Goal: Information Seeking & Learning: Learn about a topic

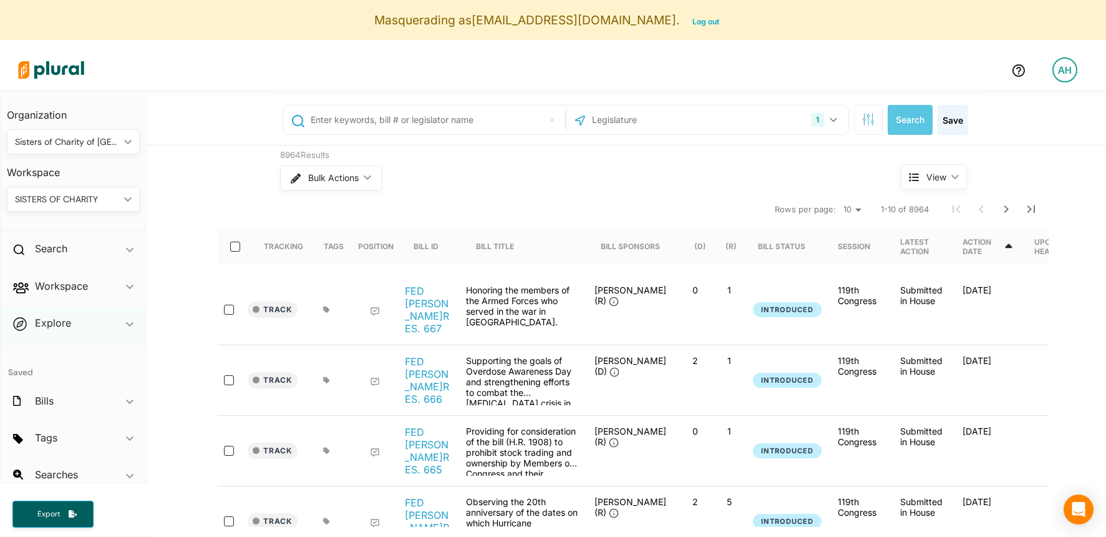
scroll to position [12, 0]
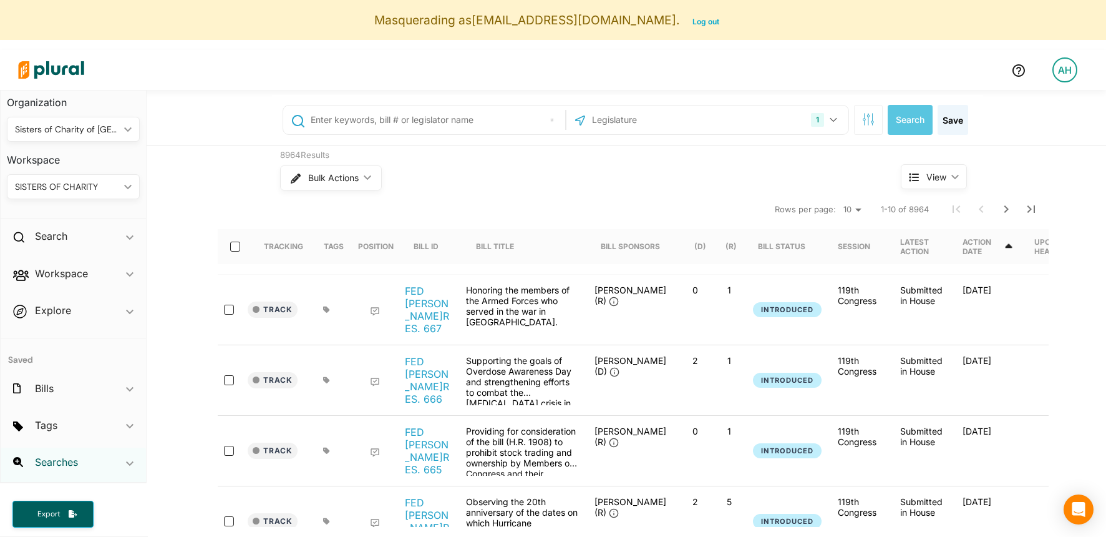
click at [63, 462] on h2 "Searches" at bounding box center [56, 462] width 43 height 14
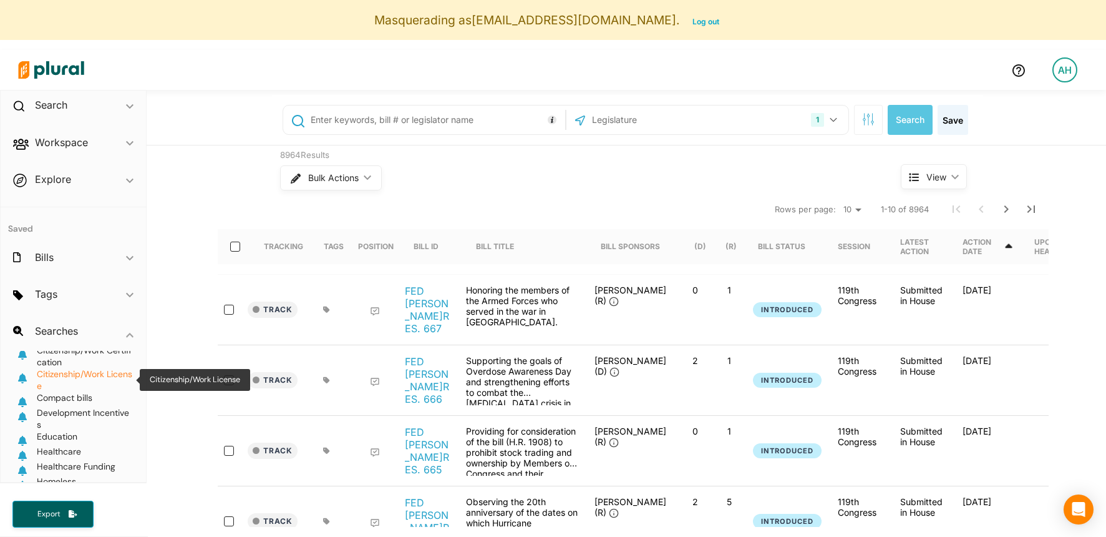
scroll to position [0, 0]
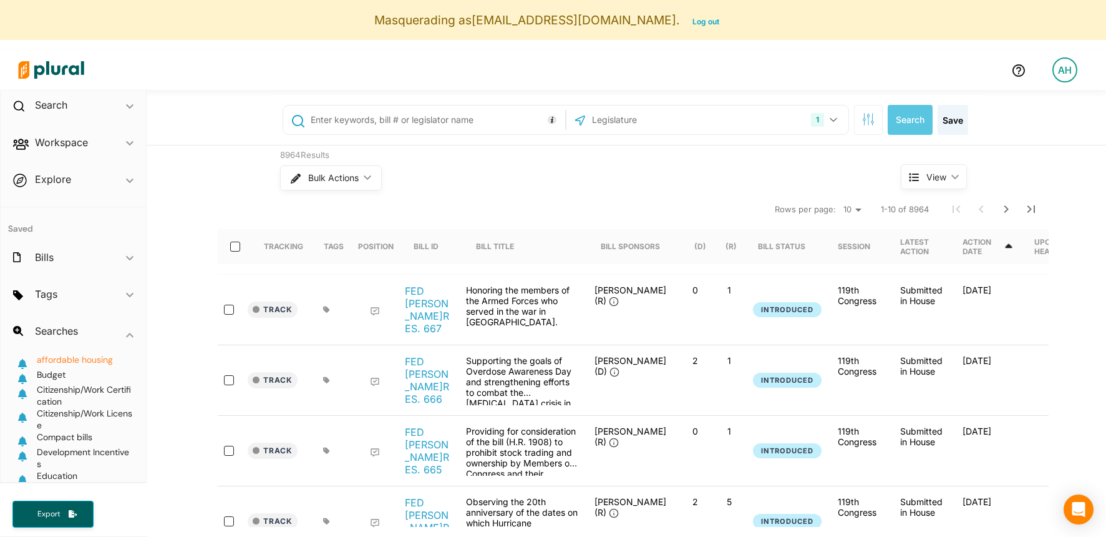
click at [74, 357] on span "affordable housing" at bounding box center [75, 359] width 76 height 11
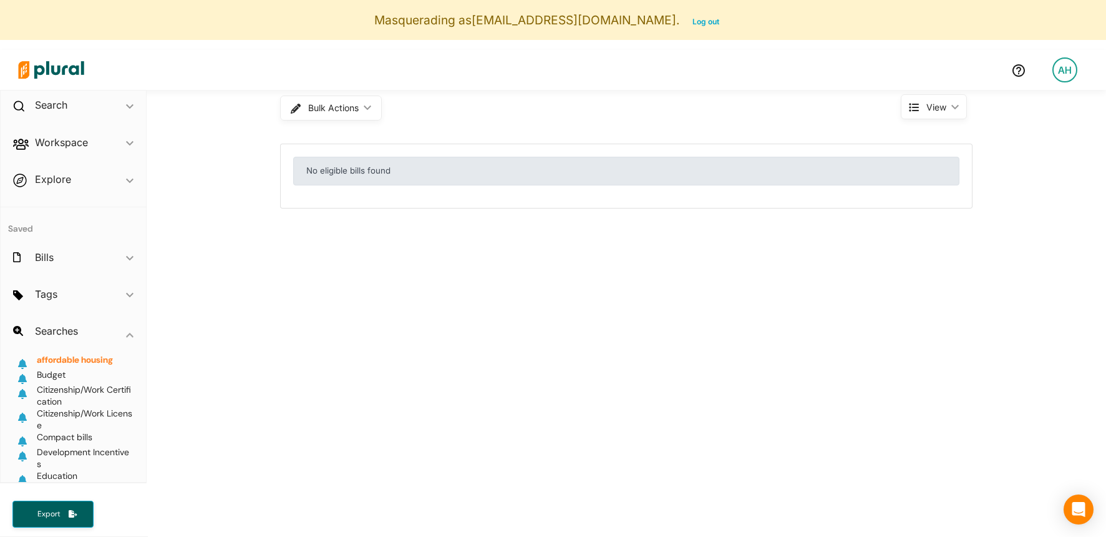
scroll to position [42, 0]
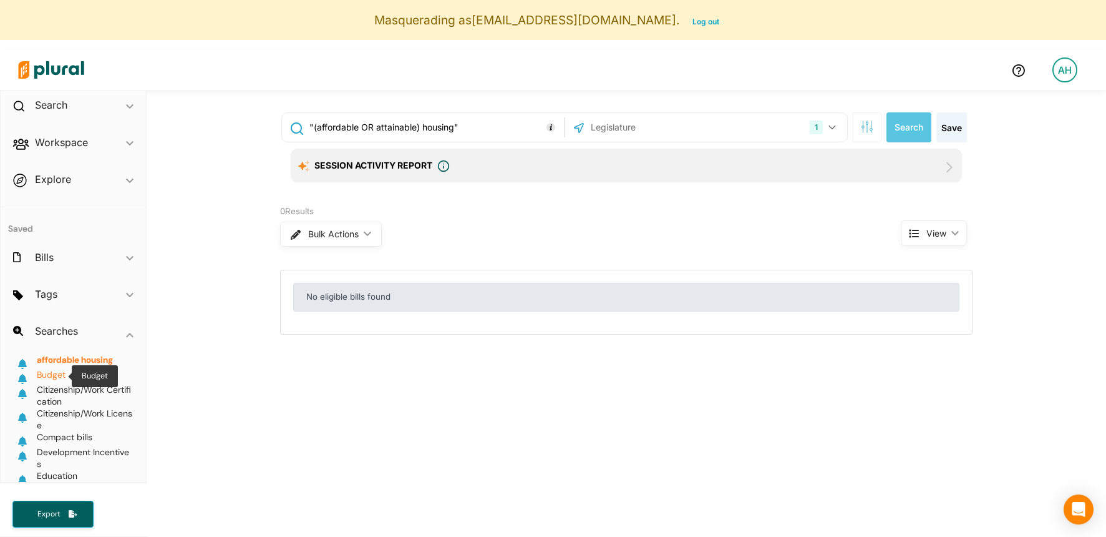
click at [57, 372] on span "Budget" at bounding box center [51, 374] width 29 height 11
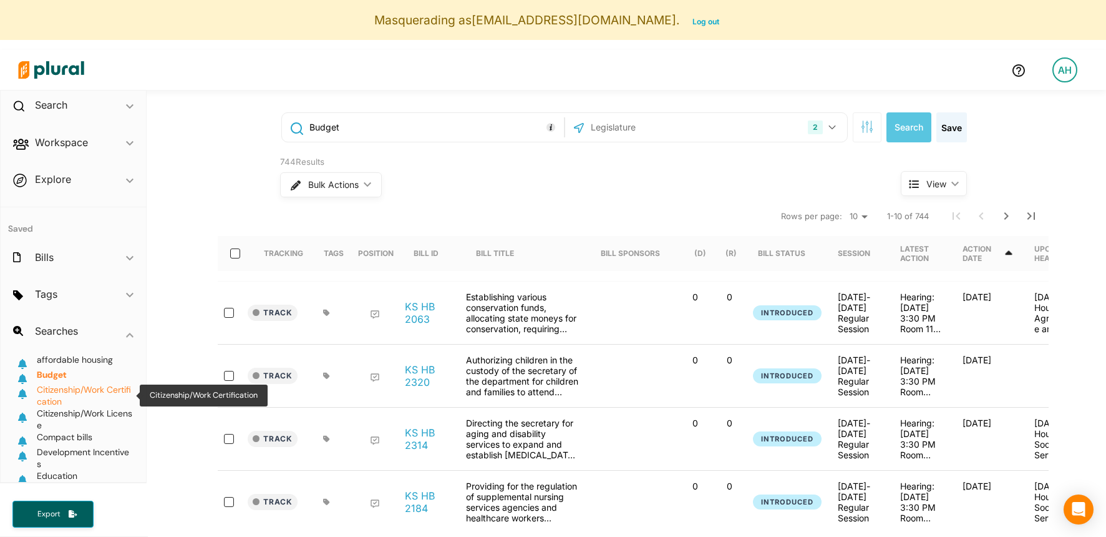
click at [68, 392] on span "Citizenship/Work Certification" at bounding box center [84, 395] width 94 height 23
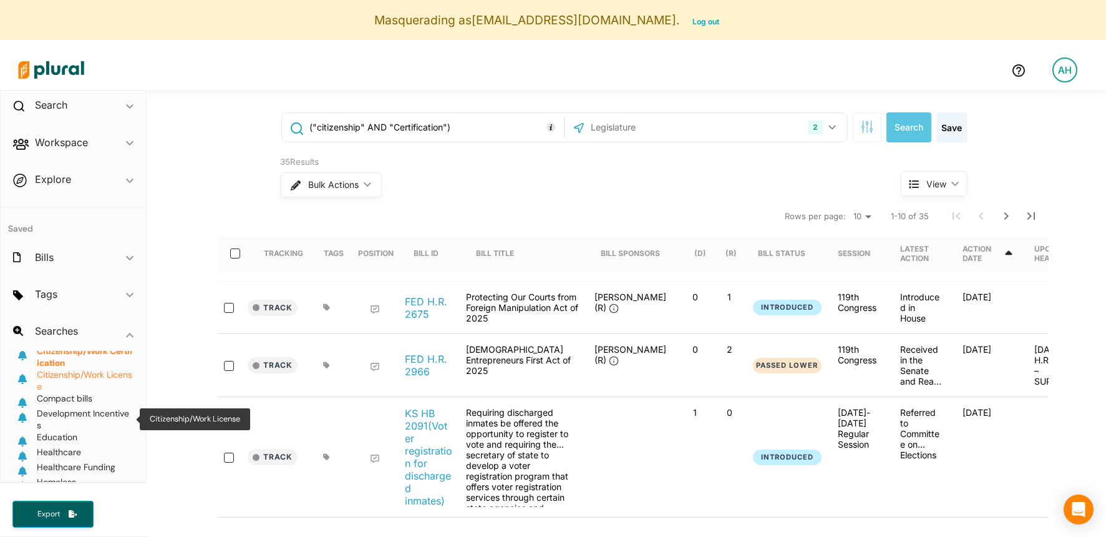
scroll to position [40, 0]
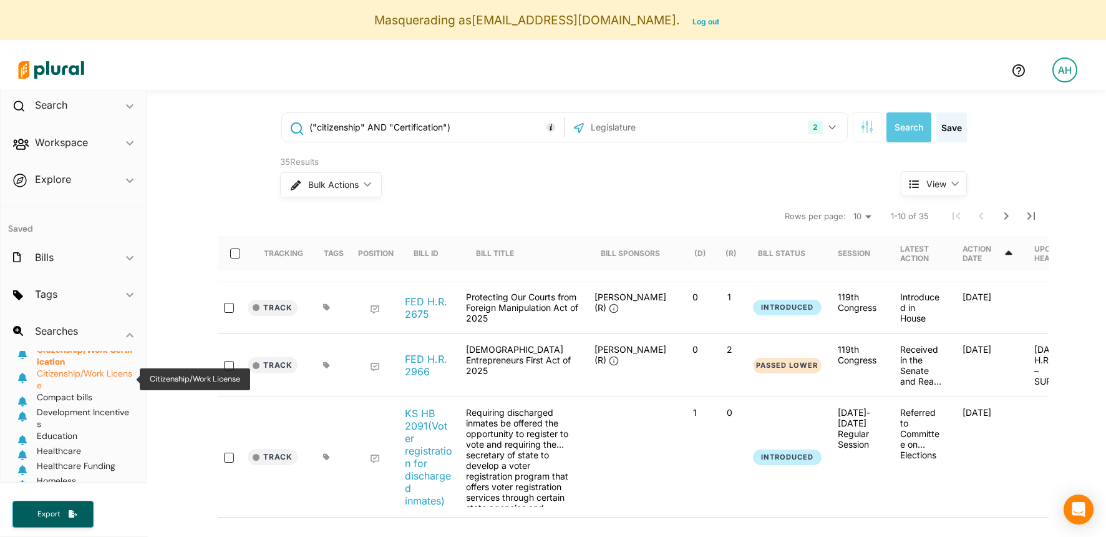
click at [72, 379] on span "Citizenship/Work License" at bounding box center [85, 379] width 97 height 24
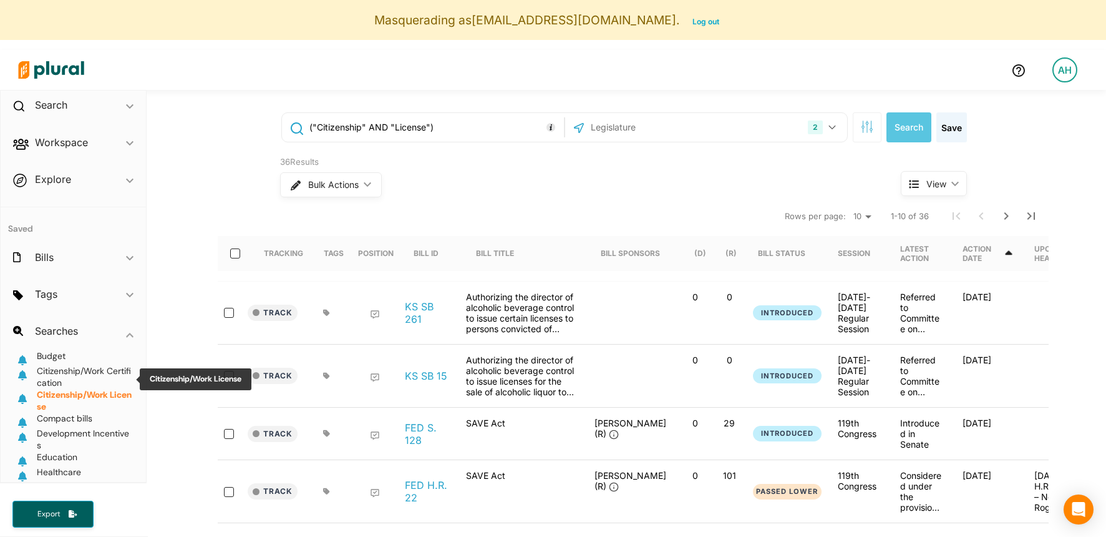
scroll to position [17, 0]
click at [64, 371] on span "Citizenship/Work Certification" at bounding box center [84, 377] width 94 height 23
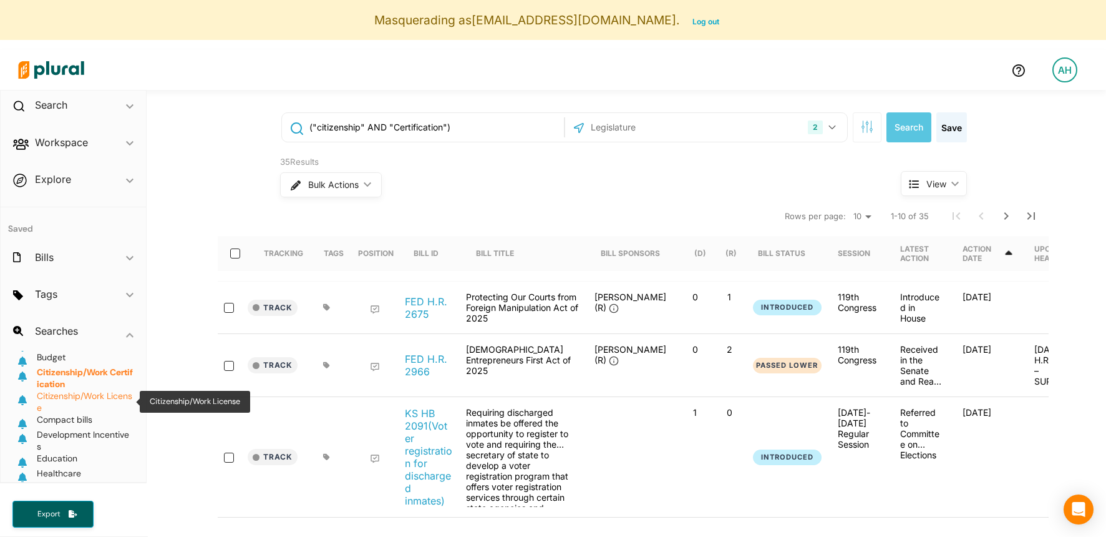
click at [69, 399] on span "Citizenship/Work License" at bounding box center [84, 401] width 95 height 23
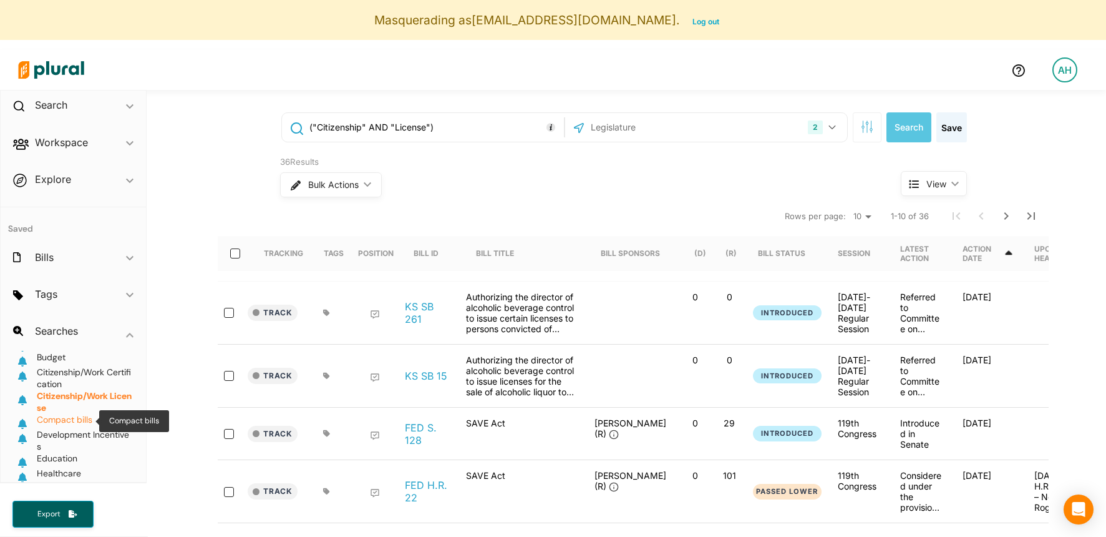
click at [70, 422] on span "Compact bills" at bounding box center [65, 419] width 56 height 11
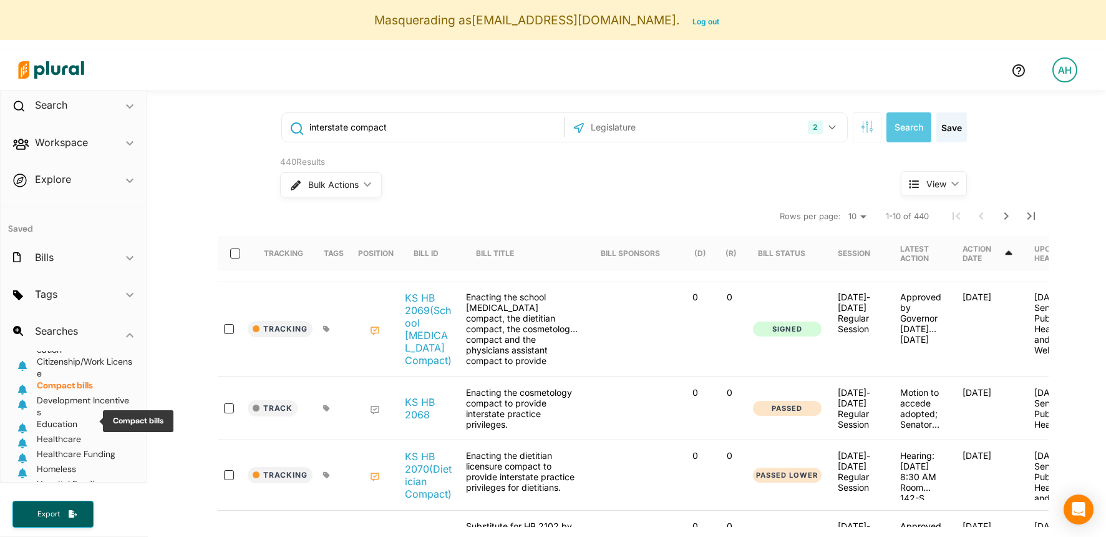
scroll to position [52, 0]
click at [68, 395] on span "Development Incentives" at bounding box center [83, 405] width 92 height 23
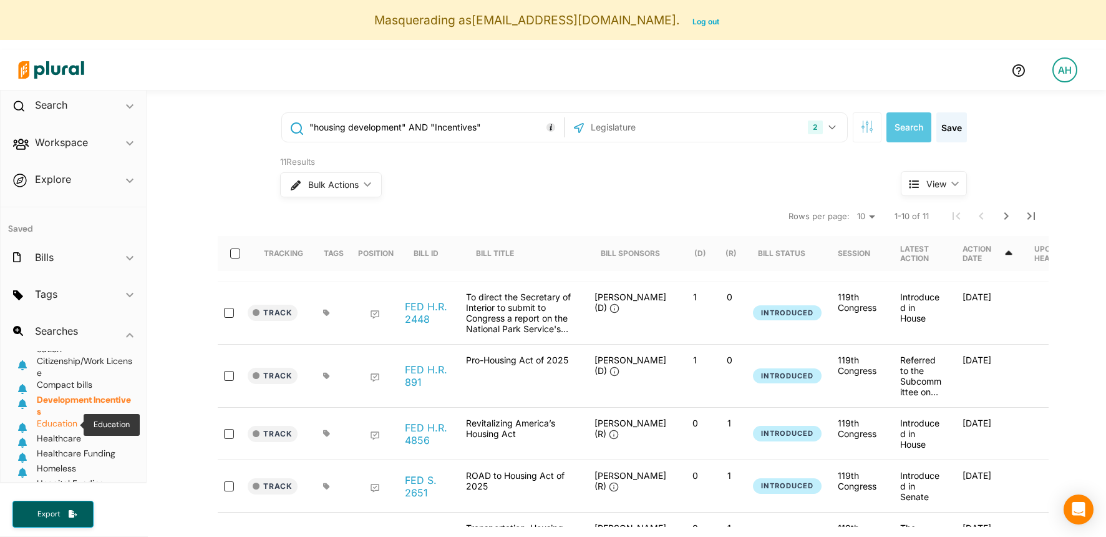
click at [65, 425] on span "Education" at bounding box center [57, 422] width 41 height 11
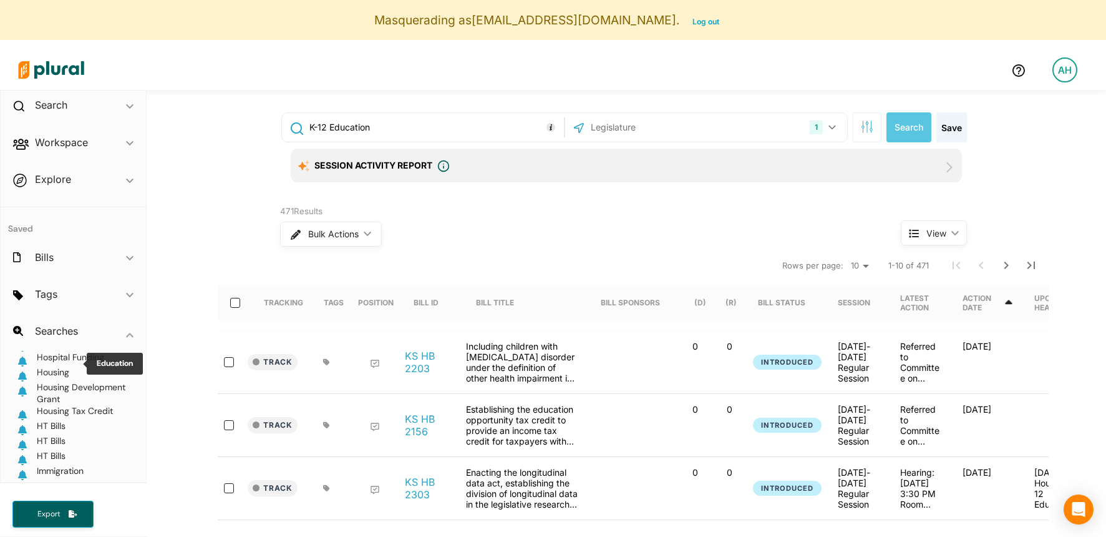
scroll to position [269, 0]
click at [72, 379] on span "Immigration" at bounding box center [60, 379] width 47 height 11
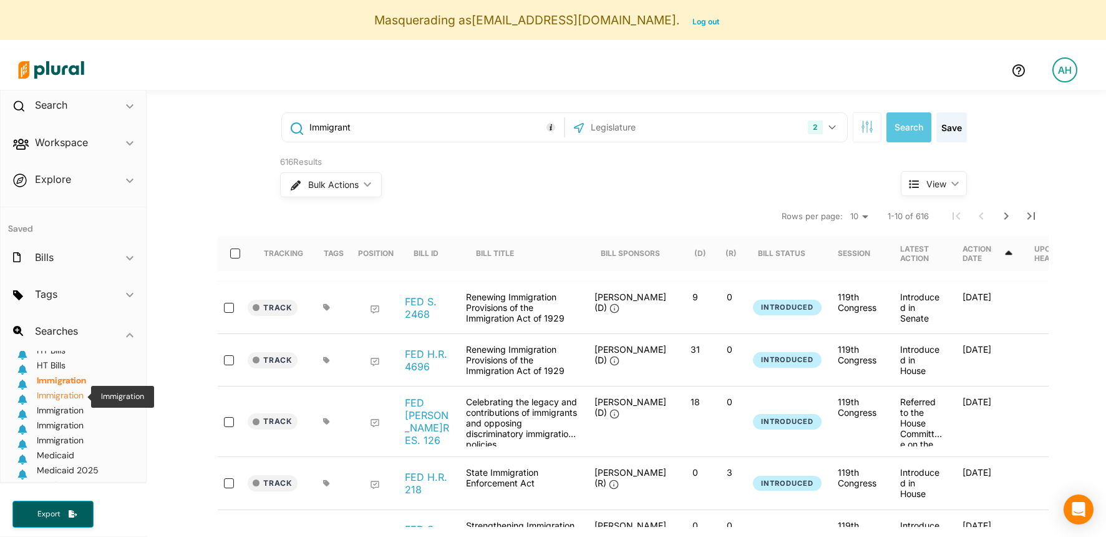
click at [74, 394] on span "Immigration" at bounding box center [60, 394] width 47 height 11
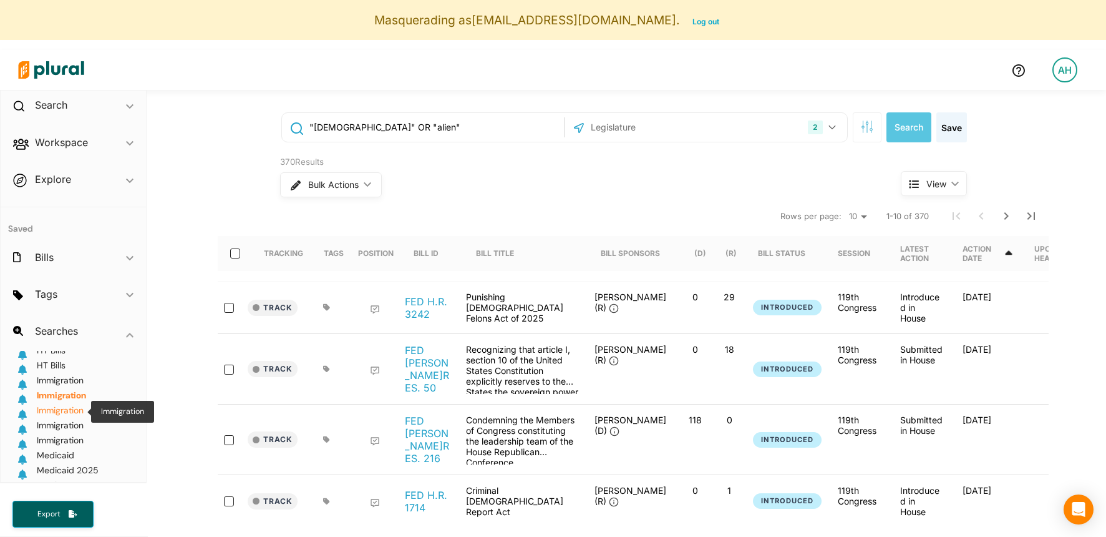
click at [73, 407] on span "Immigration" at bounding box center [60, 409] width 47 height 11
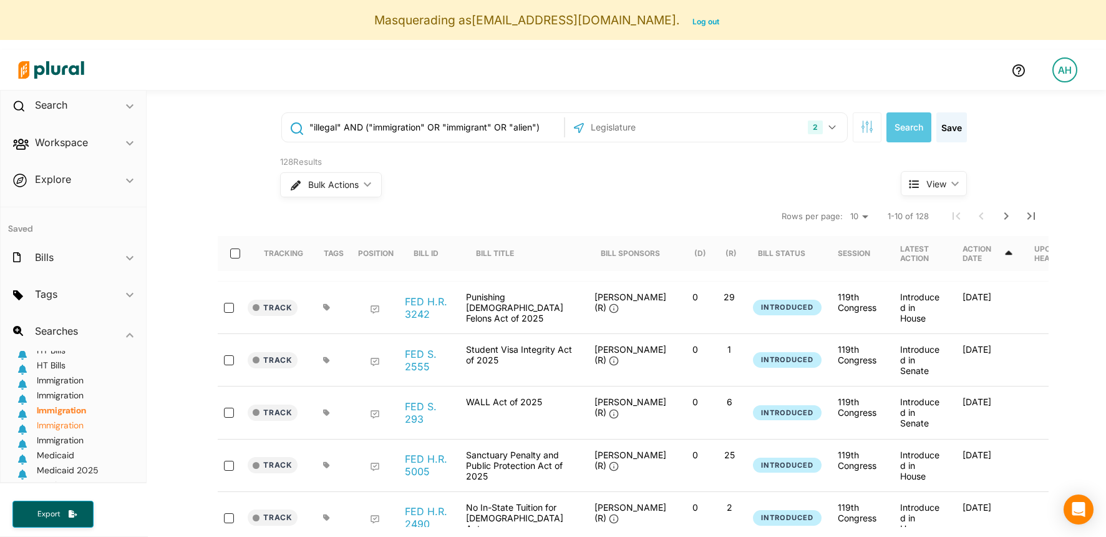
click at [62, 423] on span "Immigration" at bounding box center [60, 424] width 47 height 11
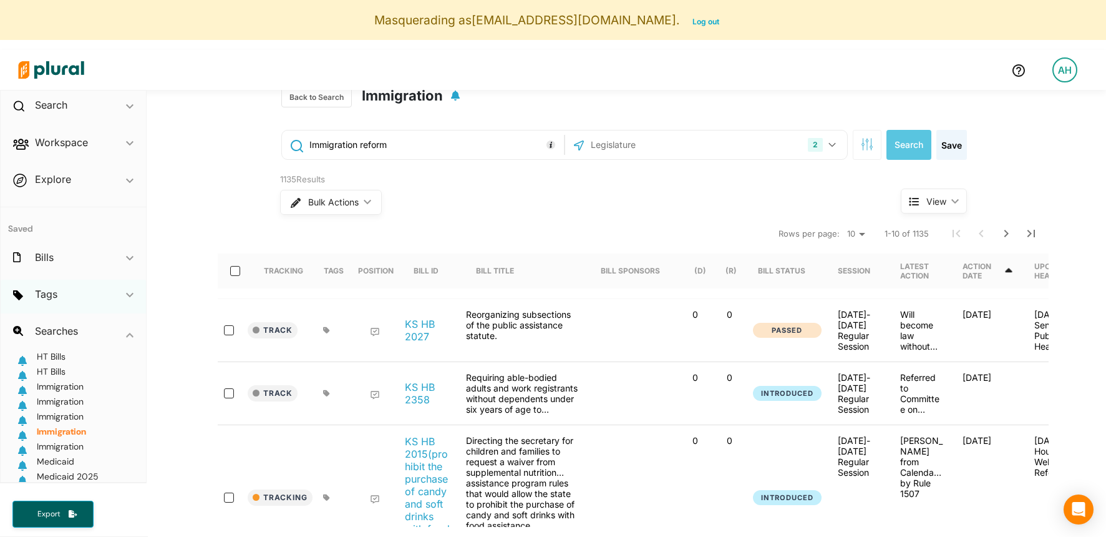
scroll to position [59, 0]
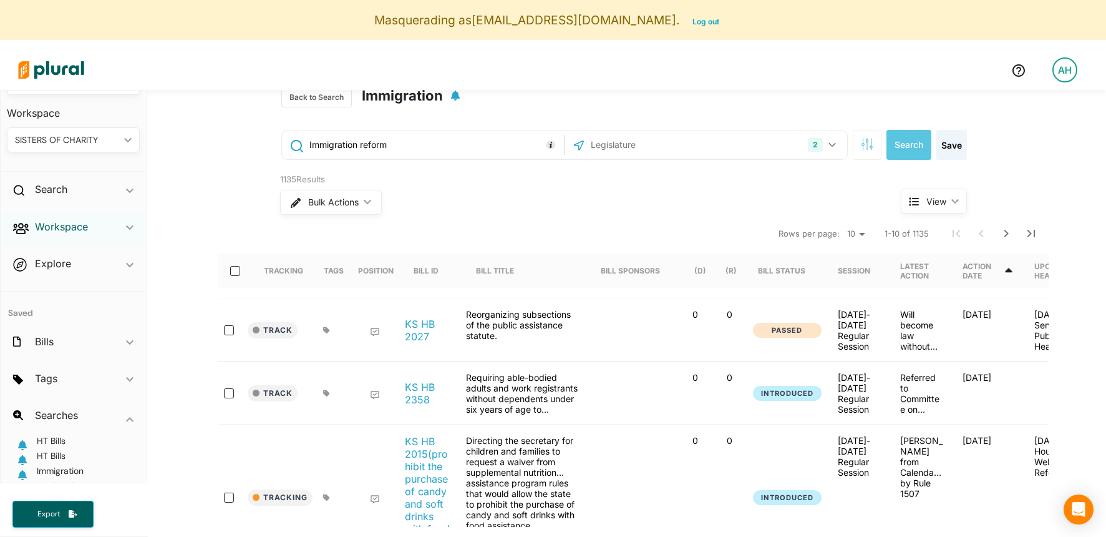
click at [85, 224] on h2 "Workspace" at bounding box center [61, 227] width 53 height 14
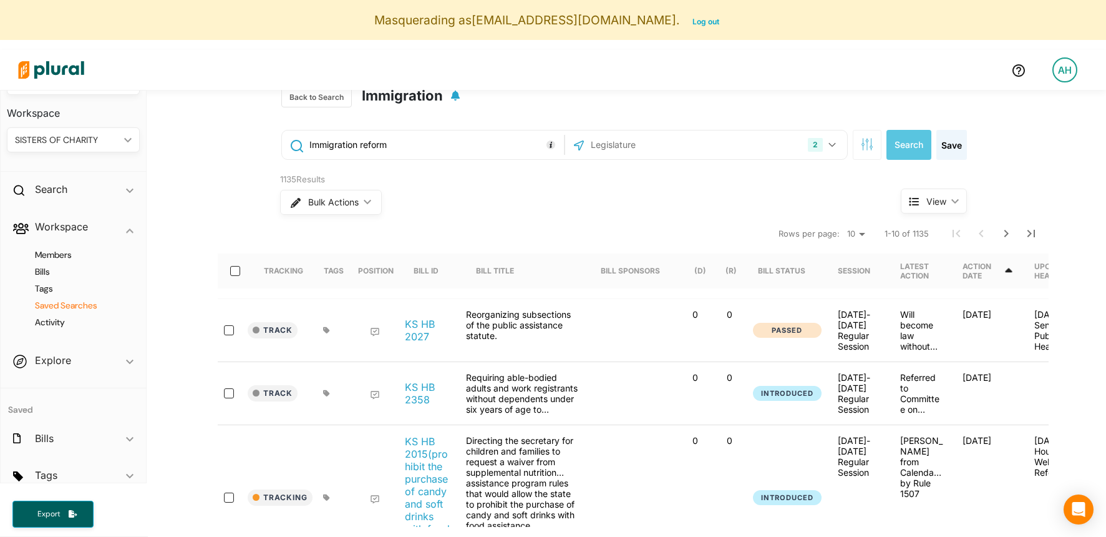
click at [50, 309] on h4 "Saved Searches" at bounding box center [76, 305] width 114 height 12
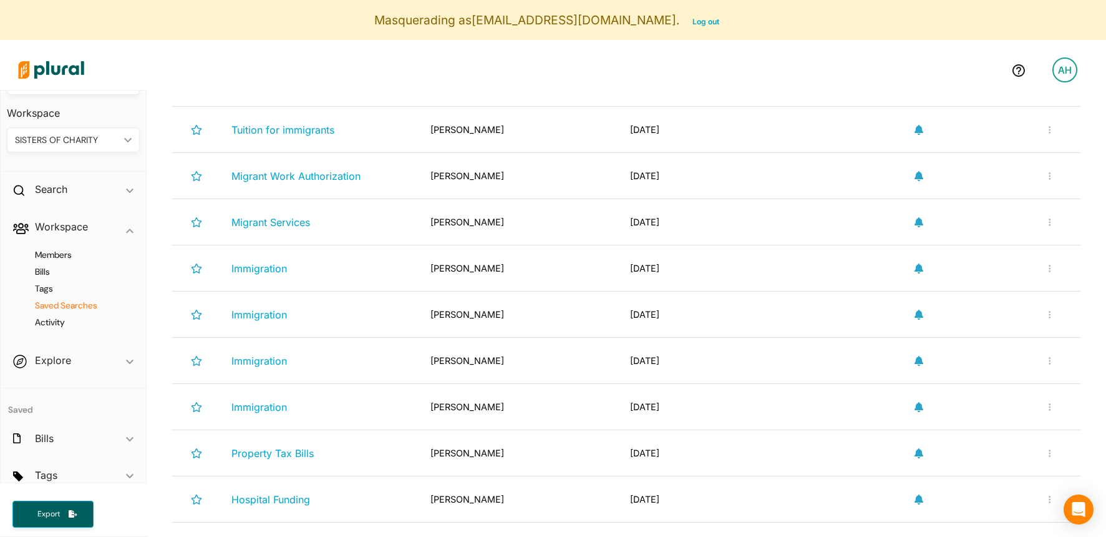
scroll to position [1045, 0]
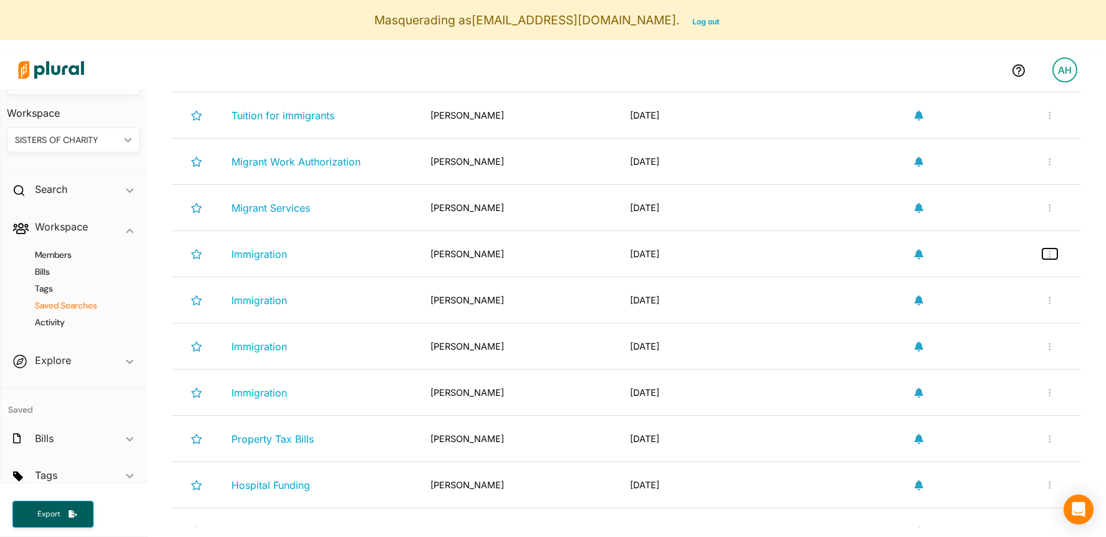
click at [1051, 249] on button "button" at bounding box center [1049, 253] width 15 height 11
click at [1001, 245] on div at bounding box center [919, 254] width 200 height 26
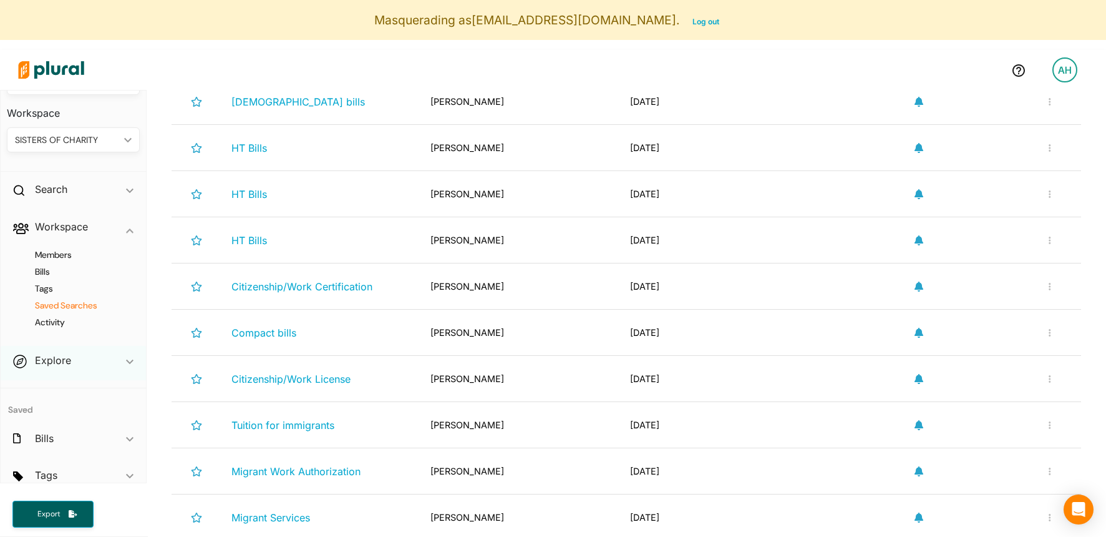
scroll to position [109, 0]
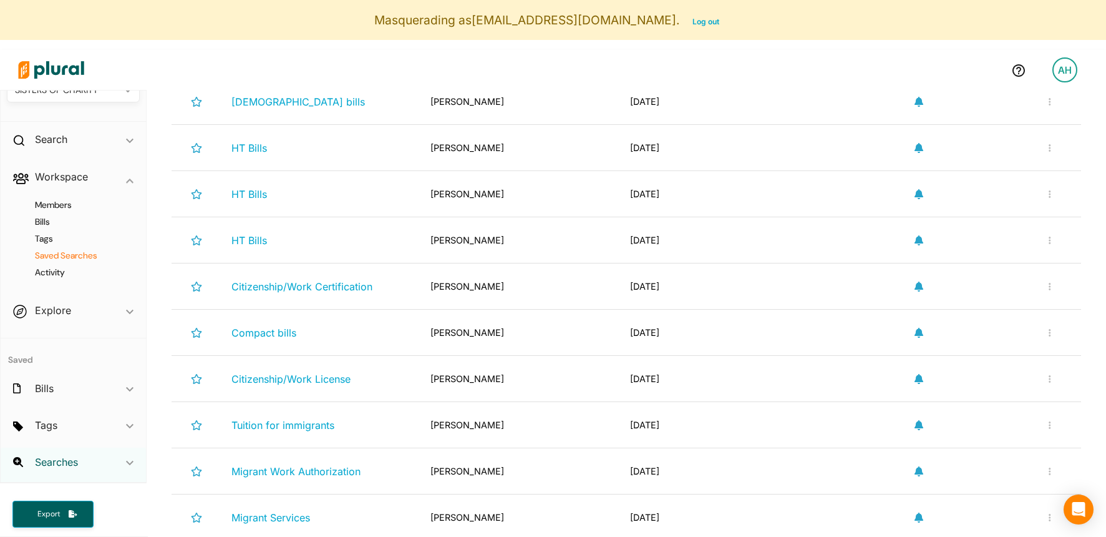
click at [67, 458] on h2 "Searches" at bounding box center [56, 462] width 43 height 14
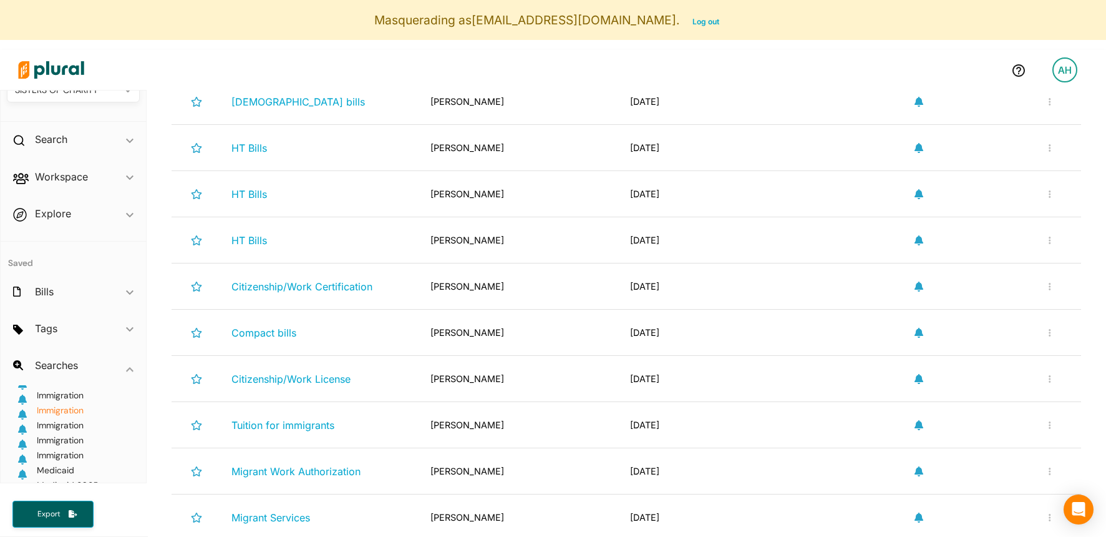
scroll to position [276, 0]
click at [67, 404] on span "Immigration" at bounding box center [60, 406] width 47 height 11
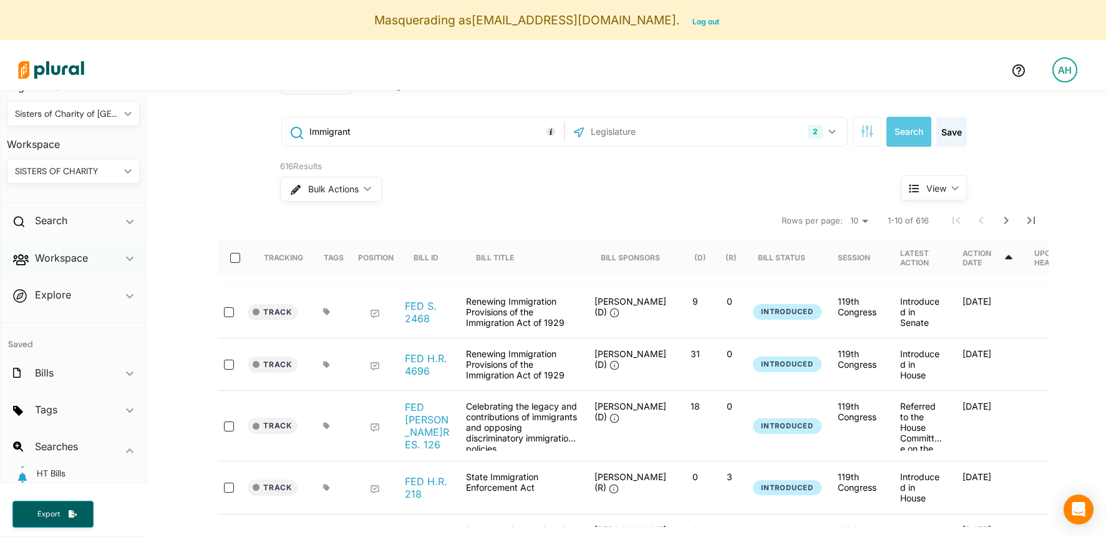
scroll to position [29, 0]
click at [65, 261] on h2 "Workspace" at bounding box center [61, 257] width 53 height 14
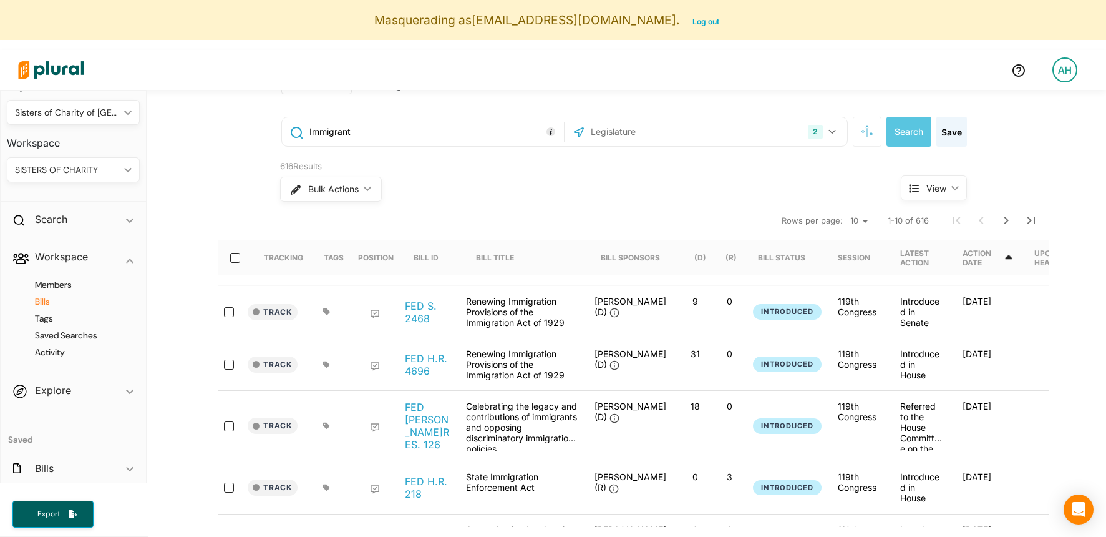
click at [48, 303] on h4 "Bills" at bounding box center [76, 302] width 114 height 12
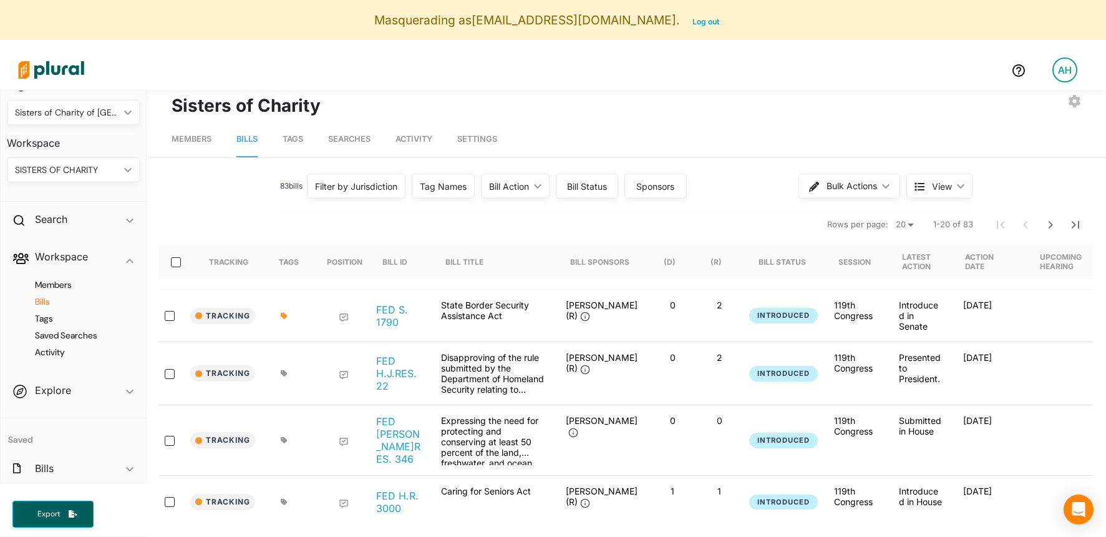
scroll to position [6, 0]
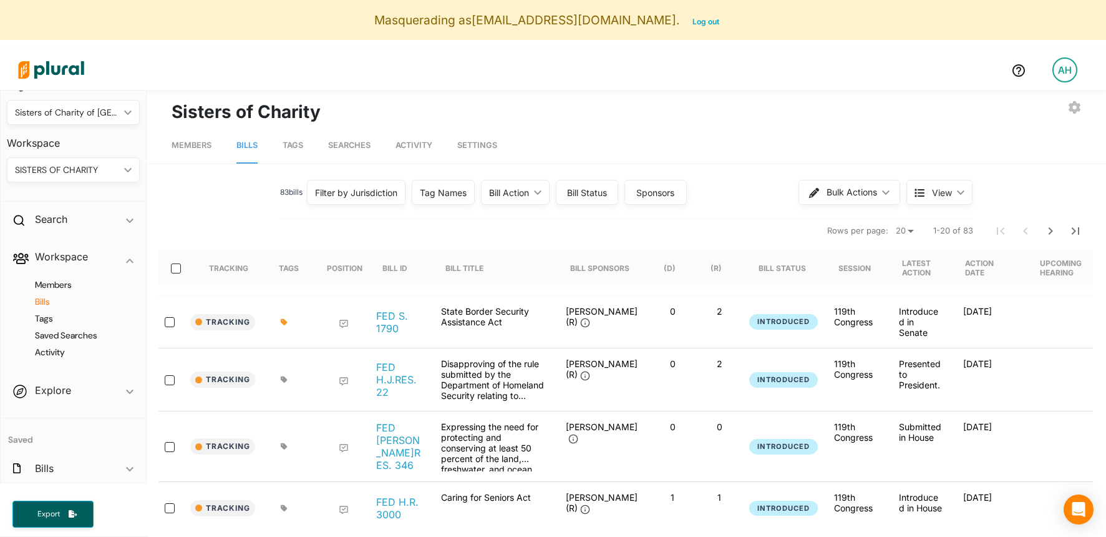
click at [286, 145] on span "Tags" at bounding box center [293, 144] width 21 height 9
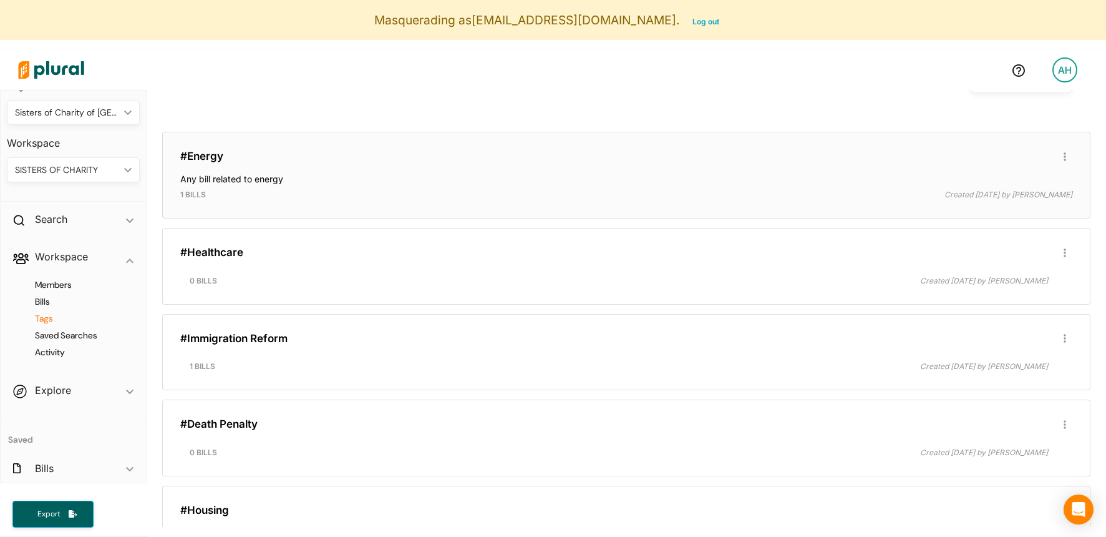
scroll to position [223, 0]
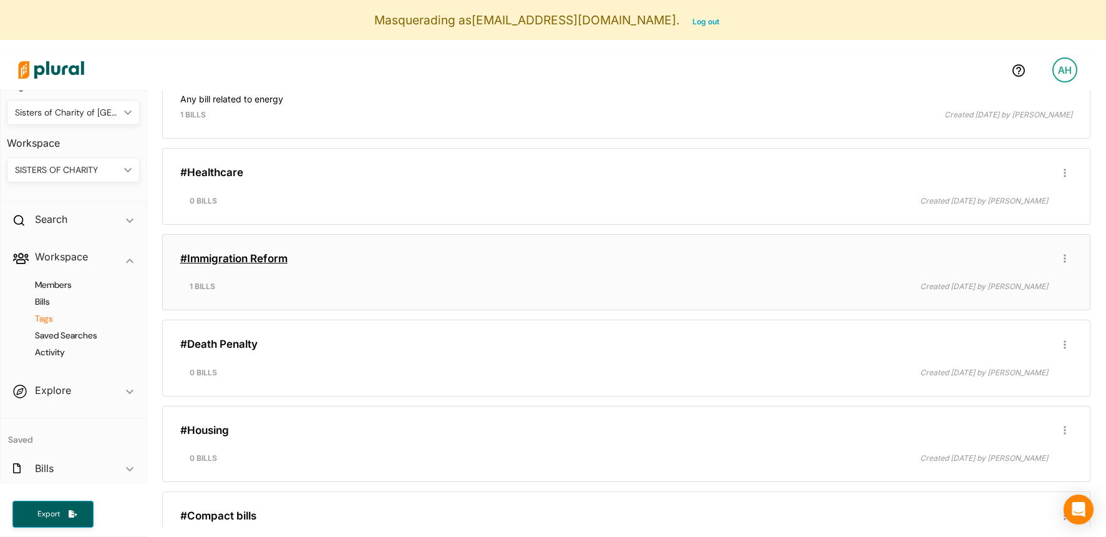
click at [287, 260] on link "#Immigration Reform" at bounding box center [233, 258] width 107 height 12
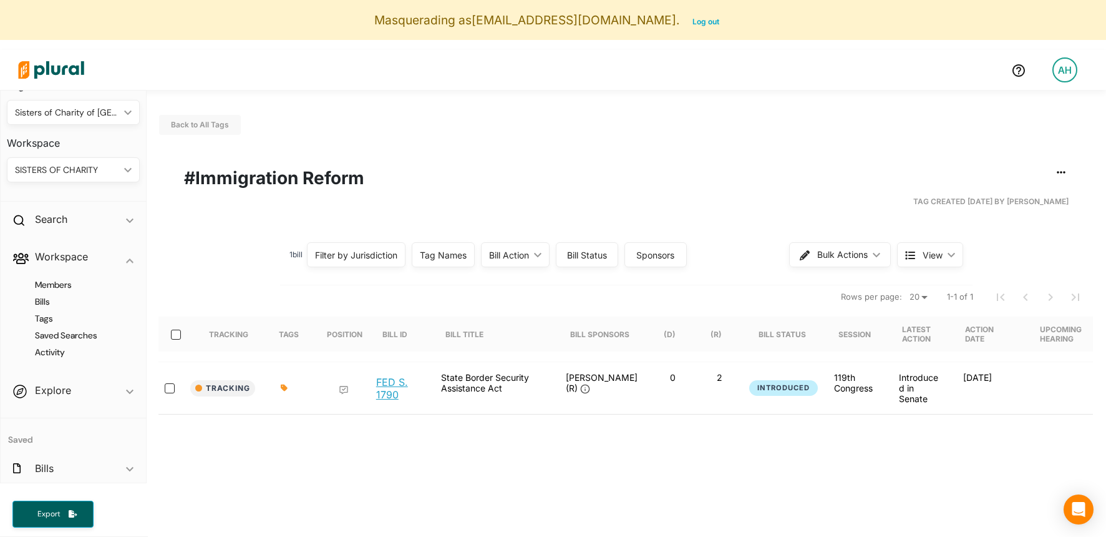
click at [385, 389] on link "FED S. 1790" at bounding box center [398, 388] width 45 height 25
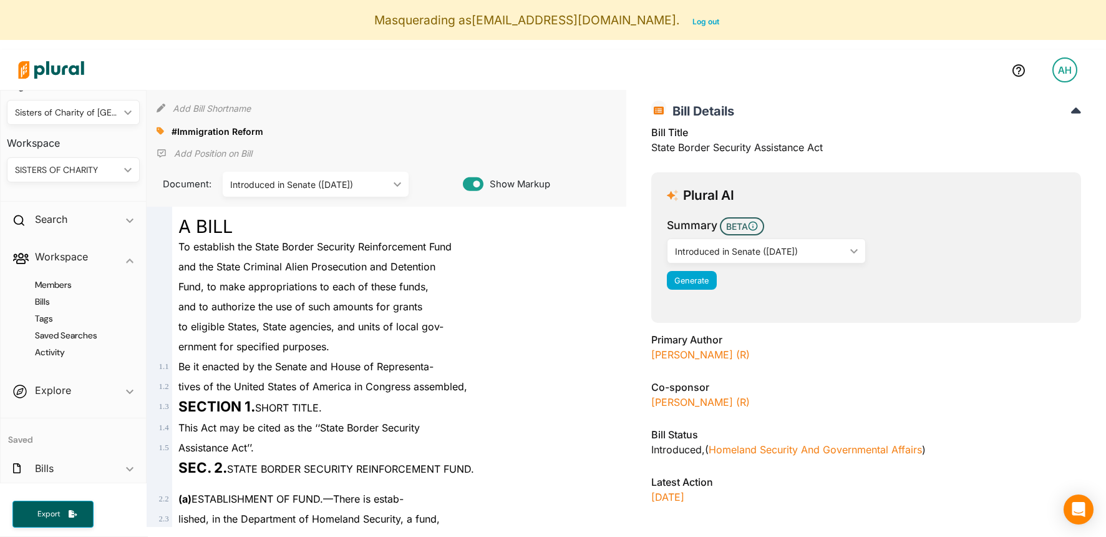
scroll to position [82, 0]
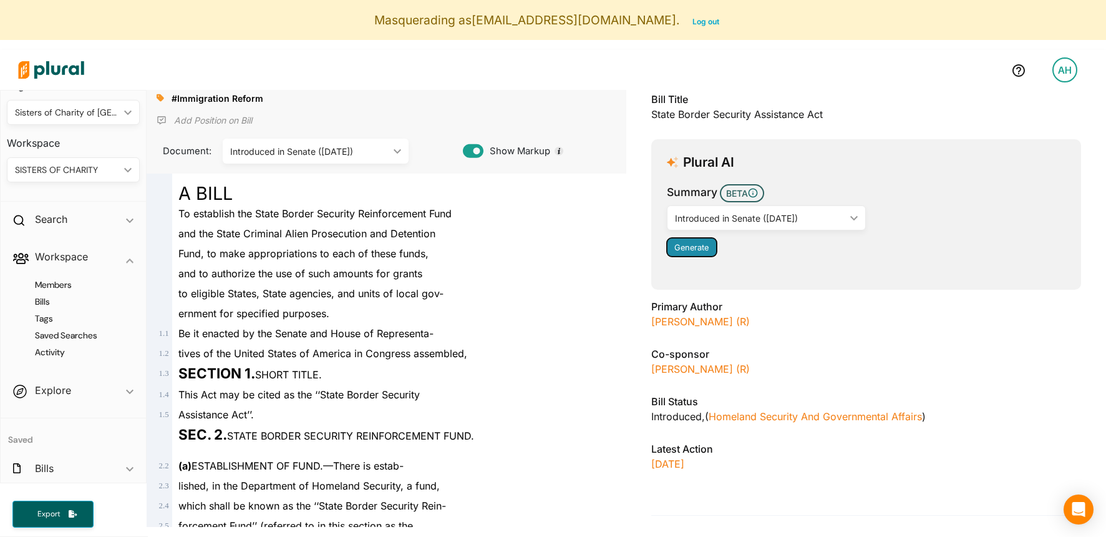
click at [702, 243] on span "Generate" at bounding box center [691, 247] width 34 height 9
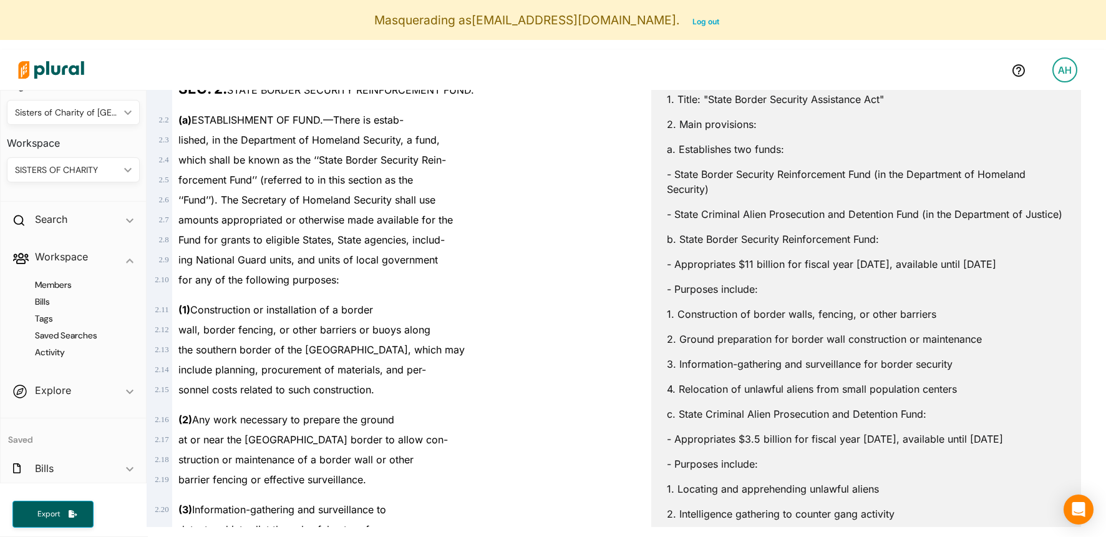
scroll to position [265, 0]
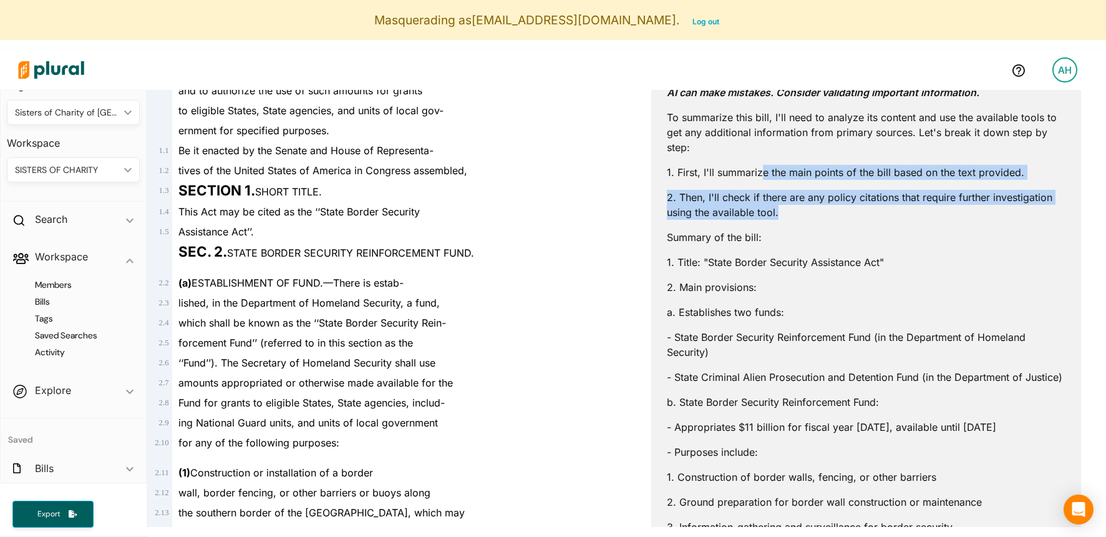
drag, startPoint x: 763, startPoint y: 175, endPoint x: 777, endPoint y: 209, distance: 37.2
click at [777, 209] on p "2. Then, I'll check if there are any policy citations that require further inve…" at bounding box center [866, 205] width 399 height 30
drag, startPoint x: 736, startPoint y: 197, endPoint x: 762, endPoint y: 213, distance: 30.3
click at [762, 213] on p "2. Then, I'll check if there are any policy citations that require further inve…" at bounding box center [866, 205] width 399 height 30
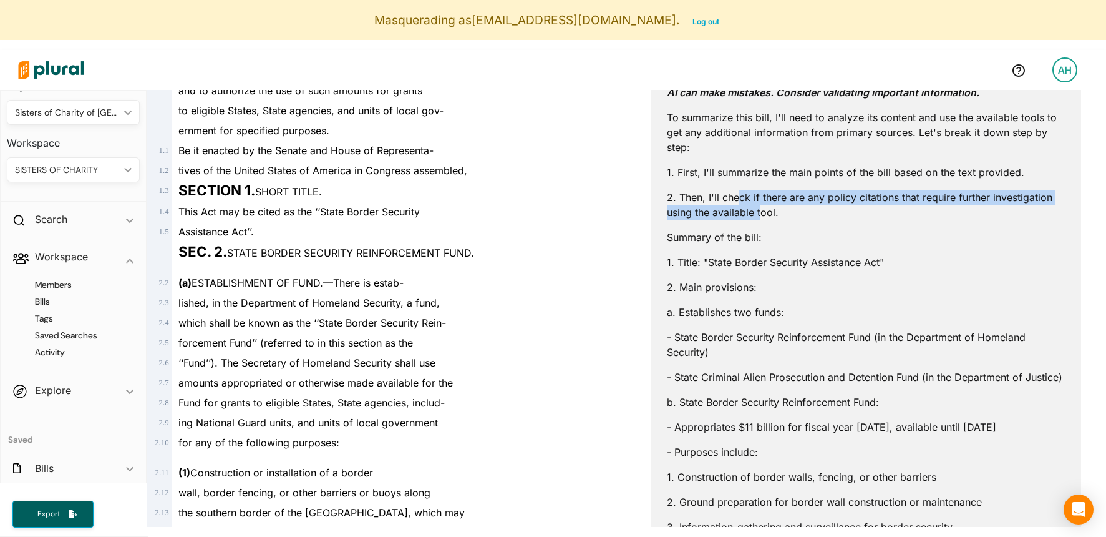
click at [762, 213] on p "2. Then, I'll check if there are any policy citations that require further inve…" at bounding box center [866, 205] width 399 height 30
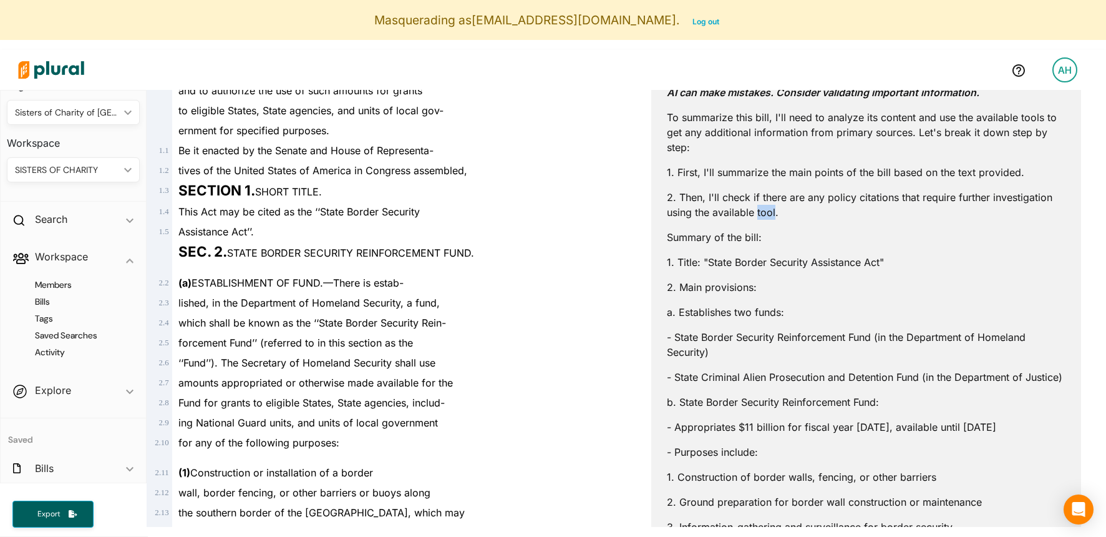
click at [762, 213] on p "2. Then, I'll check if there are any policy citations that require further inve…" at bounding box center [866, 205] width 399 height 30
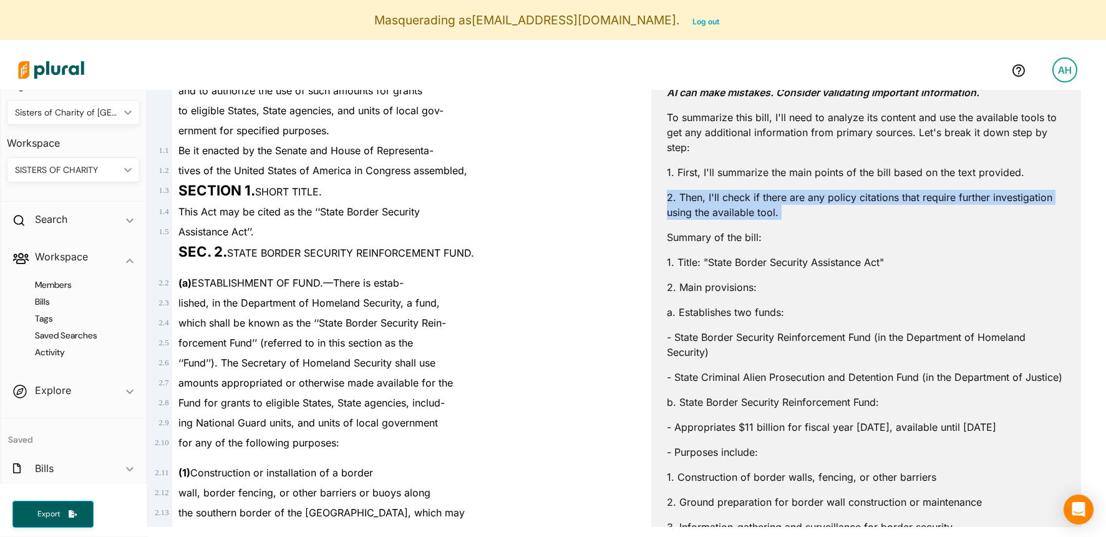
click at [762, 213] on p "2. Then, I'll check if there are any policy citations that require further inve…" at bounding box center [866, 205] width 399 height 30
click at [749, 201] on p "2. Then, I'll check if there are any policy citations that require further inve…" at bounding box center [866, 205] width 399 height 30
drag, startPoint x: 737, startPoint y: 194, endPoint x: 769, endPoint y: 222, distance: 42.4
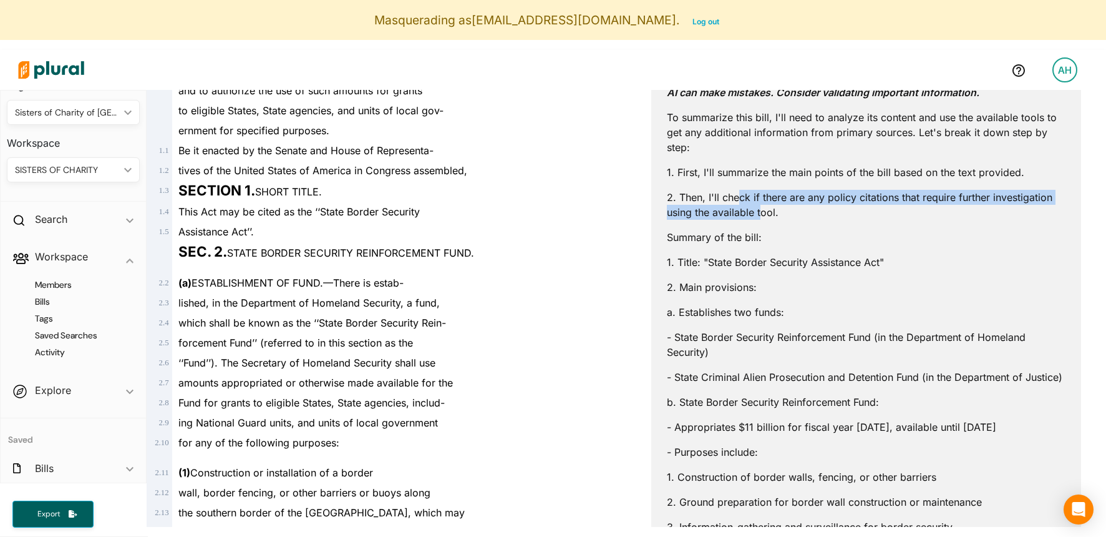
drag, startPoint x: 737, startPoint y: 197, endPoint x: 762, endPoint y: 217, distance: 32.8
click at [762, 217] on p "2. Then, I'll check if there are any policy citations that require further inve…" at bounding box center [866, 205] width 399 height 30
drag, startPoint x: 733, startPoint y: 193, endPoint x: 769, endPoint y: 245, distance: 62.3
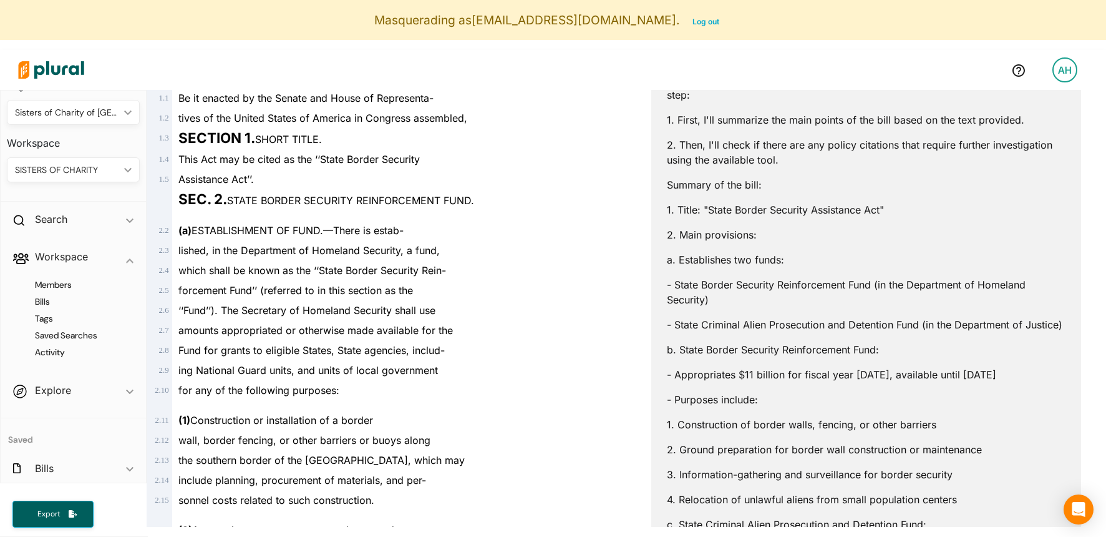
scroll to position [323, 0]
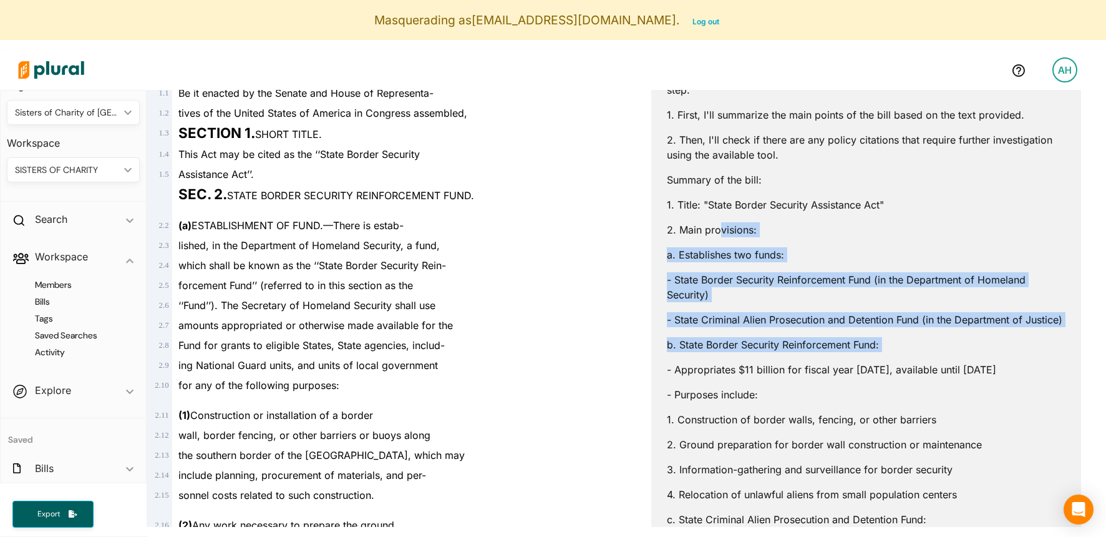
drag, startPoint x: 720, startPoint y: 229, endPoint x: 774, endPoint y: 365, distance: 146.2
click at [774, 365] on p "- Appropriates $11 billion for fiscal year [DATE], available until [DATE]" at bounding box center [866, 369] width 399 height 15
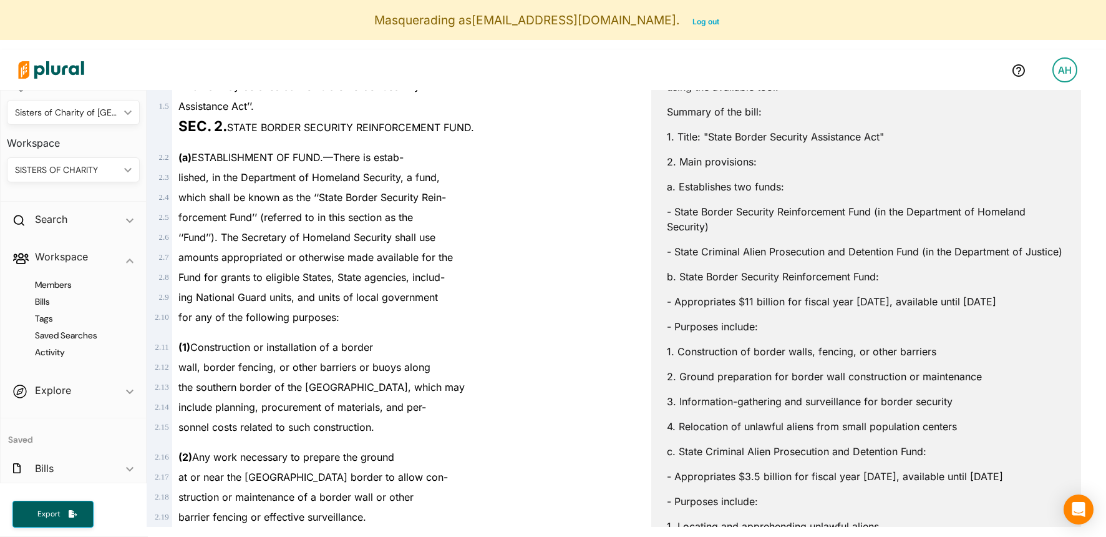
scroll to position [444, 0]
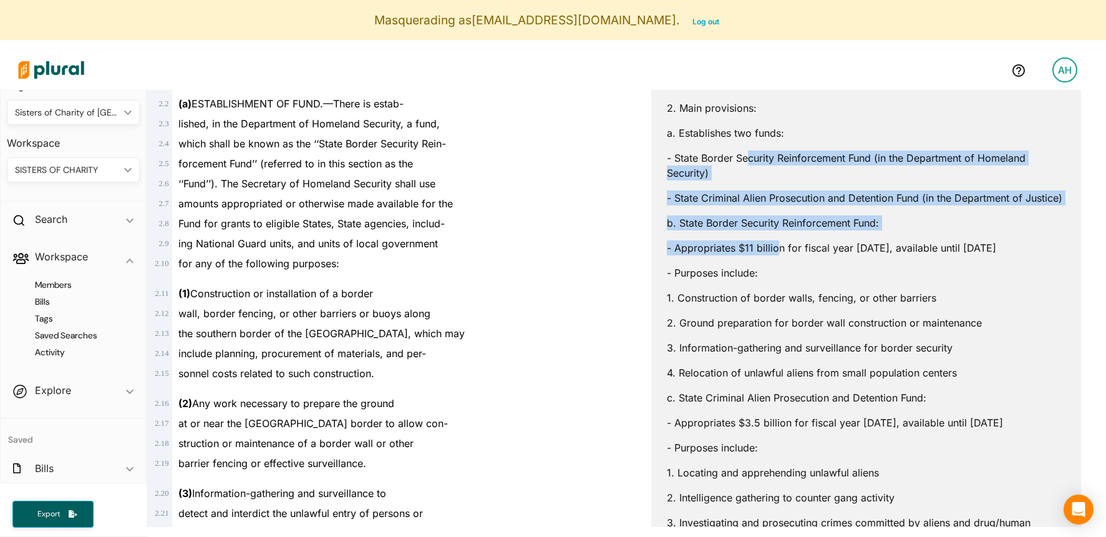
drag, startPoint x: 719, startPoint y: 162, endPoint x: 757, endPoint y: 247, distance: 93.8
click at [757, 248] on div "AI can make mistakes. Consider validating important information. To summarize t…" at bounding box center [866, 541] width 399 height 1293
click at [757, 247] on p "- Appropriates $11 billion for fiscal year [DATE], available until [DATE]" at bounding box center [866, 247] width 399 height 15
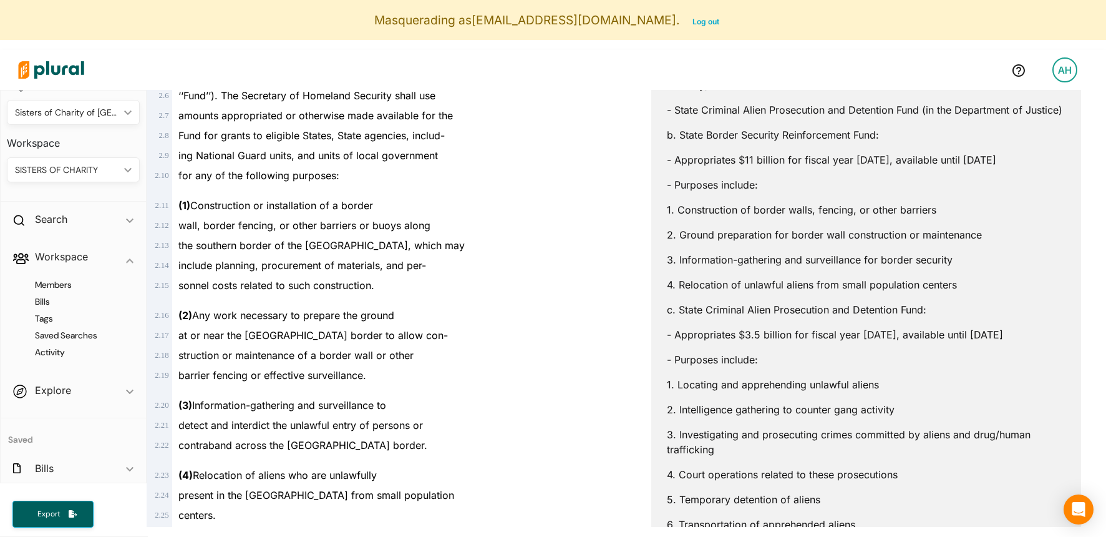
scroll to position [542, 0]
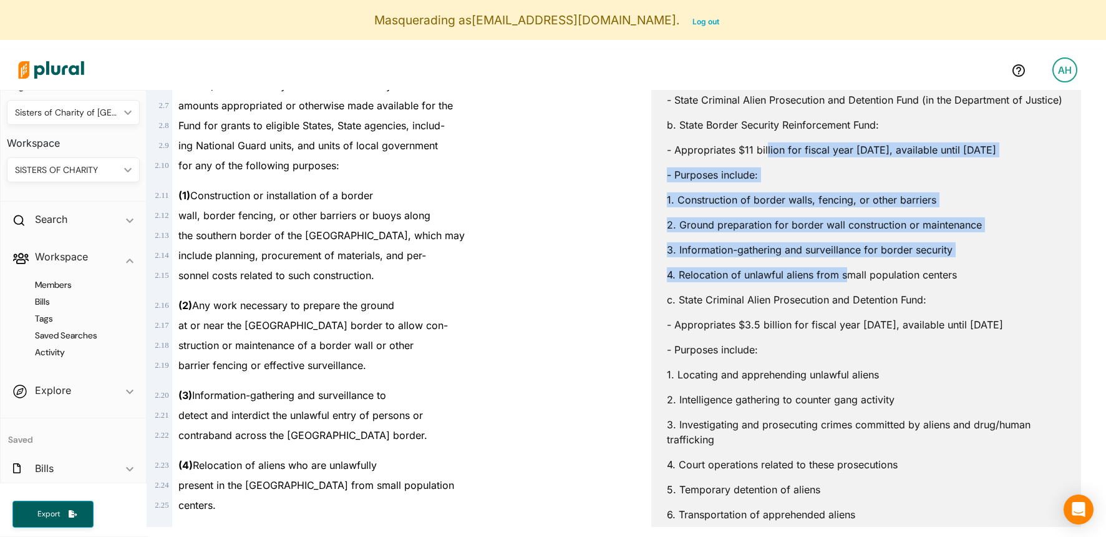
drag, startPoint x: 743, startPoint y: 149, endPoint x: 809, endPoint y: 277, distance: 143.7
click at [809, 277] on div "AI can make mistakes. Consider validating important information. To summarize t…" at bounding box center [866, 443] width 399 height 1293
click at [809, 277] on p "4. Relocation of unlawful aliens from small population centers" at bounding box center [866, 274] width 399 height 15
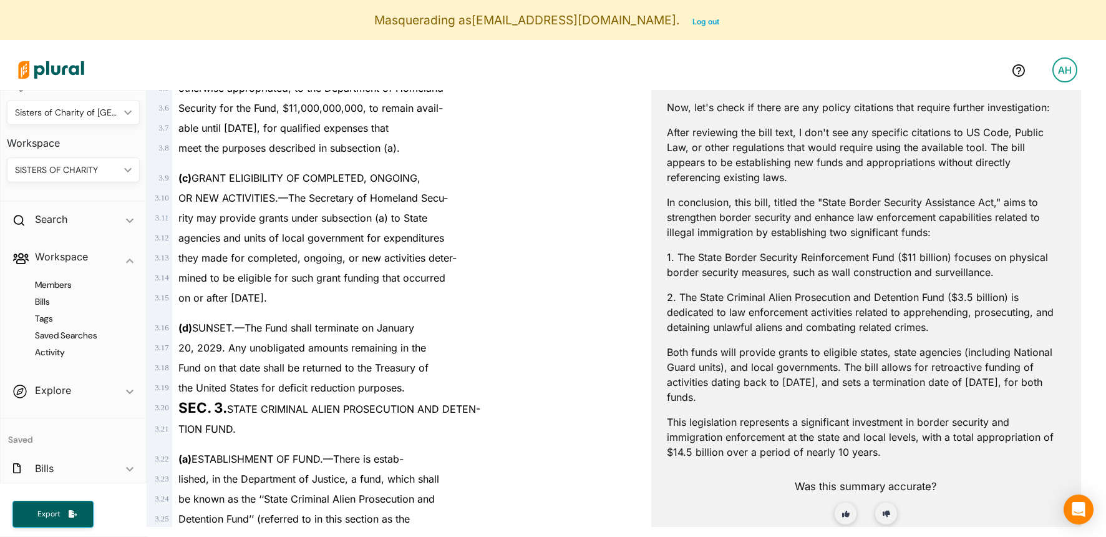
scroll to position [1081, 0]
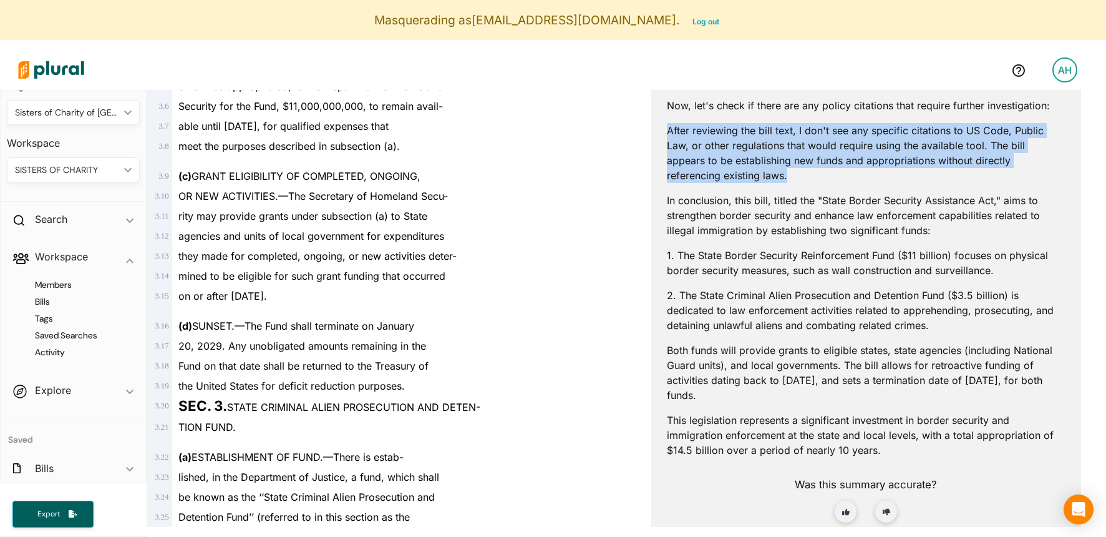
drag, startPoint x: 788, startPoint y: 114, endPoint x: 797, endPoint y: 179, distance: 66.1
click at [797, 179] on p "After reviewing the bill text, I don't see any specific citations to US Code, P…" at bounding box center [866, 153] width 399 height 60
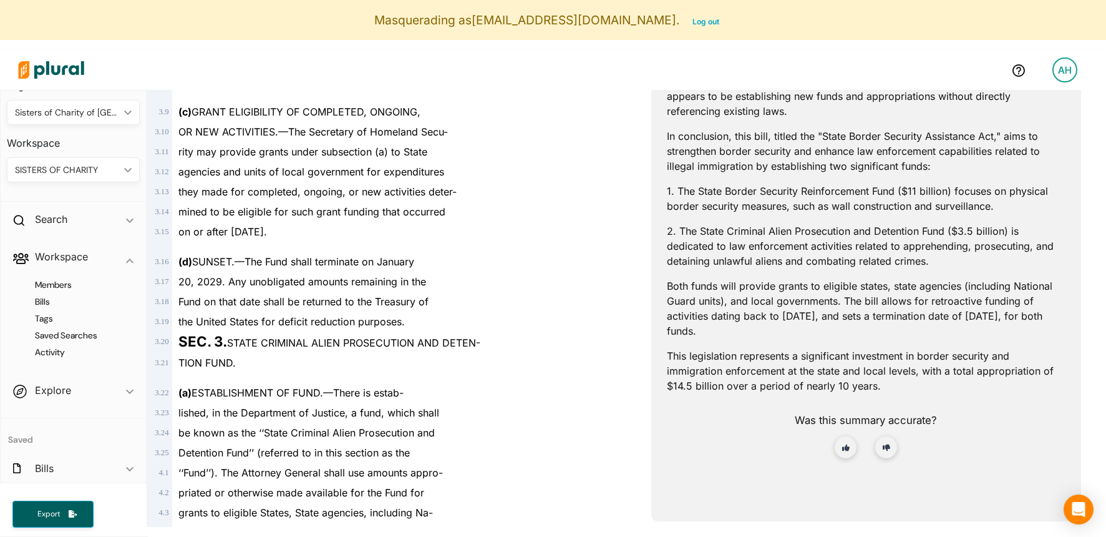
scroll to position [1167, 0]
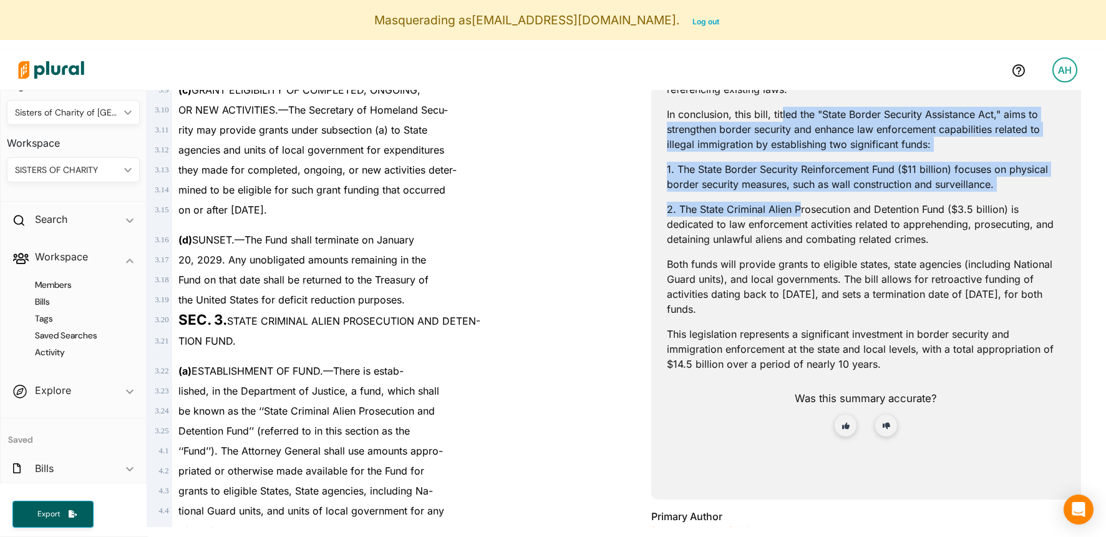
drag, startPoint x: 783, startPoint y: 112, endPoint x: 798, endPoint y: 205, distance: 94.8
click at [798, 205] on p "2. The State Criminal Alien Prosecution and Detention Fund ($3.5 billion) is de…" at bounding box center [866, 224] width 399 height 45
drag, startPoint x: 782, startPoint y: 120, endPoint x: 802, endPoint y: 215, distance: 96.4
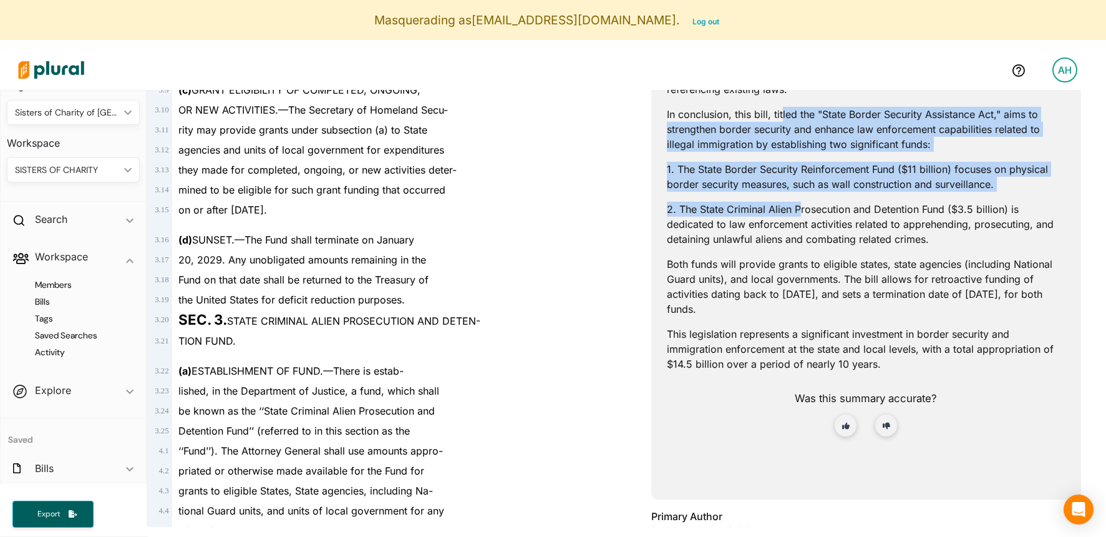
click at [802, 215] on p "2. The State Criminal Alien Prosecution and Detention Fund ($3.5 billion) is de…" at bounding box center [866, 224] width 399 height 45
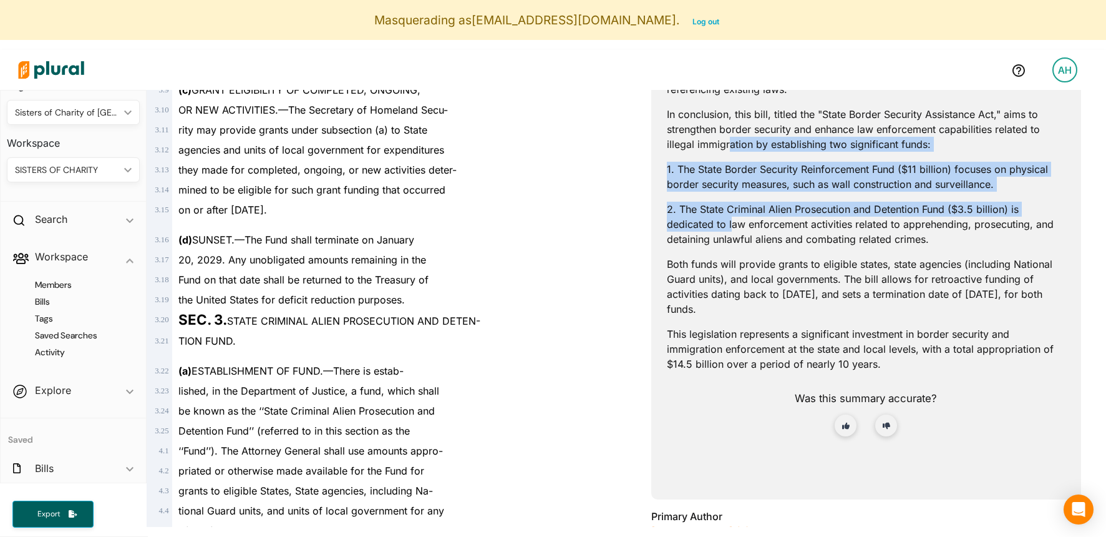
drag, startPoint x: 731, startPoint y: 140, endPoint x: 731, endPoint y: 230, distance: 90.5
click at [731, 230] on p "2. The State Criminal Alien Prosecution and Detention Fund ($3.5 billion) is de…" at bounding box center [866, 224] width 399 height 45
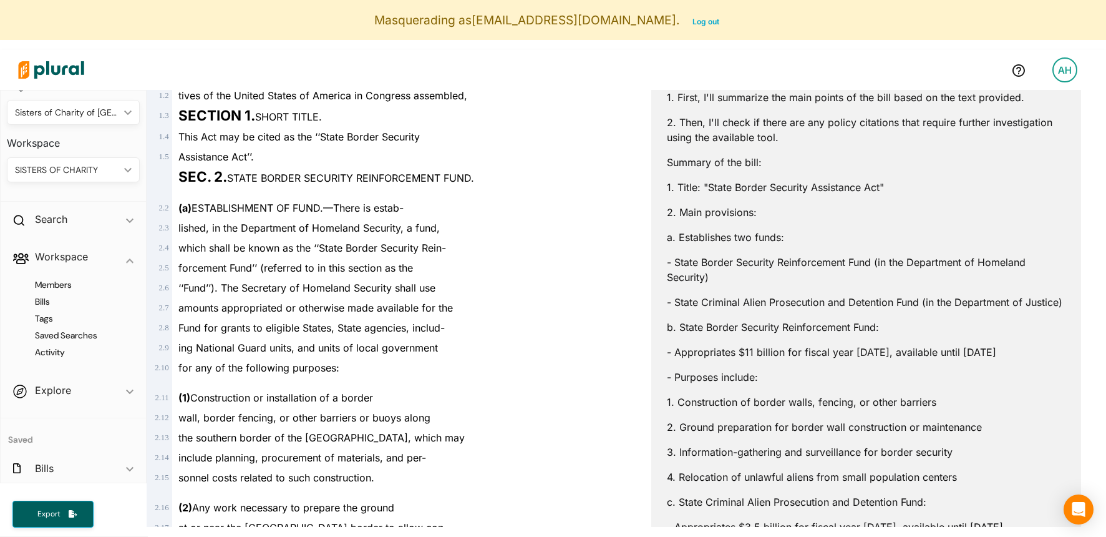
scroll to position [0, 0]
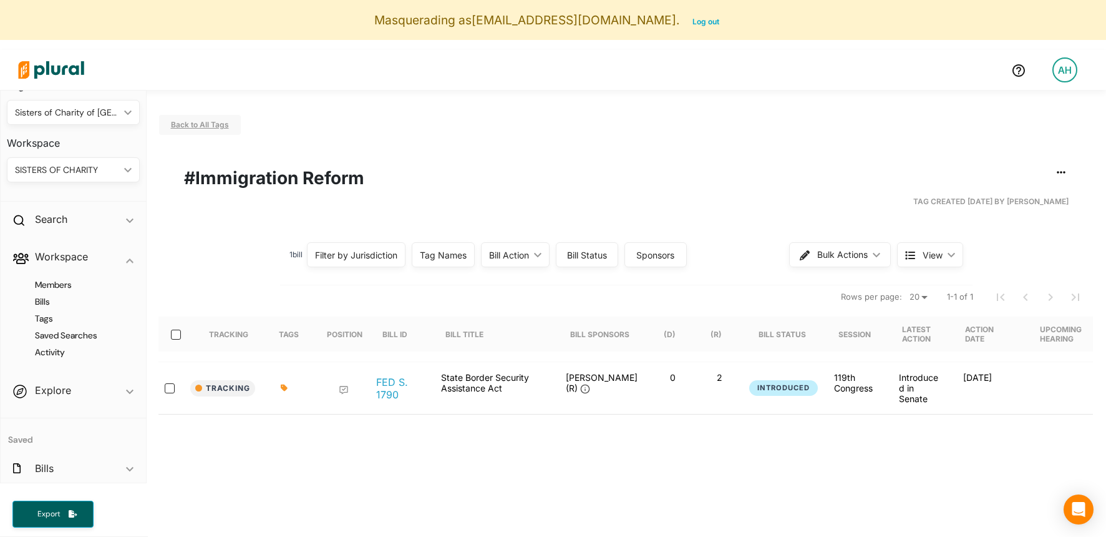
click at [225, 124] on span "Back to All Tags" at bounding box center [200, 124] width 58 height 9
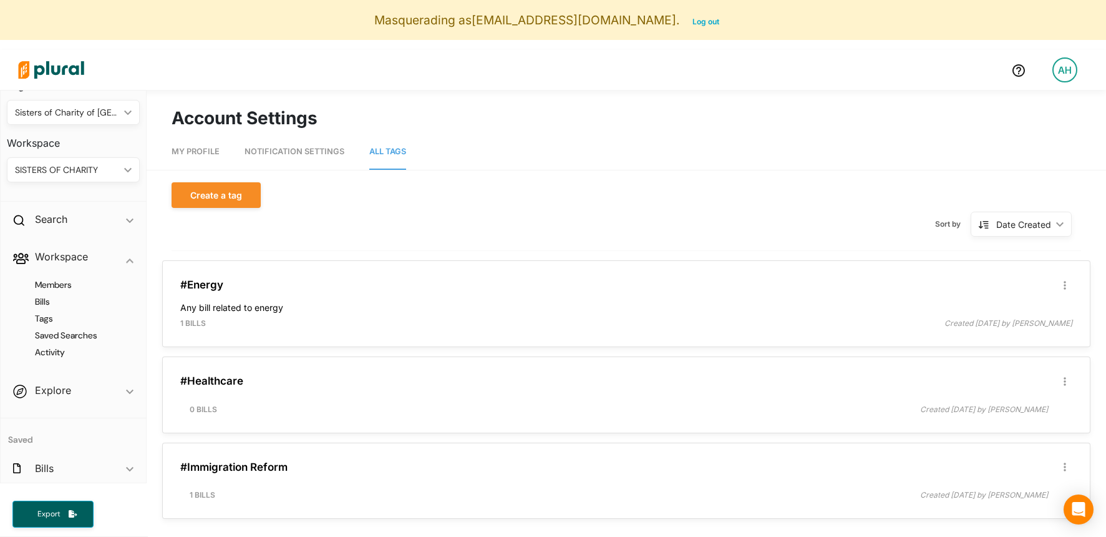
scroll to position [109, 0]
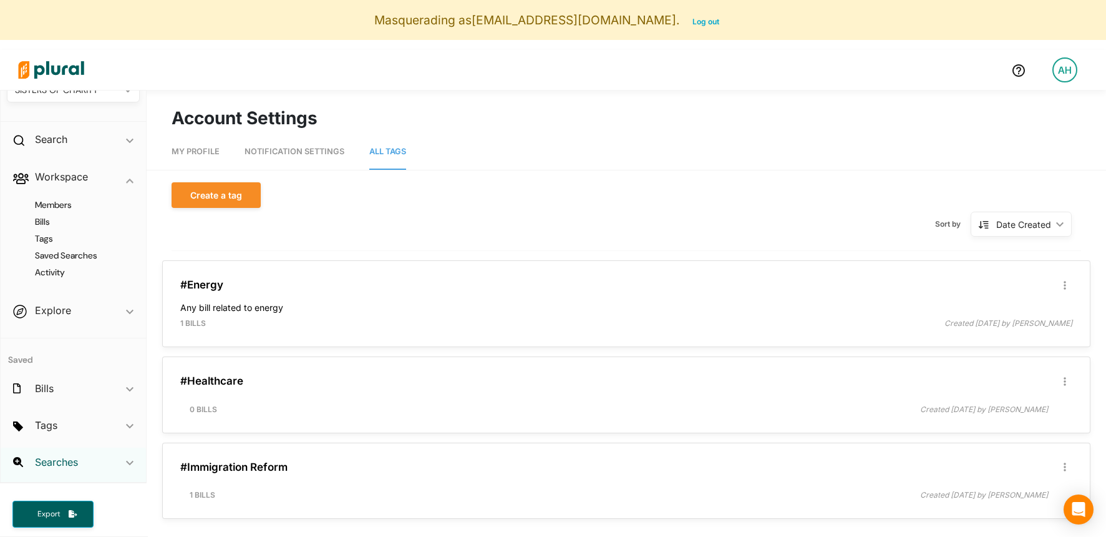
click at [59, 457] on h2 "Searches" at bounding box center [56, 462] width 43 height 14
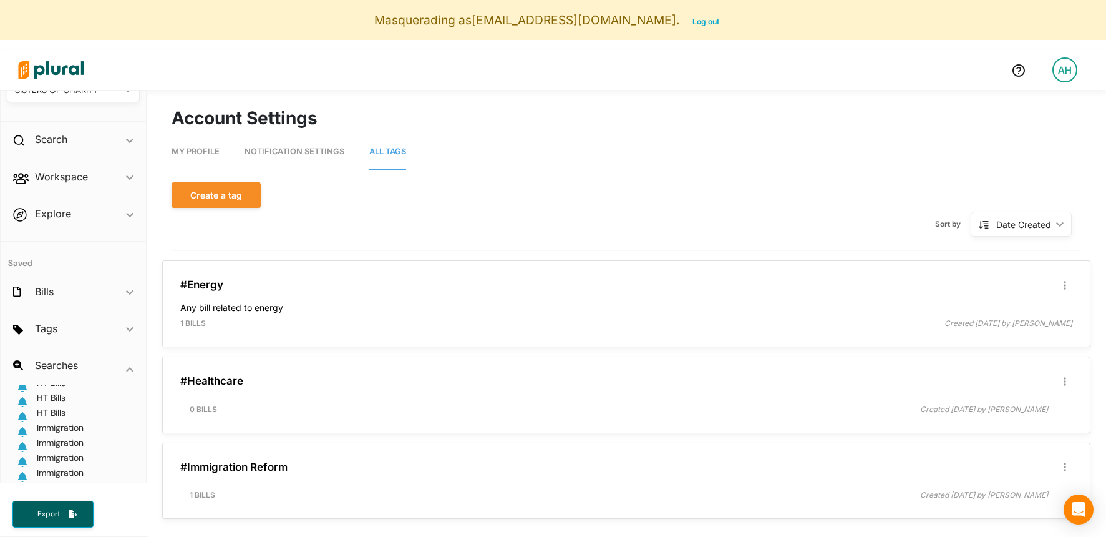
scroll to position [260, 0]
click at [62, 425] on span "Immigration" at bounding box center [60, 423] width 47 height 11
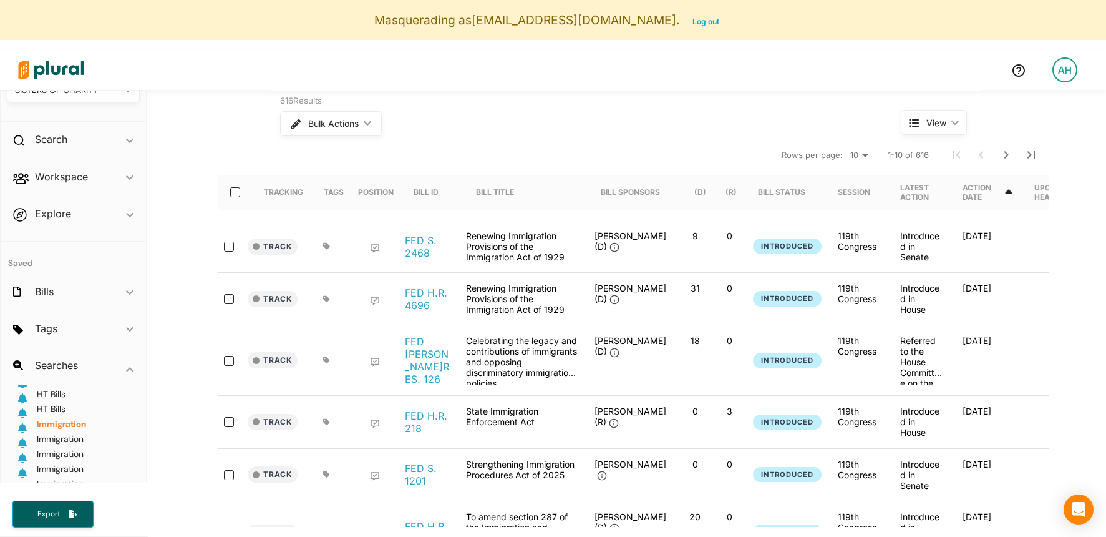
scroll to position [283, 0]
click at [70, 413] on span "Immigration" at bounding box center [60, 414] width 47 height 11
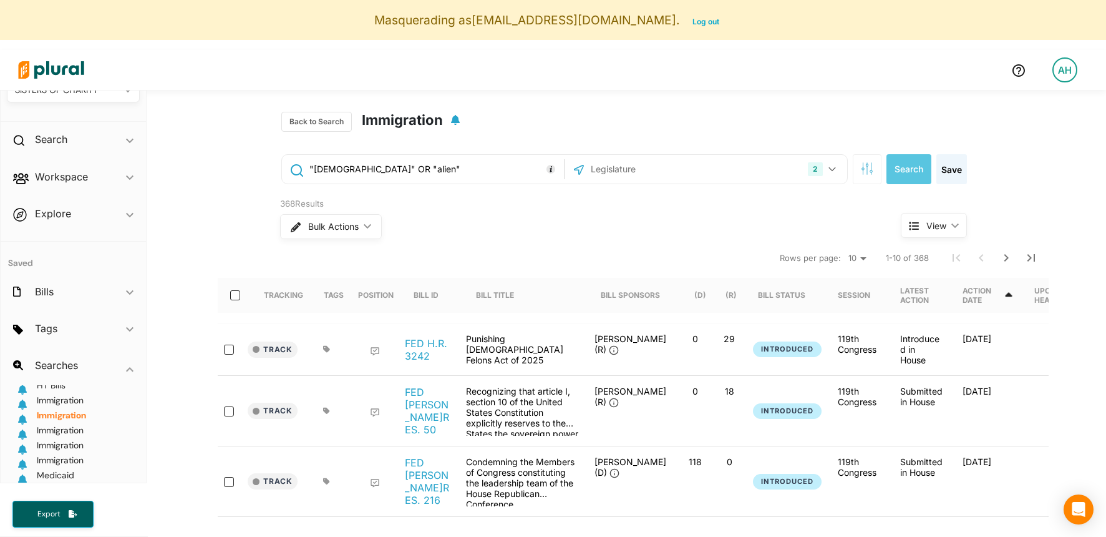
scroll to position [302, 0]
click at [63, 414] on span "Immigration" at bounding box center [60, 411] width 47 height 11
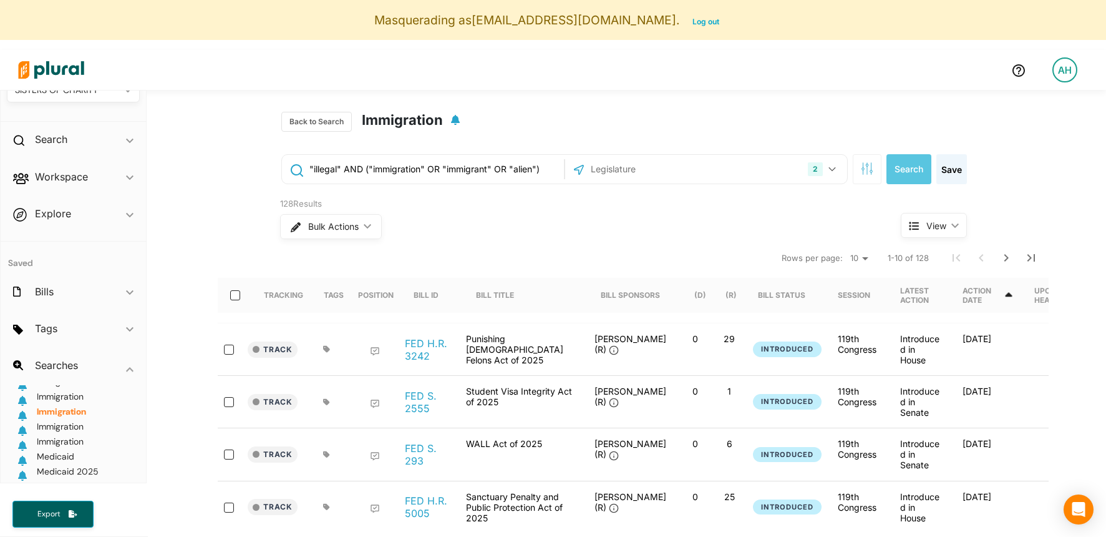
click at [385, 168] on input ""illegal" AND ("immigration" OR "immigrant" OR "alien")" at bounding box center [434, 169] width 253 height 24
drag, startPoint x: 368, startPoint y: 168, endPoint x: 453, endPoint y: 167, distance: 84.9
click at [453, 167] on input ""illegal" AND ("immigration" OR "immigrant" OR "alien")" at bounding box center [434, 169] width 253 height 24
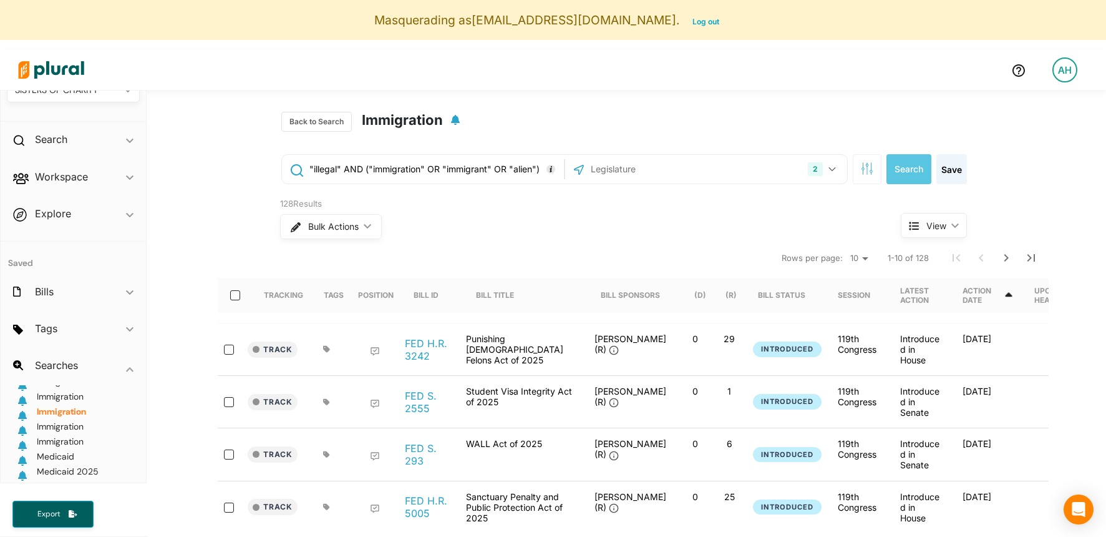
click at [453, 167] on input ""illegal" AND ("immigration" OR "immigrant" OR "alien")" at bounding box center [434, 169] width 253 height 24
click at [414, 167] on input ""illegal" AND ("immigration" OR "immigrant" OR "alien")" at bounding box center [434, 169] width 253 height 24
drag, startPoint x: 414, startPoint y: 167, endPoint x: 453, endPoint y: 168, distance: 38.7
click at [453, 168] on input ""illegal" AND ("immigration" OR "immigrant" OR "alien")" at bounding box center [434, 169] width 253 height 24
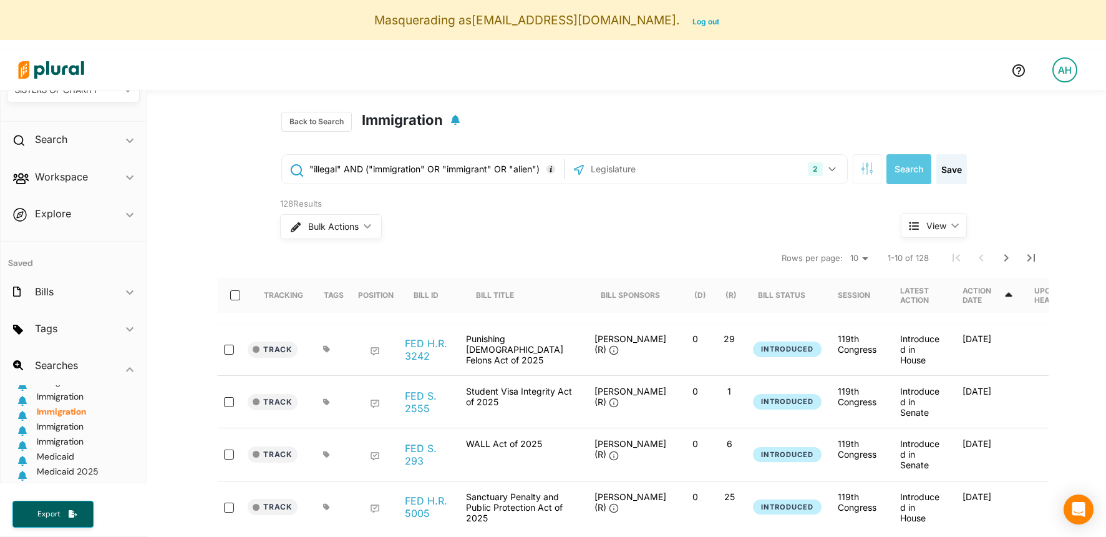
scroll to position [36, 0]
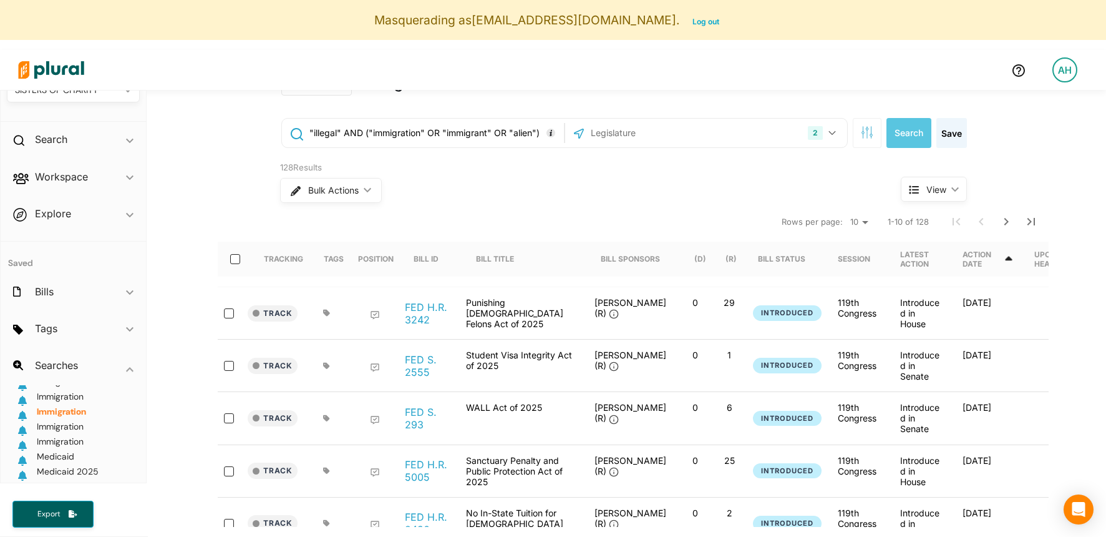
click at [382, 137] on input ""illegal" AND ("immigration" OR "immigrant" OR "alien")" at bounding box center [434, 133] width 253 height 24
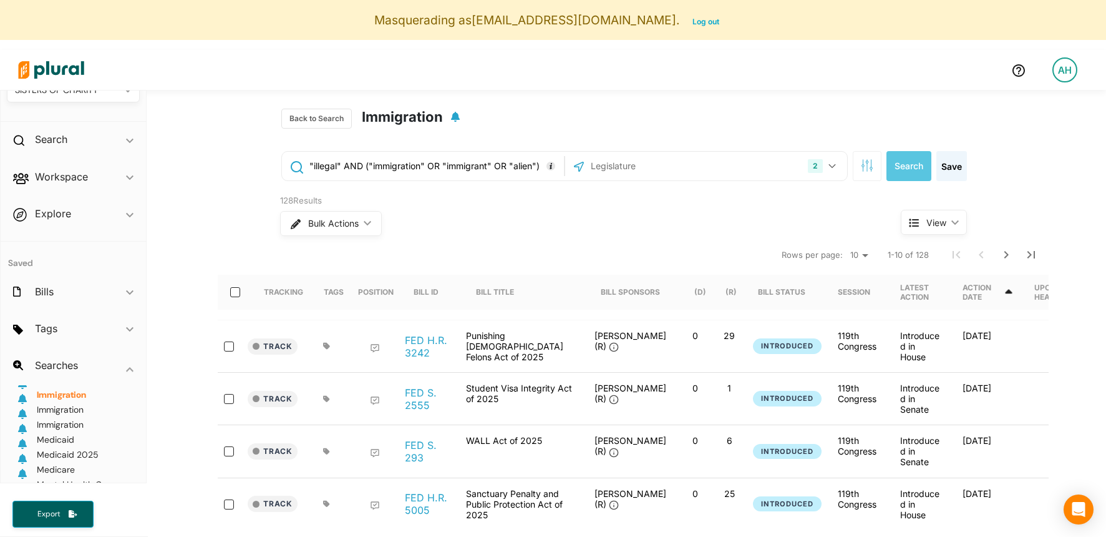
scroll to position [0, 0]
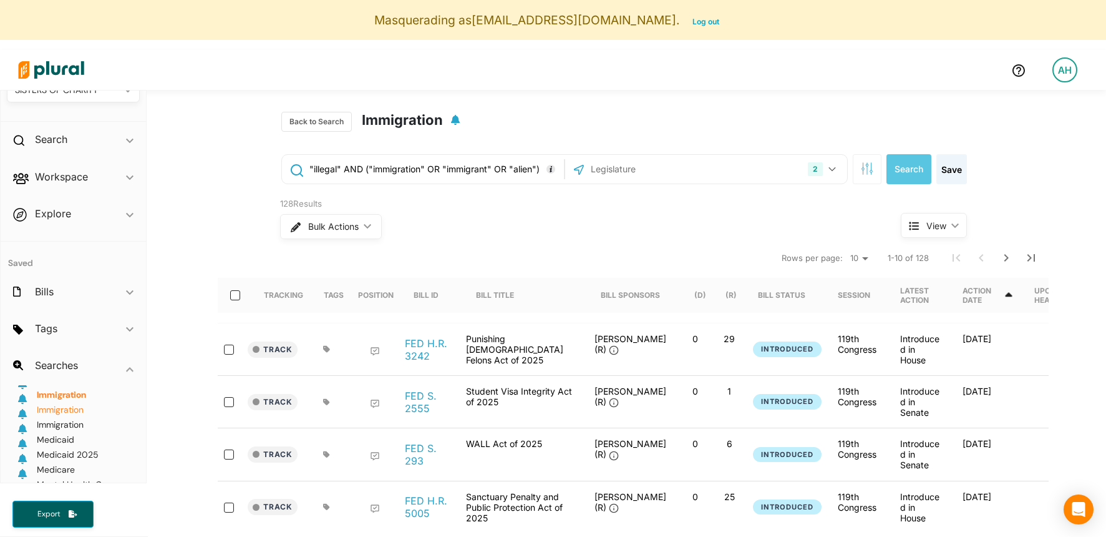
click at [64, 410] on span "Immigration" at bounding box center [60, 409] width 47 height 11
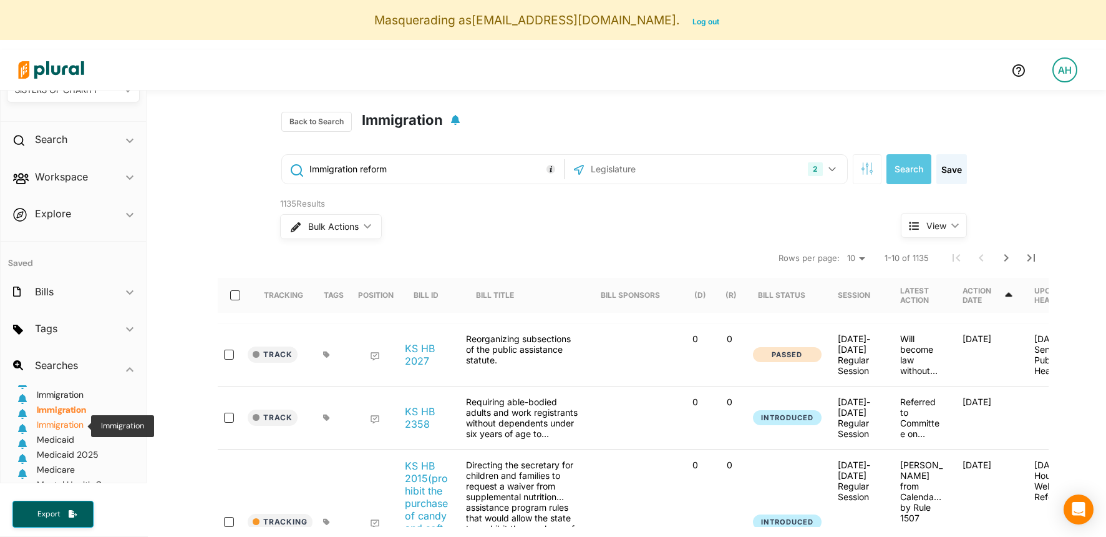
click at [74, 427] on span "Immigration" at bounding box center [60, 424] width 47 height 11
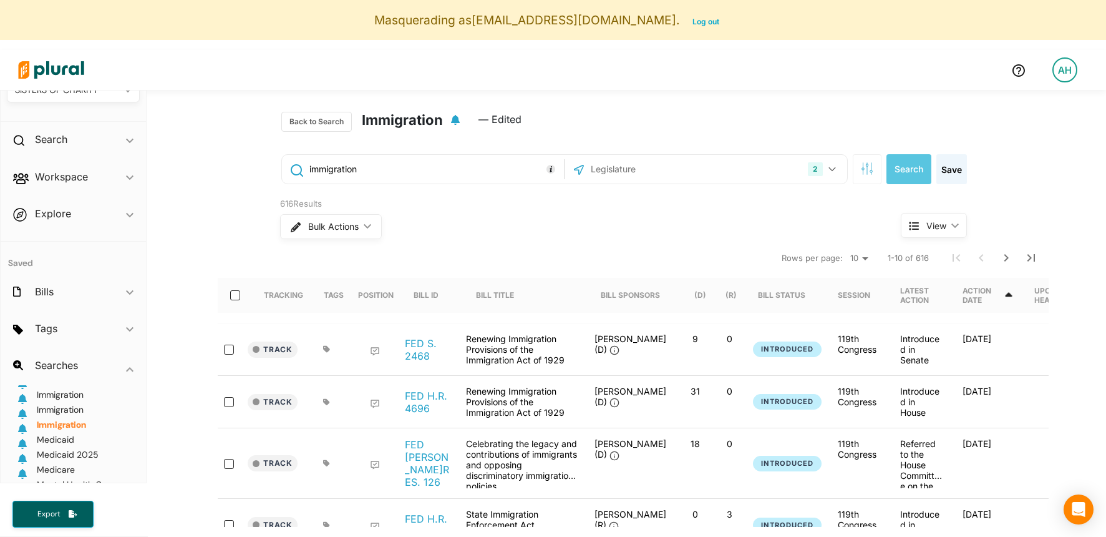
click at [665, 175] on input "text" at bounding box center [657, 169] width 134 height 24
click at [66, 405] on span "Medicaid" at bounding box center [55, 401] width 37 height 11
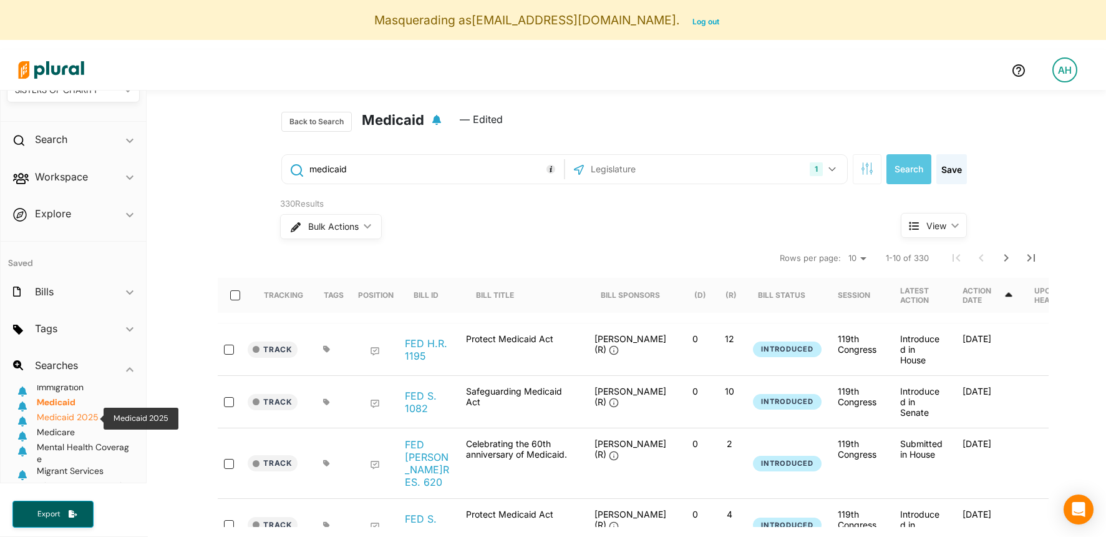
click at [72, 417] on span "Medicaid 2025" at bounding box center [68, 416] width 62 height 11
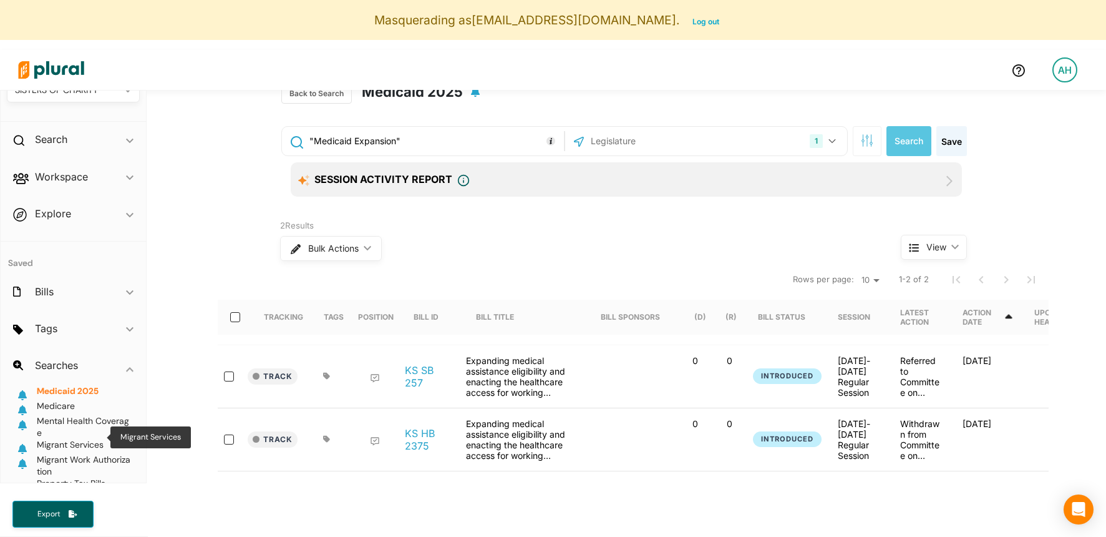
scroll to position [351, 0]
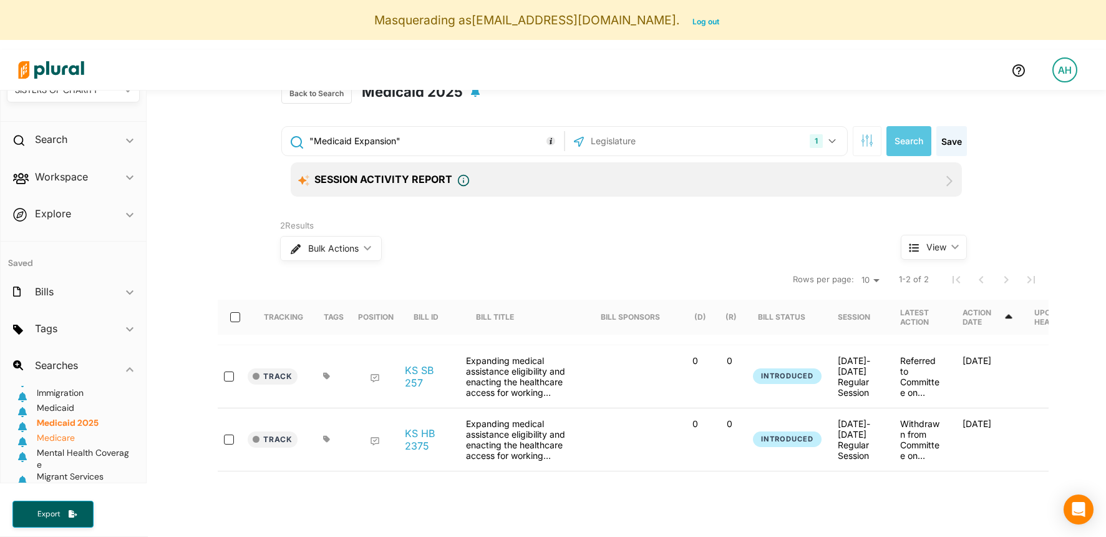
click at [69, 433] on span "Medicare" at bounding box center [56, 437] width 38 height 11
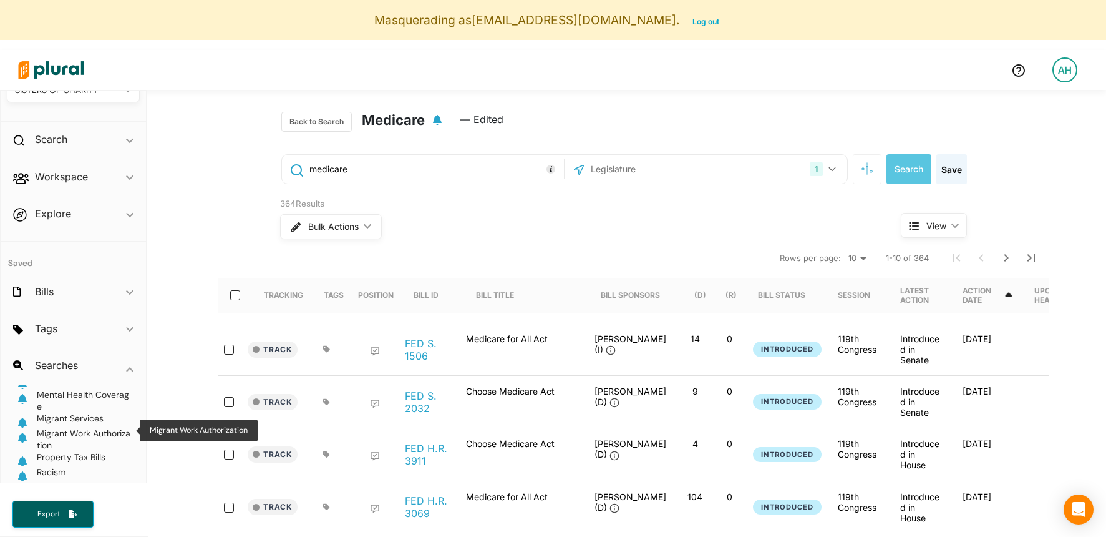
scroll to position [424, 0]
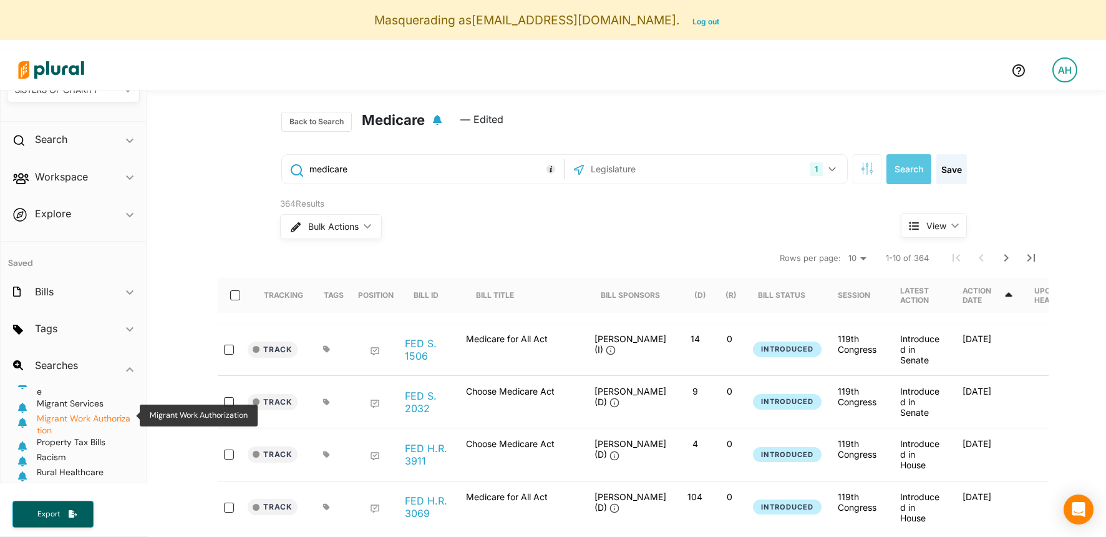
click at [77, 412] on span "Migrant Work Authorization" at bounding box center [84, 423] width 94 height 23
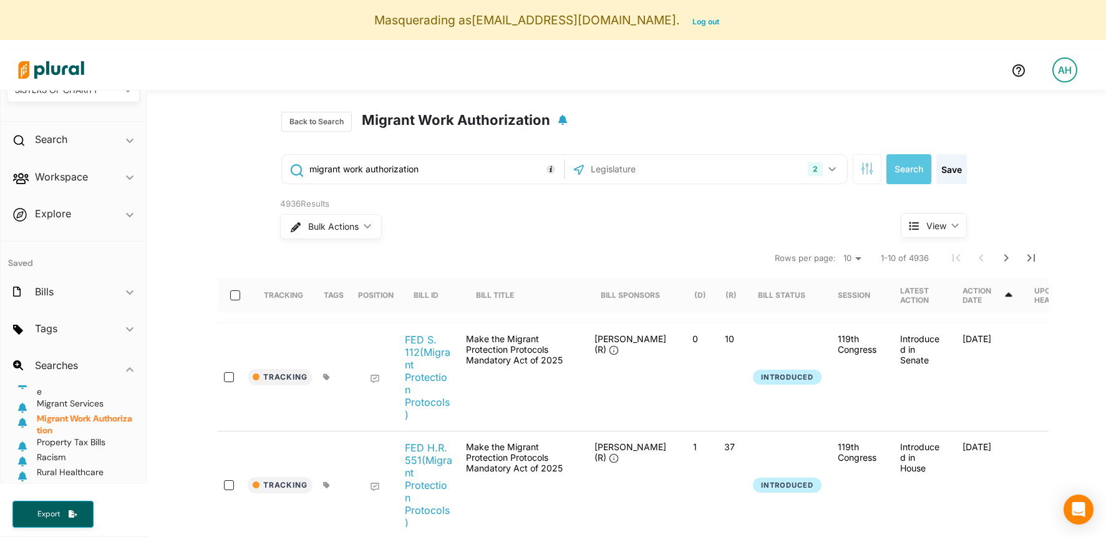
click at [389, 167] on input "migrant work authorization" at bounding box center [434, 169] width 253 height 24
click at [398, 172] on input "migrant work authorization" at bounding box center [434, 169] width 253 height 24
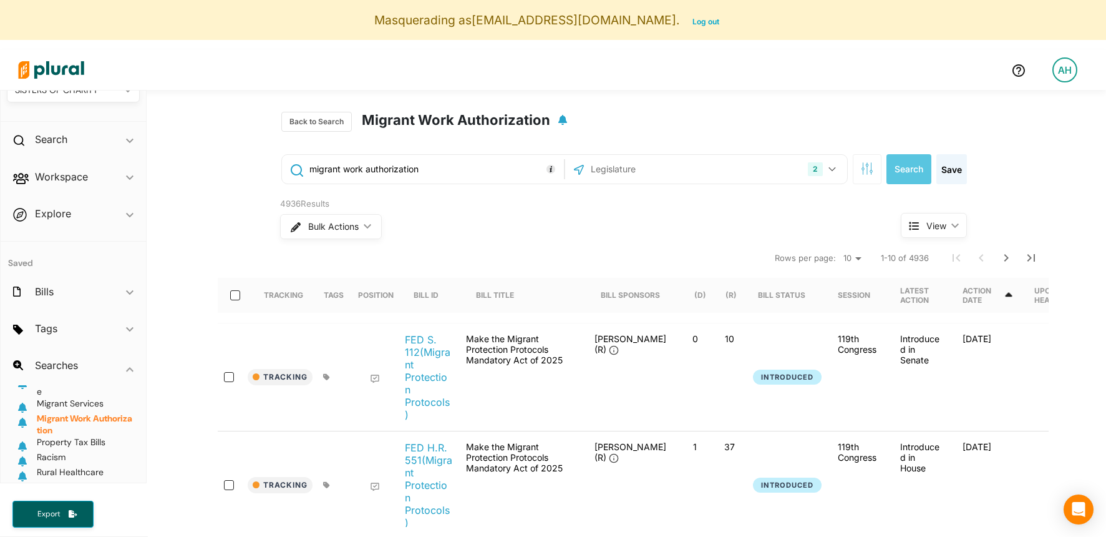
click at [398, 172] on input "migrant work authorization" at bounding box center [434, 169] width 253 height 24
click at [378, 172] on input "migrant work authorization" at bounding box center [434, 169] width 253 height 24
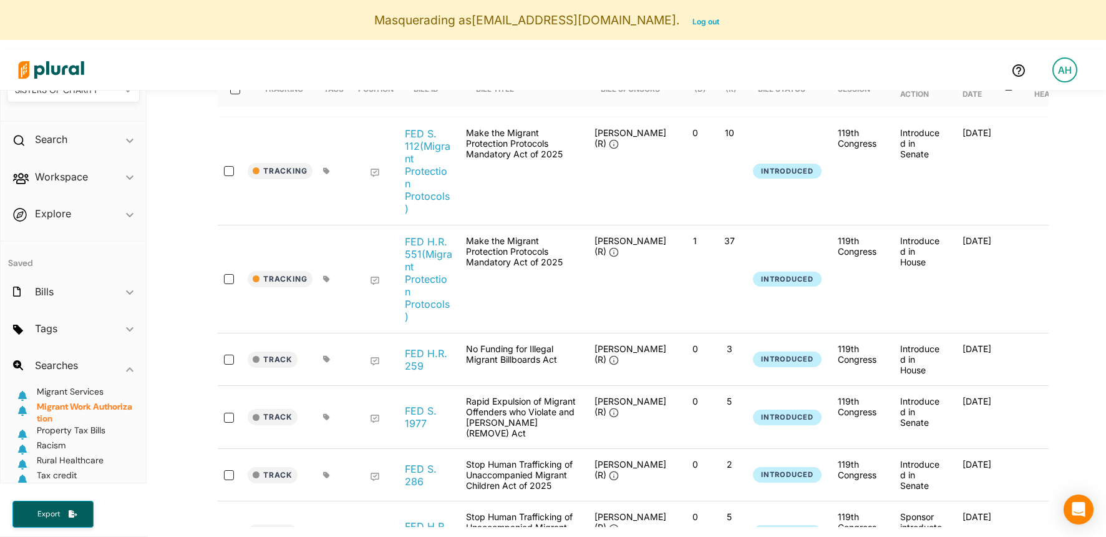
scroll to position [210, 0]
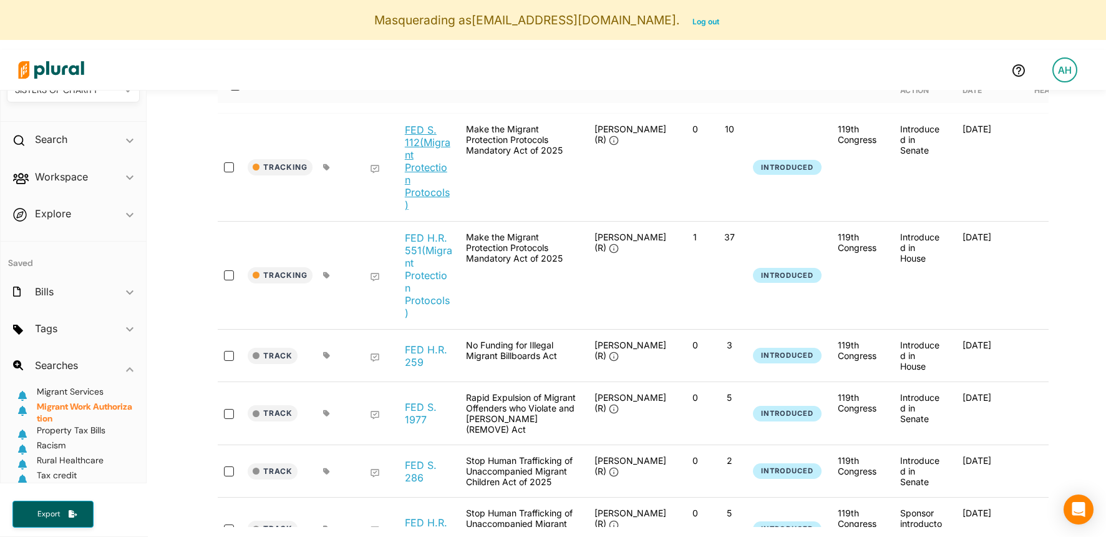
click at [406, 145] on link "FED S. 112 (Migrant Protection Protocols)" at bounding box center [428, 167] width 47 height 87
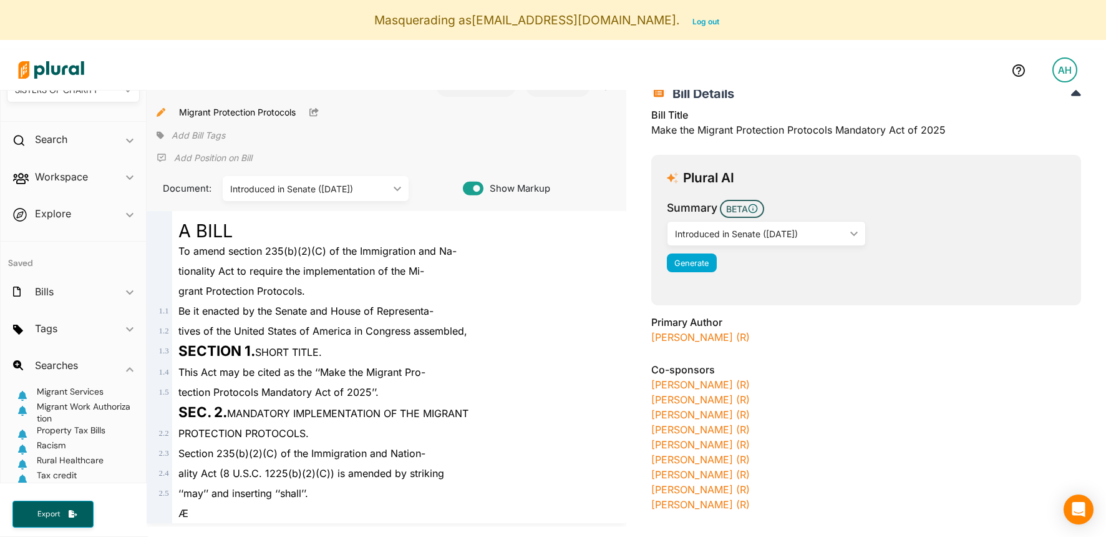
scroll to position [94, 0]
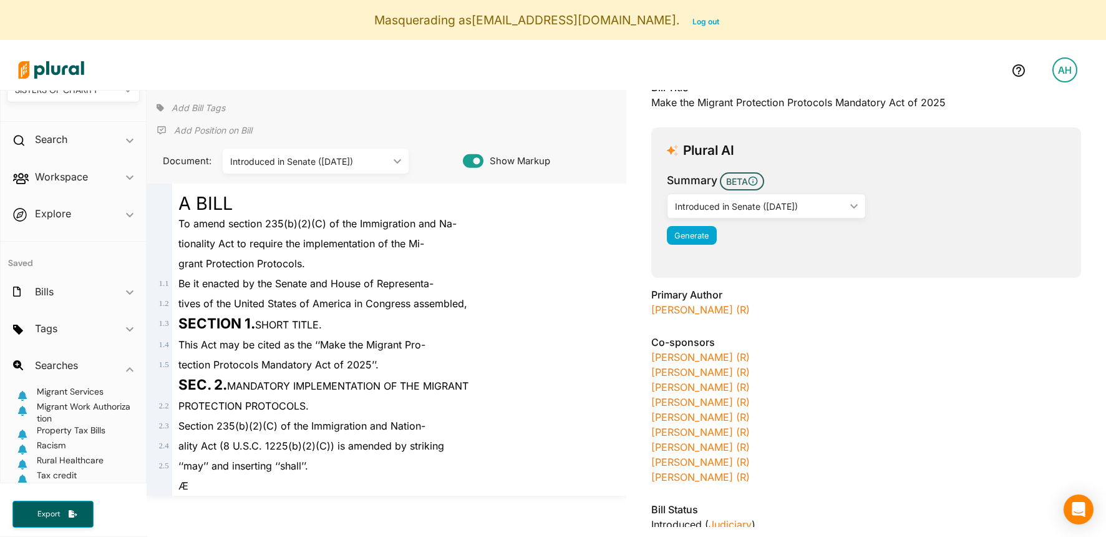
click at [754, 213] on div "Introduced in Senate ([DATE]) ic_keyboard_arrow_down" at bounding box center [767, 205] width 200 height 25
click at [868, 226] on div "Generate" at bounding box center [866, 235] width 399 height 19
click at [714, 228] on button "Generate" at bounding box center [692, 235] width 50 height 19
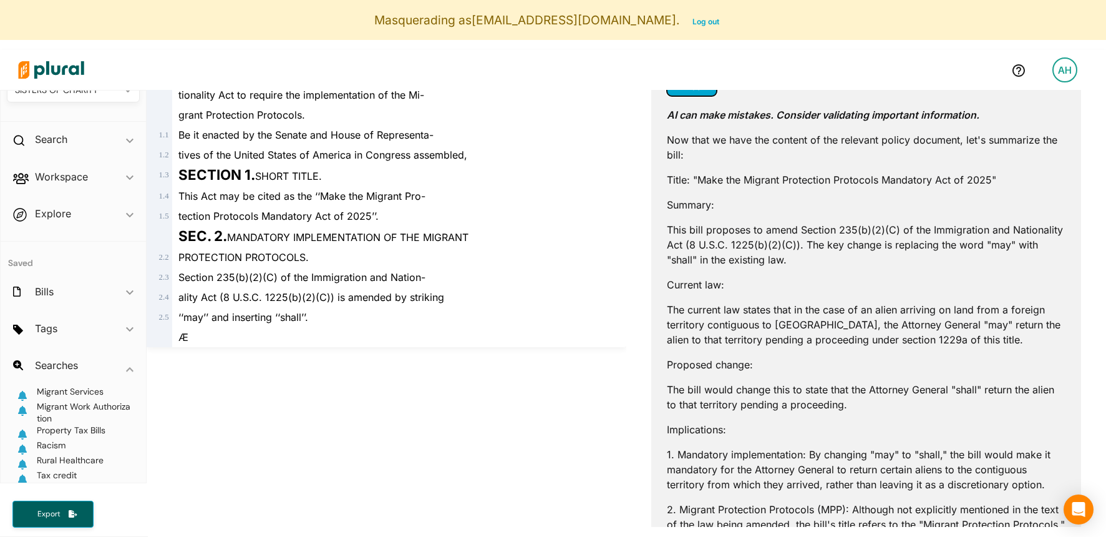
scroll to position [260, 0]
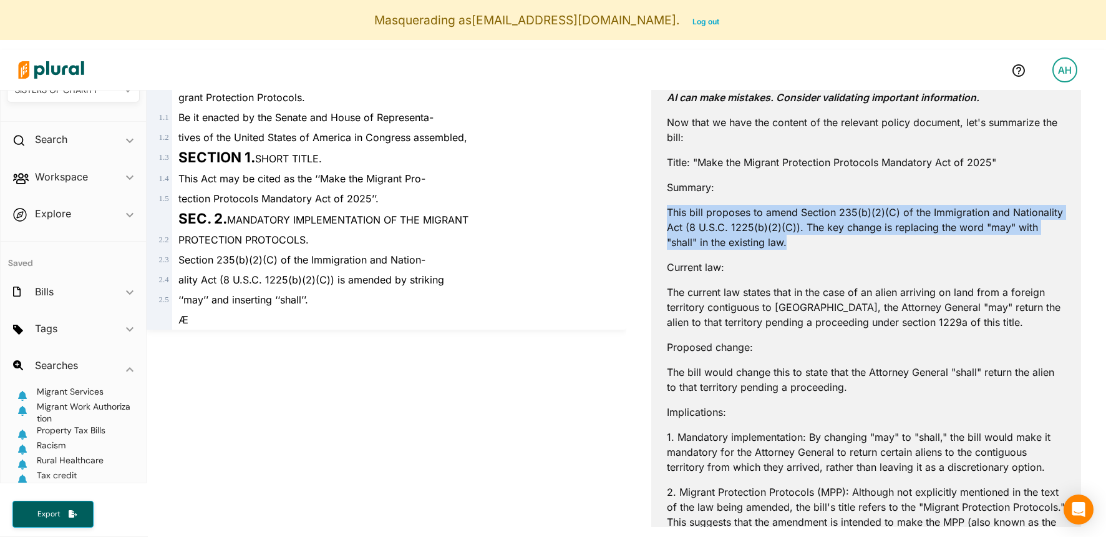
drag, startPoint x: 777, startPoint y: 186, endPoint x: 805, endPoint y: 245, distance: 64.7
click at [805, 245] on div "AI can make mistakes. Consider validating important information. Now that we ha…" at bounding box center [866, 463] width 399 height 769
click at [805, 245] on p "This bill proposes to amend Section 235(b)(2)(C) of the Immigration and Nationa…" at bounding box center [866, 227] width 399 height 45
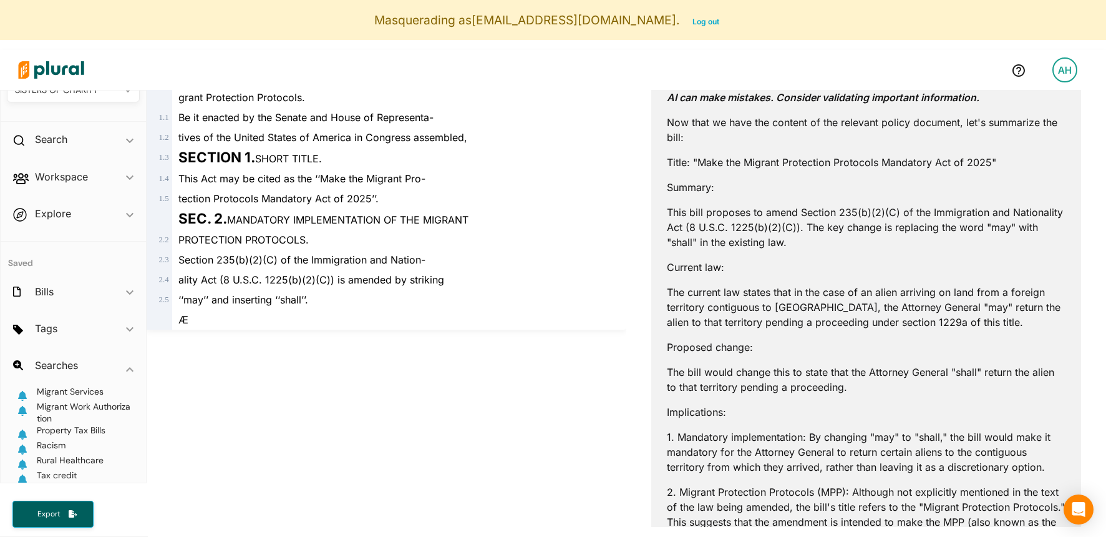
click at [805, 245] on p "This bill proposes to amend Section 235(b)(2)(C) of the Immigration and Nationa…" at bounding box center [866, 227] width 399 height 45
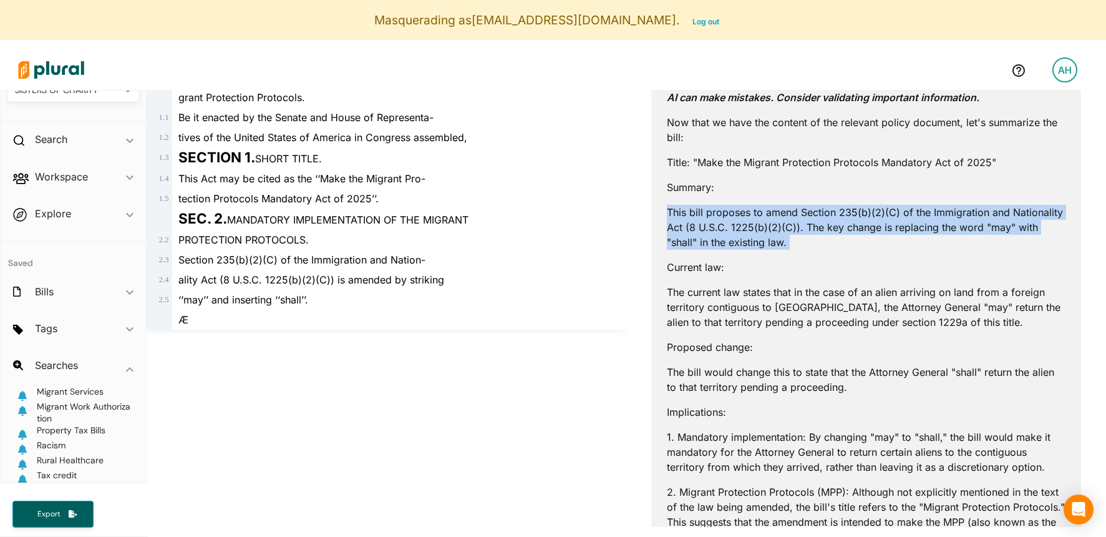
click at [805, 245] on p "This bill proposes to amend Section 235(b)(2)(C) of the Immigration and Nationa…" at bounding box center [866, 227] width 399 height 45
drag, startPoint x: 805, startPoint y: 245, endPoint x: 774, endPoint y: 231, distance: 33.5
click at [804, 245] on p "This bill proposes to amend Section 235(b)(2)(C) of the Immigration and Nationa…" at bounding box center [866, 227] width 399 height 45
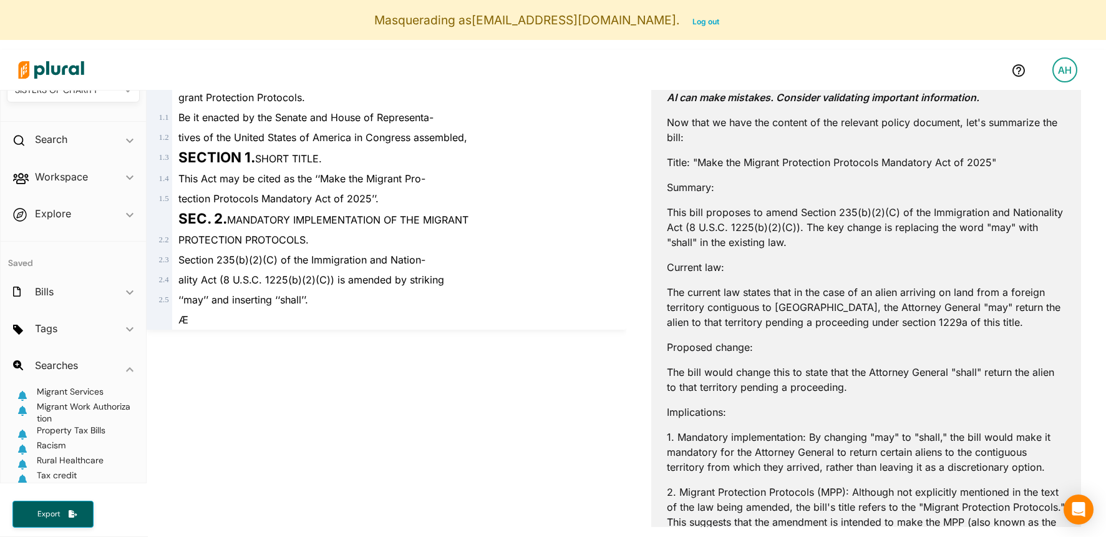
click at [774, 231] on p "This bill proposes to amend Section 235(b)(2)(C) of the Immigration and Nationa…" at bounding box center [866, 227] width 399 height 45
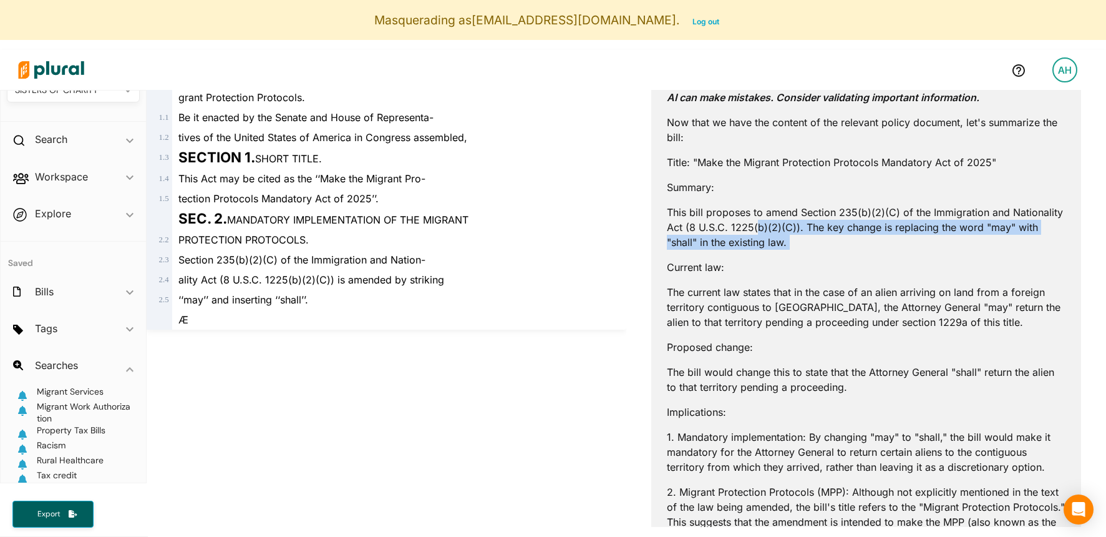
drag, startPoint x: 755, startPoint y: 228, endPoint x: 797, endPoint y: 250, distance: 47.2
click at [797, 250] on div "AI can make mistakes. Consider validating important information. Now that we ha…" at bounding box center [866, 463] width 399 height 769
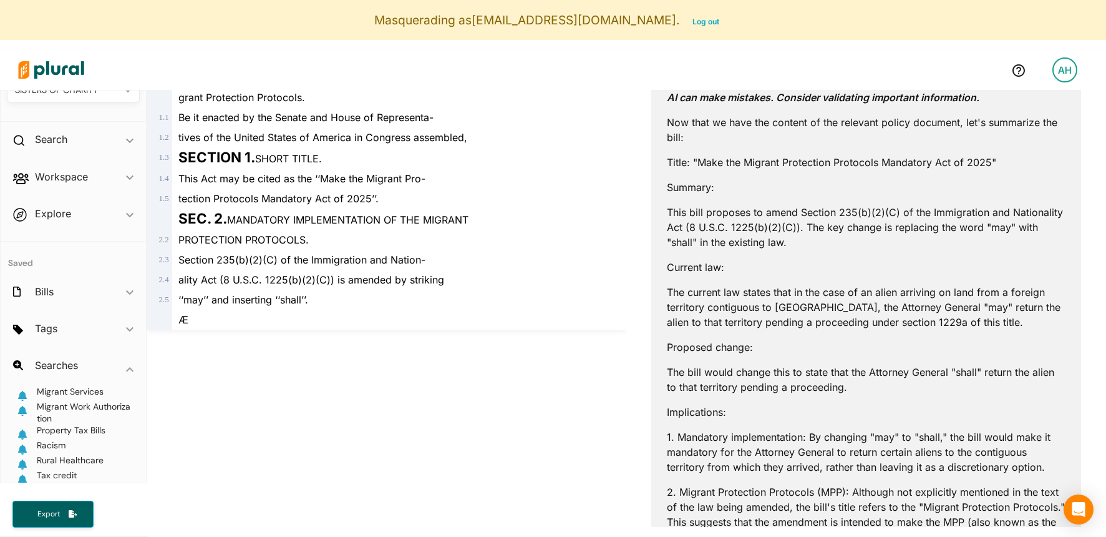
scroll to position [288, 0]
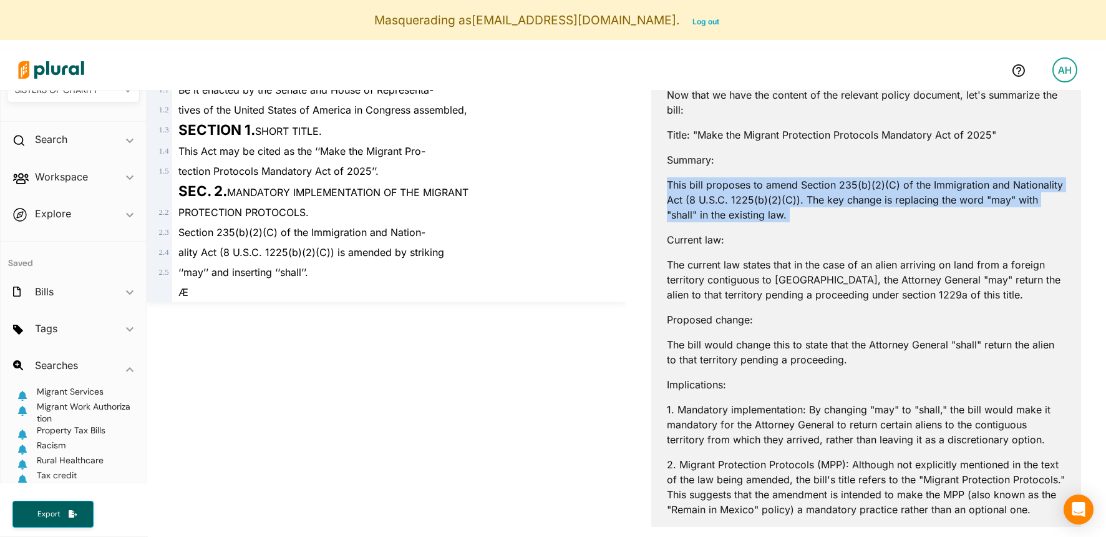
drag, startPoint x: 729, startPoint y: 159, endPoint x: 782, endPoint y: 231, distance: 88.8
click at [782, 231] on div "AI can make mistakes. Consider validating important information. Now that we ha…" at bounding box center [866, 435] width 399 height 769
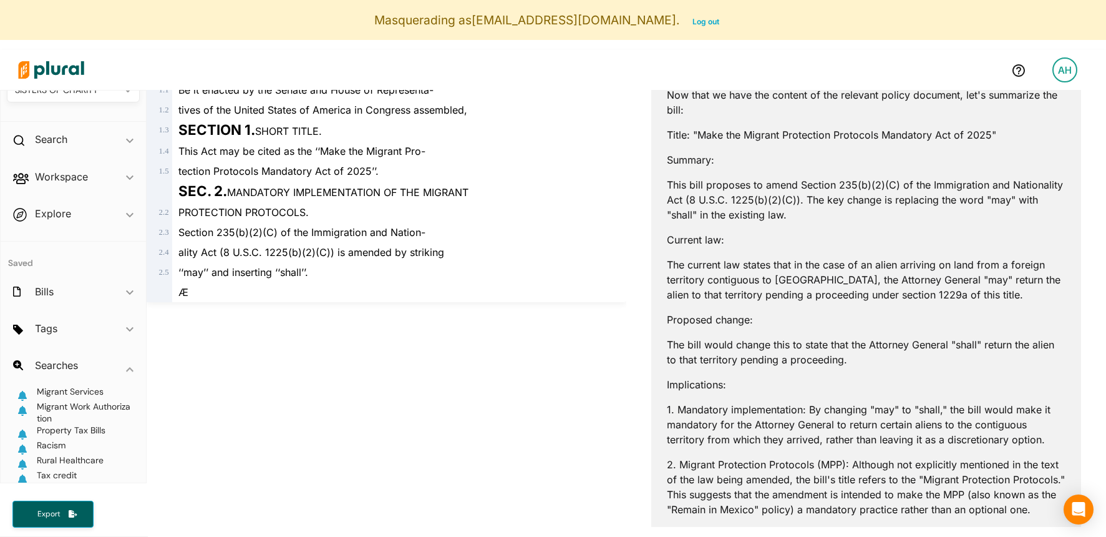
click at [775, 215] on p "This bill proposes to amend Section 235(b)(2)(C) of the Immigration and Nationa…" at bounding box center [866, 199] width 399 height 45
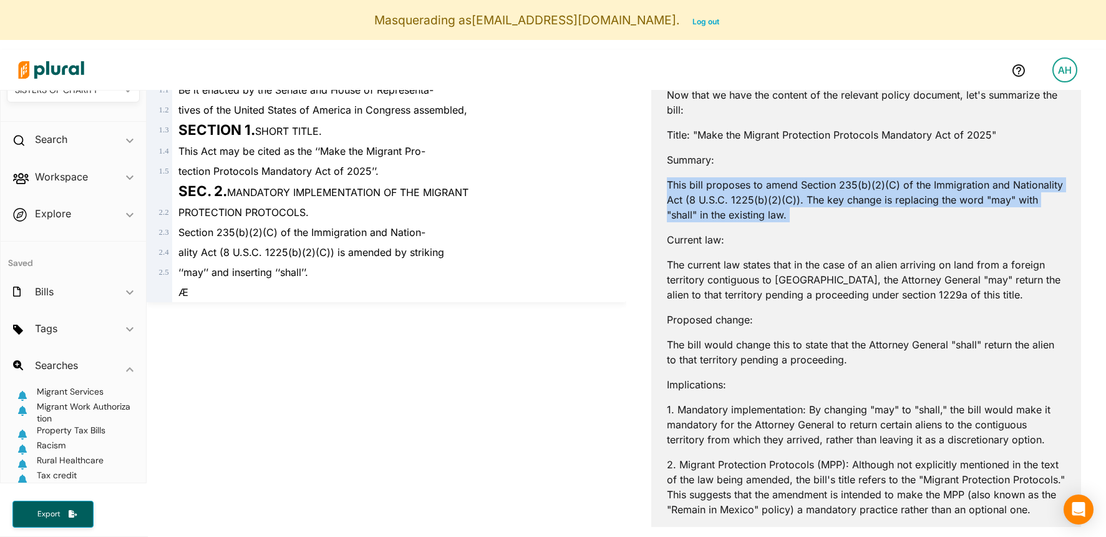
click at [775, 215] on p "This bill proposes to amend Section 235(b)(2)(C) of the Immigration and Nationa…" at bounding box center [866, 199] width 399 height 45
click at [772, 215] on p "This bill proposes to amend Section 235(b)(2)(C) of the Immigration and Nationa…" at bounding box center [866, 199] width 399 height 45
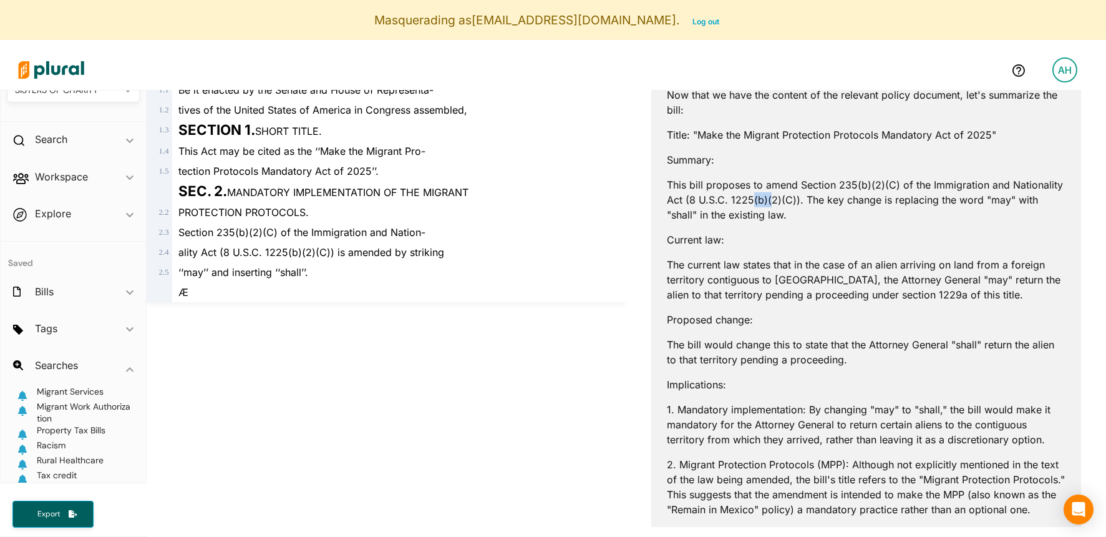
drag, startPoint x: 751, startPoint y: 194, endPoint x: 782, endPoint y: 213, distance: 36.7
click at [782, 213] on p "This bill proposes to amend Section 235(b)(2)(C) of the Immigration and Nationa…" at bounding box center [866, 199] width 399 height 45
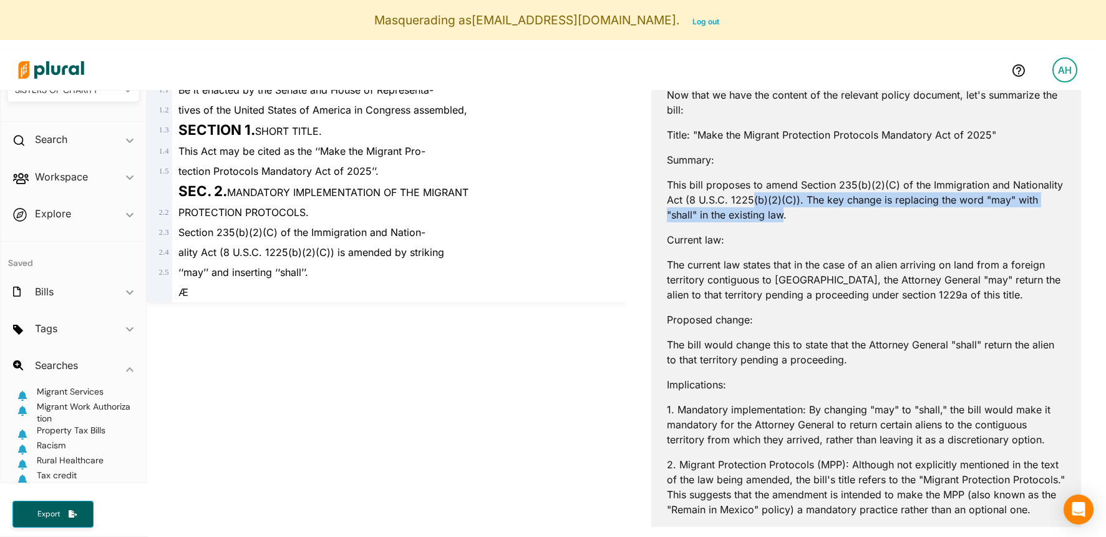
click at [782, 213] on p "This bill proposes to amend Section 235(b)(2)(C) of the Immigration and Nationa…" at bounding box center [866, 199] width 399 height 45
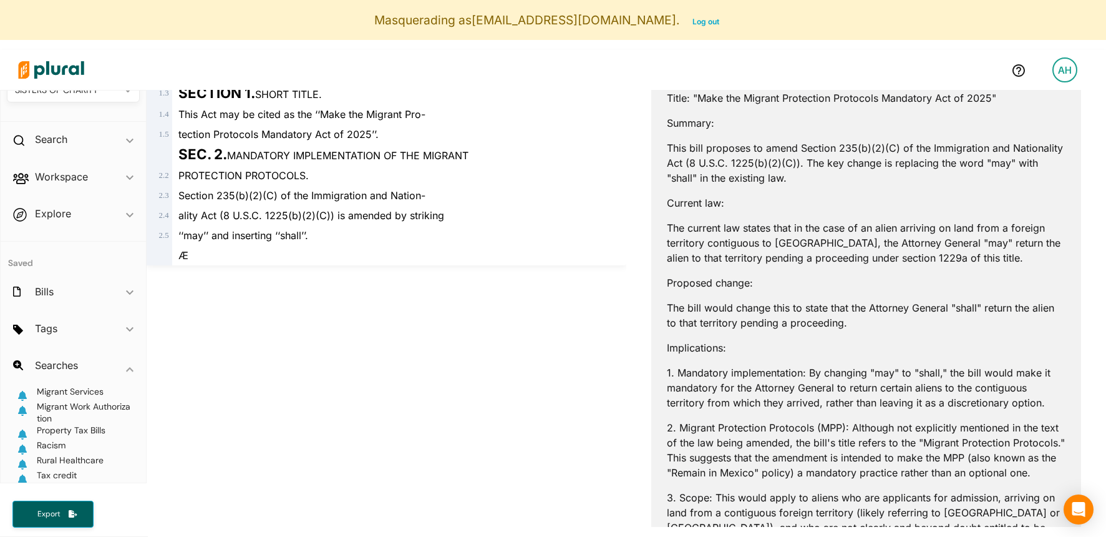
scroll to position [333, 0]
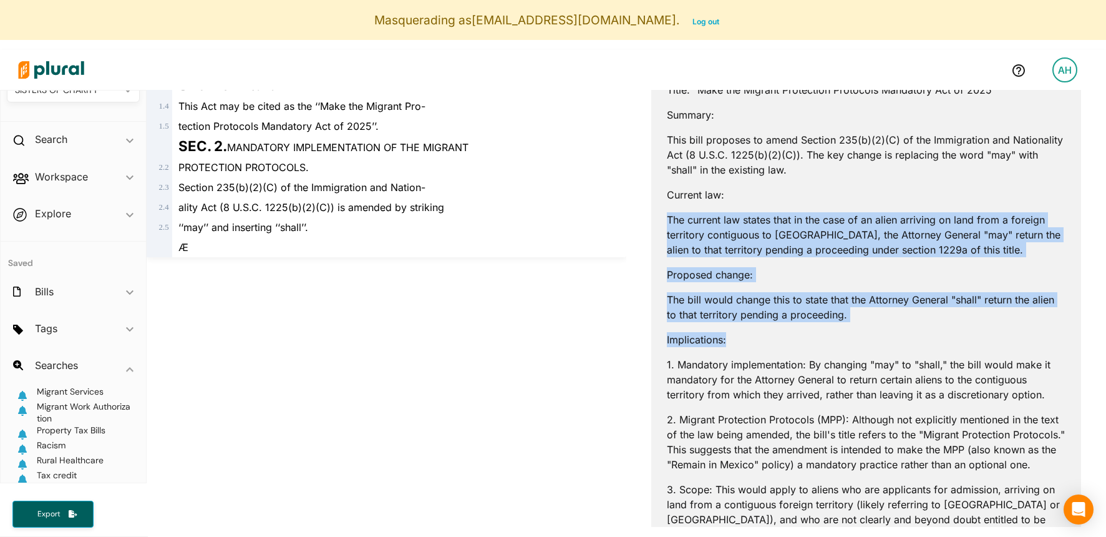
drag, startPoint x: 712, startPoint y: 203, endPoint x: 752, endPoint y: 338, distance: 139.8
click at [752, 338] on div "AI can make mistakes. Consider validating important information. Now that we ha…" at bounding box center [866, 390] width 399 height 769
click at [752, 338] on p "Implications:" at bounding box center [866, 339] width 399 height 15
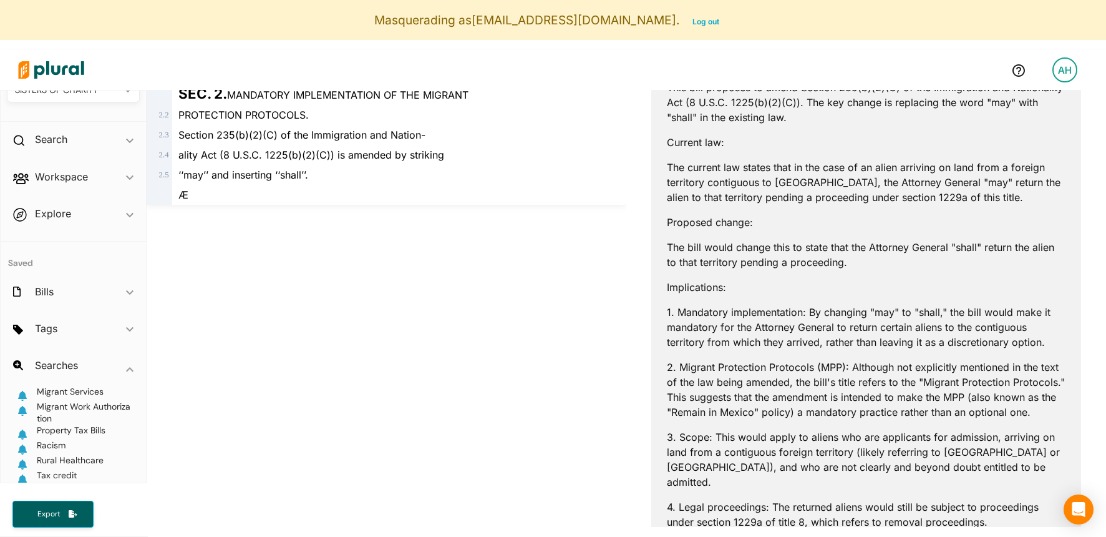
scroll to position [404, 0]
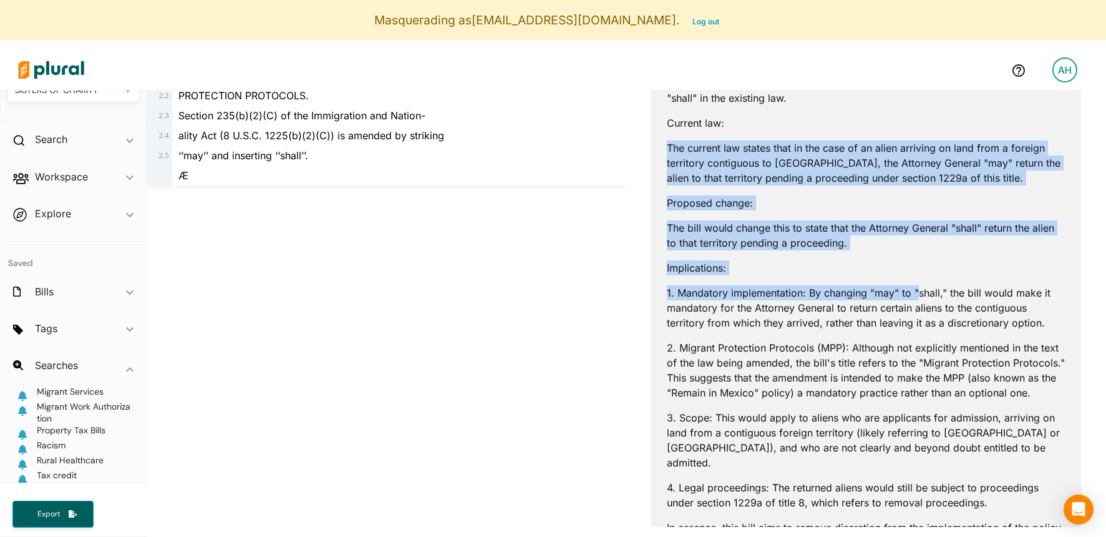
drag, startPoint x: 862, startPoint y: 140, endPoint x: 920, endPoint y: 293, distance: 163.9
click at [920, 293] on div "AI can make mistakes. Consider validating important information. Now that we ha…" at bounding box center [866, 318] width 399 height 769
click at [920, 293] on p "1. Mandatory implementation: By changing "may" to "shall," the bill would make …" at bounding box center [866, 307] width 399 height 45
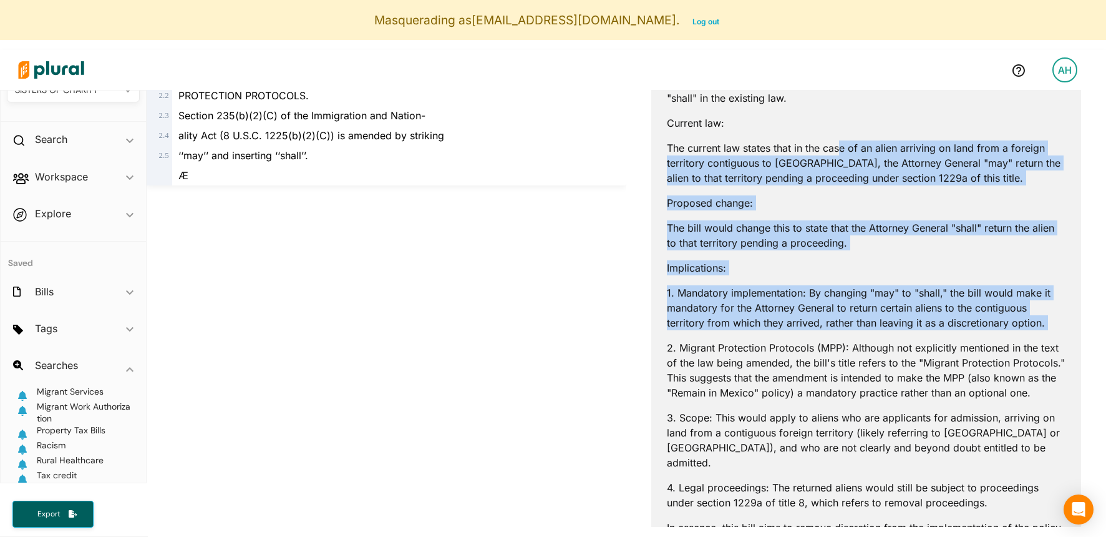
drag, startPoint x: 840, startPoint y: 157, endPoint x: 871, endPoint y: 334, distance: 179.8
click at [871, 334] on div "AI can make mistakes. Consider validating important information. Now that we ha…" at bounding box center [866, 318] width 399 height 769
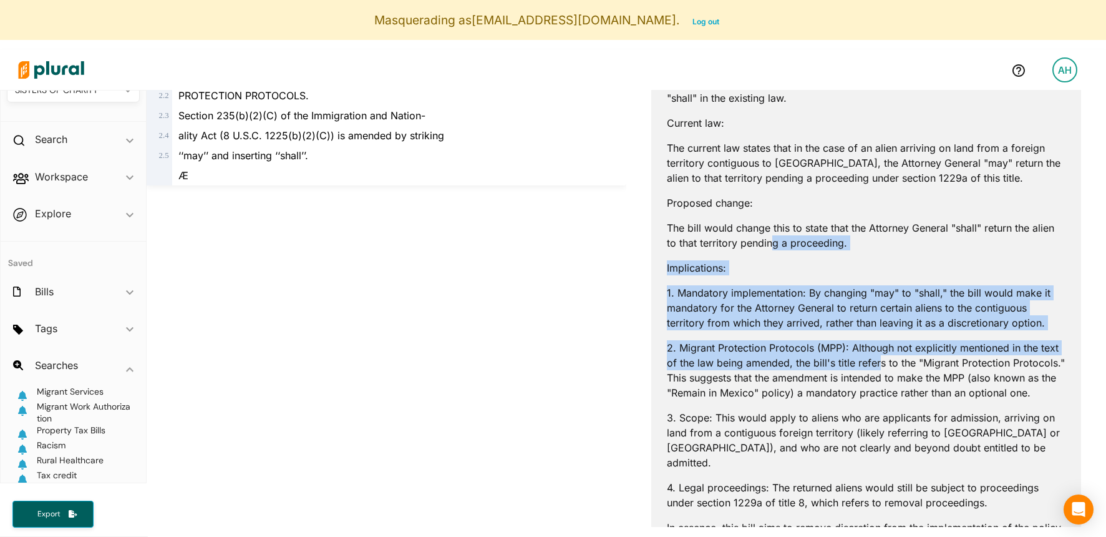
drag, startPoint x: 773, startPoint y: 236, endPoint x: 875, endPoint y: 367, distance: 166.3
click at [878, 371] on div "AI can make mistakes. Consider validating important information. Now that we ha…" at bounding box center [866, 318] width 399 height 769
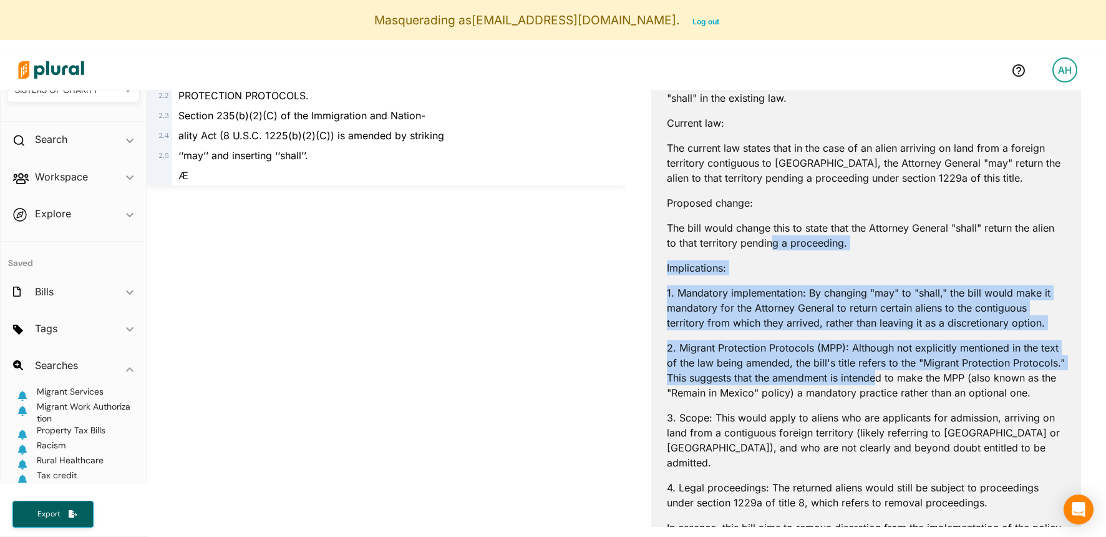
click at [875, 367] on p "2. Migrant Protection Protocols (MPP): Although not explicitly mentioned in the…" at bounding box center [866, 370] width 399 height 60
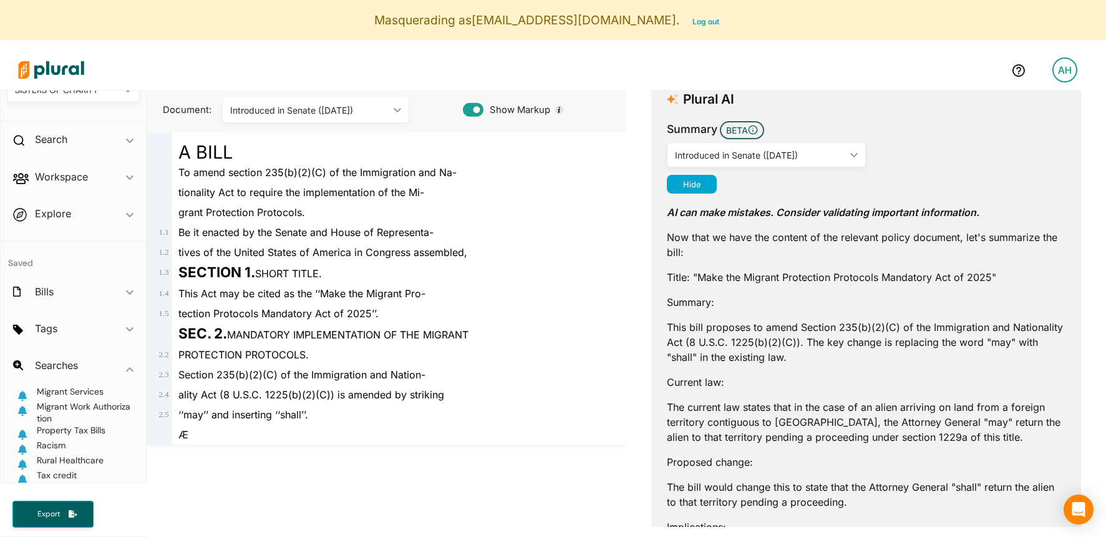
scroll to position [0, 0]
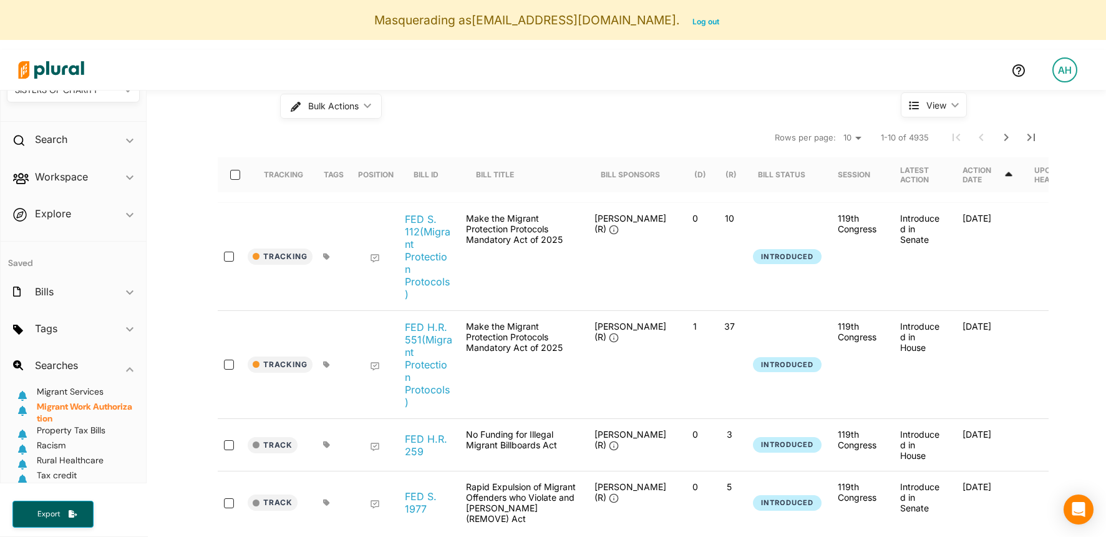
scroll to position [228, 0]
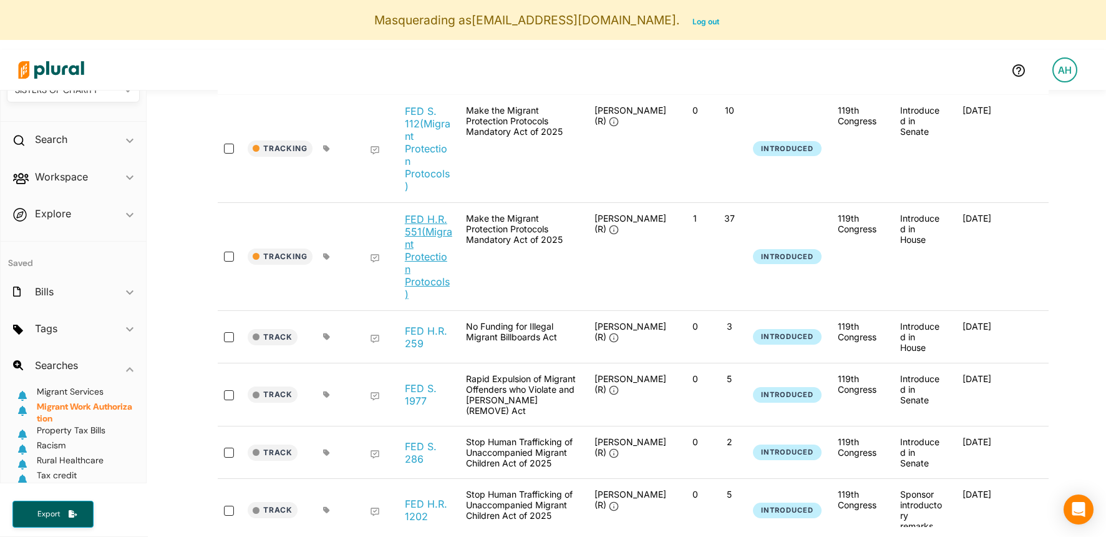
click at [414, 237] on link "FED H.R. 551 (Migrant Protection Protocols)" at bounding box center [428, 256] width 47 height 87
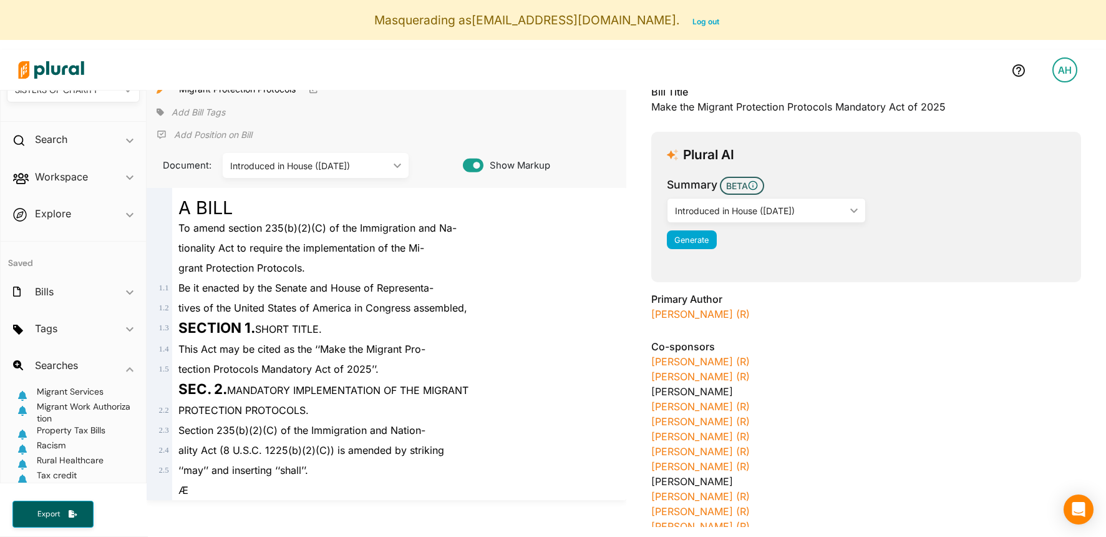
scroll to position [153, 0]
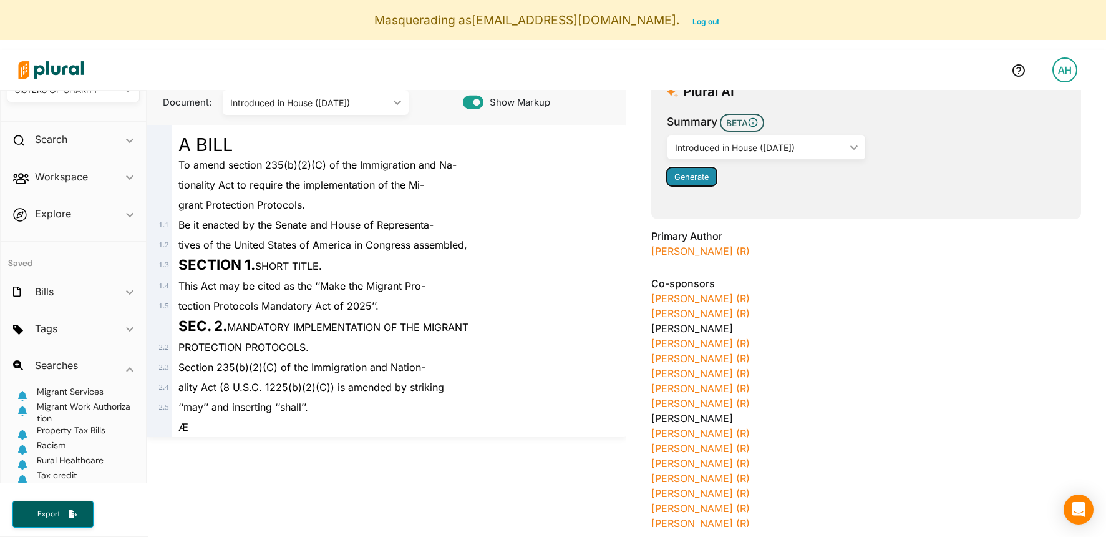
click at [702, 177] on span "Generate" at bounding box center [691, 176] width 34 height 9
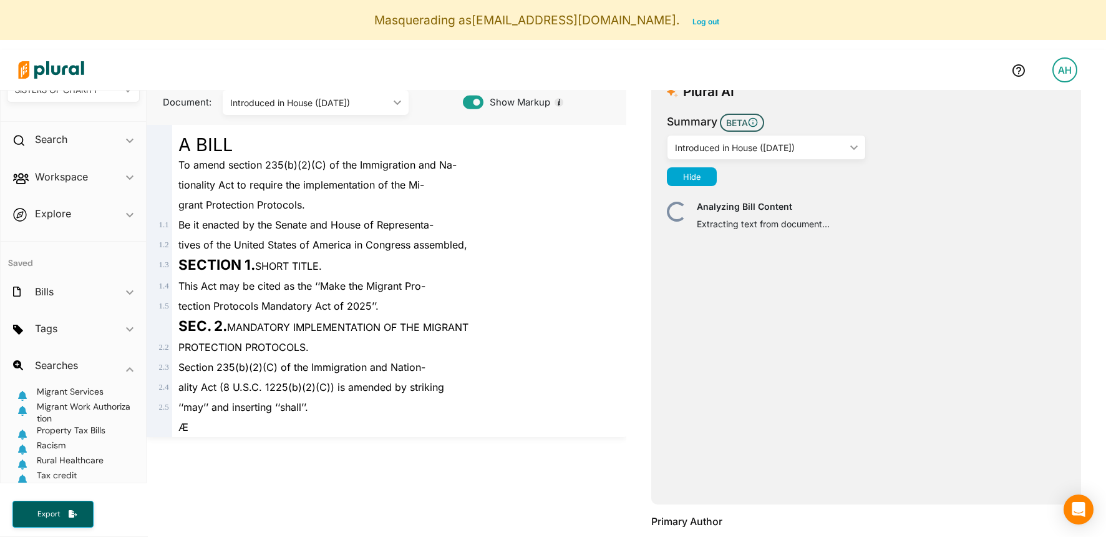
click at [751, 145] on div "Introduced in House ([DATE])" at bounding box center [760, 147] width 171 height 13
click at [870, 132] on span "Summary BETA" at bounding box center [866, 124] width 399 height 21
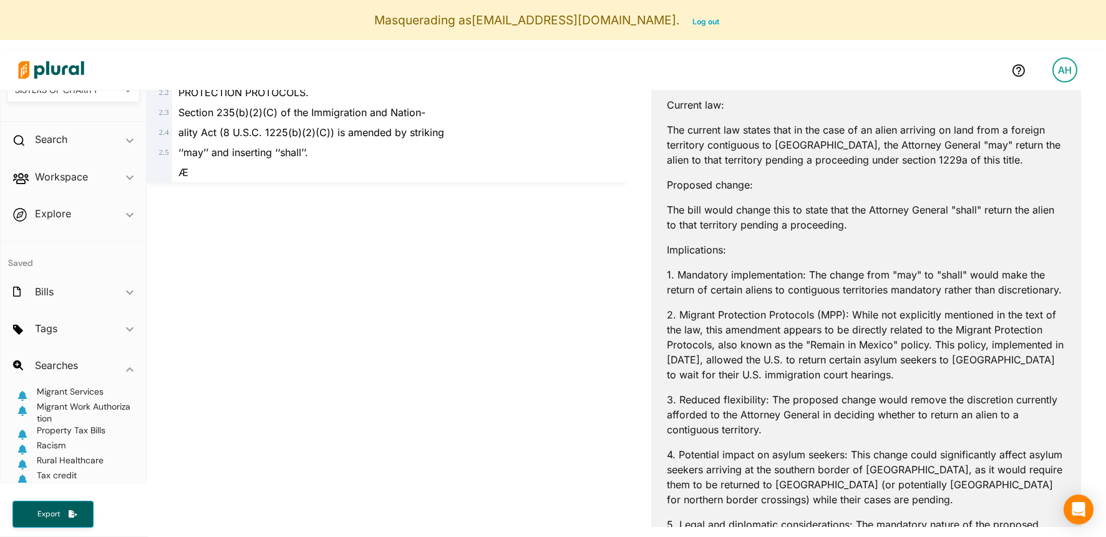
scroll to position [420, 0]
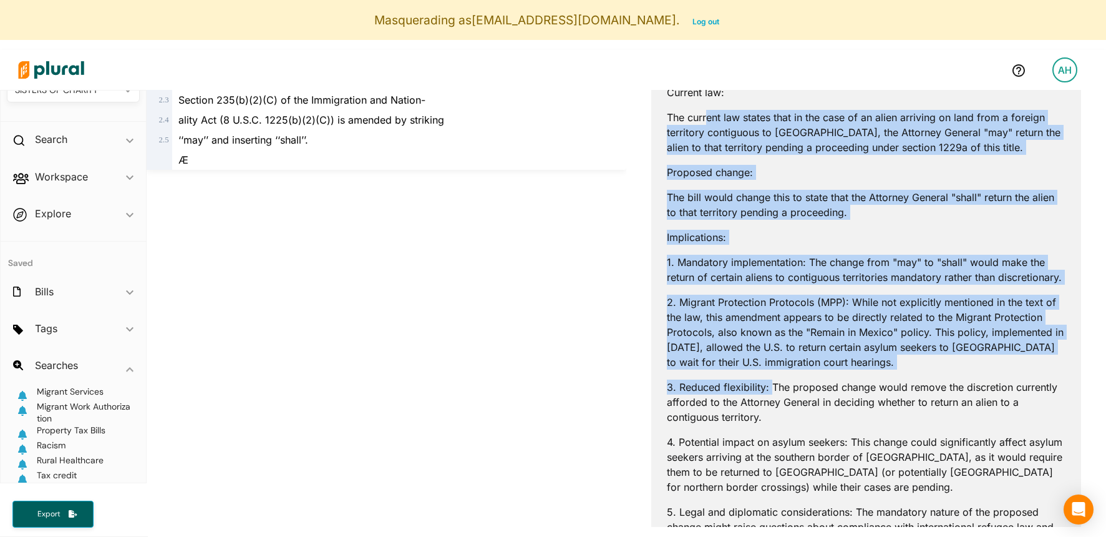
drag, startPoint x: 707, startPoint y: 123, endPoint x: 769, endPoint y: 390, distance: 274.1
click at [779, 399] on div "AI can make mistakes. Consider validating important information. Now that we ha…" at bounding box center [866, 331] width 399 height 824
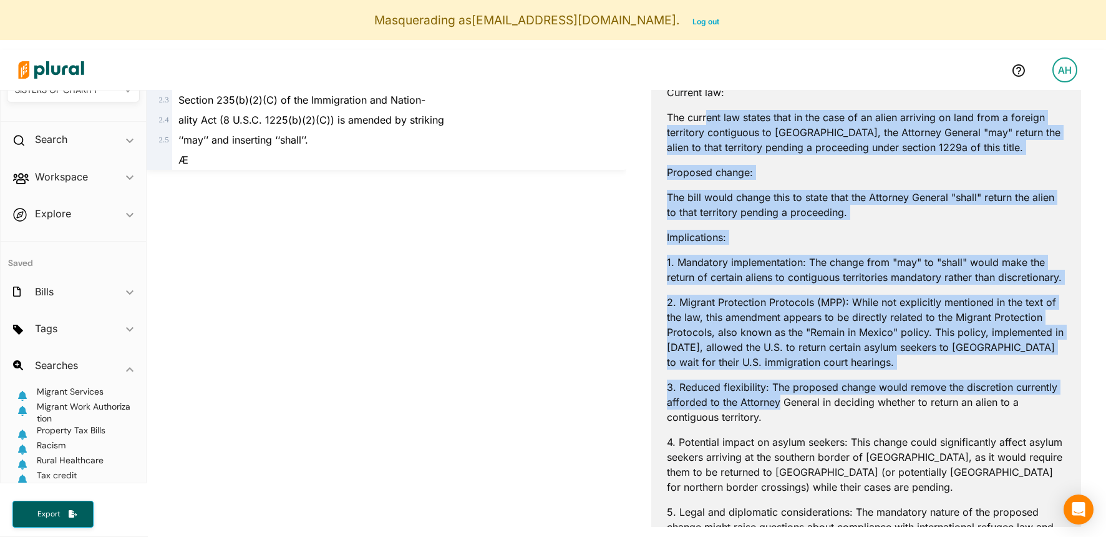
click at [769, 390] on p "3. Reduced flexibility: The proposed change would remove the discretion current…" at bounding box center [866, 401] width 399 height 45
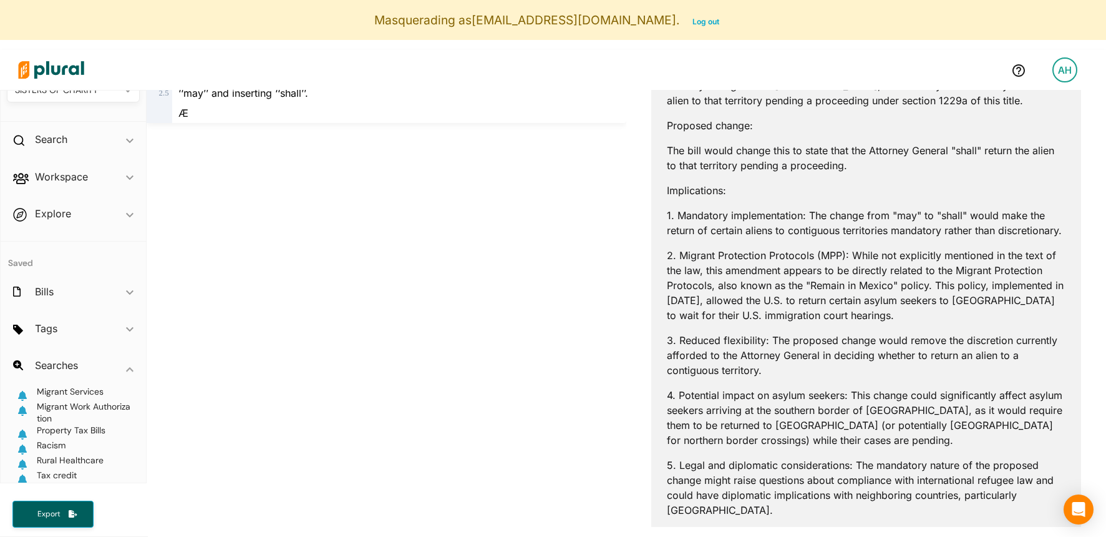
scroll to position [517, 0]
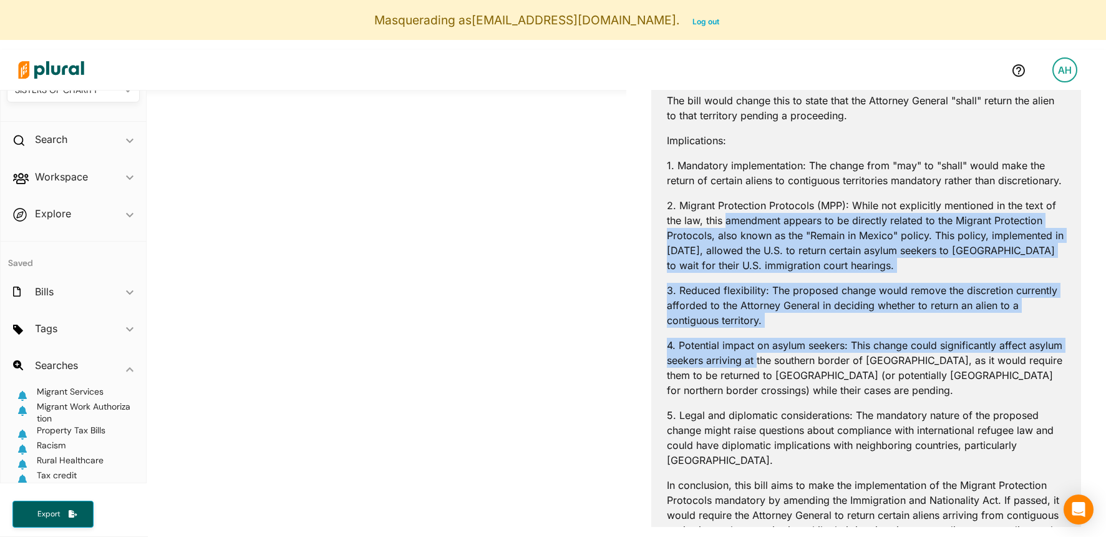
drag, startPoint x: 727, startPoint y: 220, endPoint x: 759, endPoint y: 373, distance: 156.0
click at [759, 373] on div "AI can make mistakes. Consider validating important information. Now that we ha…" at bounding box center [866, 234] width 399 height 824
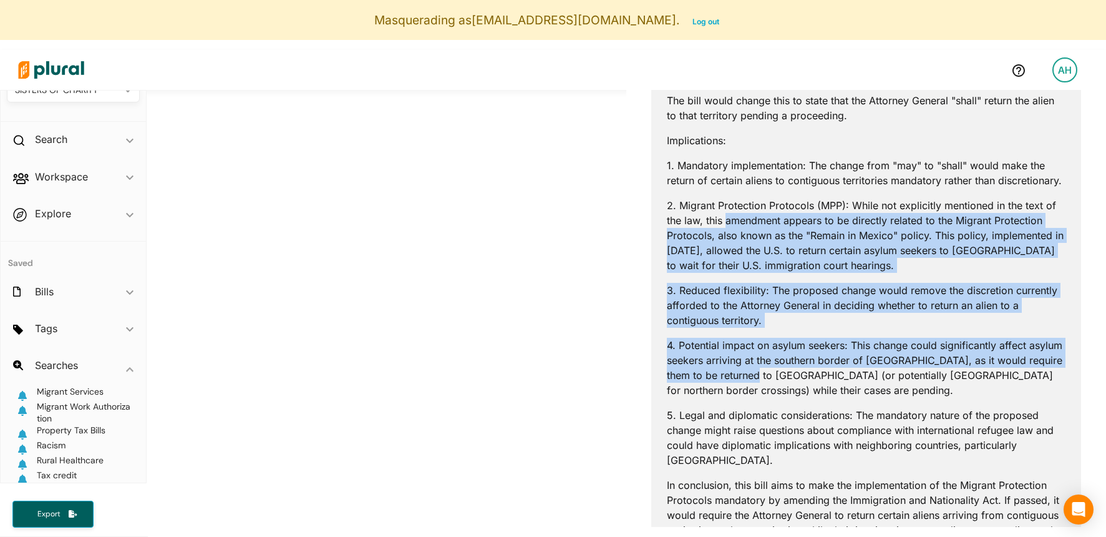
click at [759, 373] on p "4. Potential impact on asylum seekers: This change could significantly affect a…" at bounding box center [866, 368] width 399 height 60
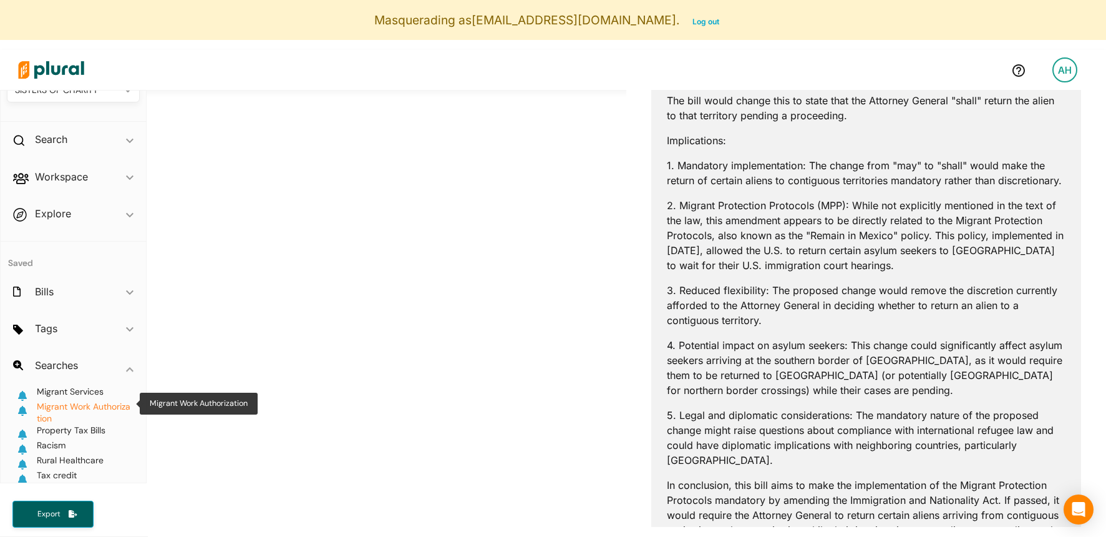
scroll to position [410, 0]
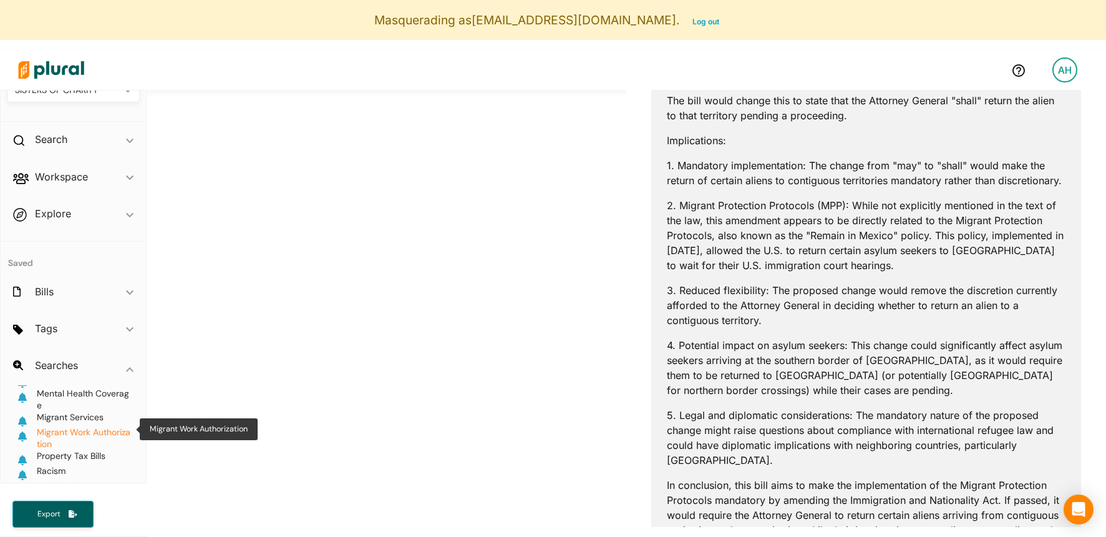
click at [61, 426] on span "Migrant Work Authorization" at bounding box center [84, 437] width 94 height 23
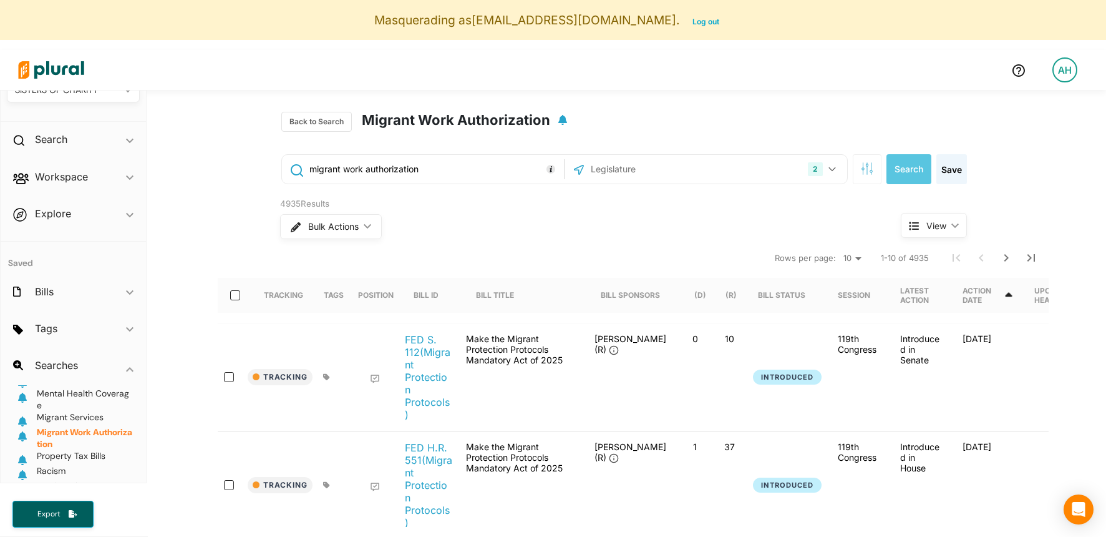
click at [357, 163] on input "migrant work authorization" at bounding box center [434, 169] width 253 height 24
paste input "("migrant worker" OR "migrant labor" OR "immigrant worker" OR "foreign worker" …"
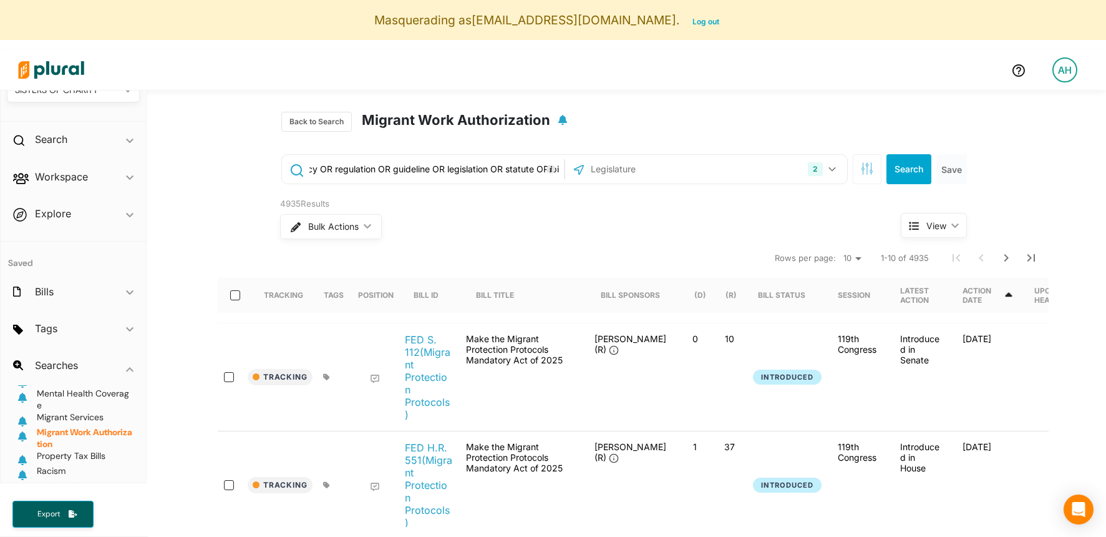
type input "("migrant worker" OR "migrant labor" OR "immigrant worker" OR "foreign worker" …"
click at [906, 168] on button "Search" at bounding box center [909, 169] width 45 height 30
